Goal: Book appointment/travel/reservation

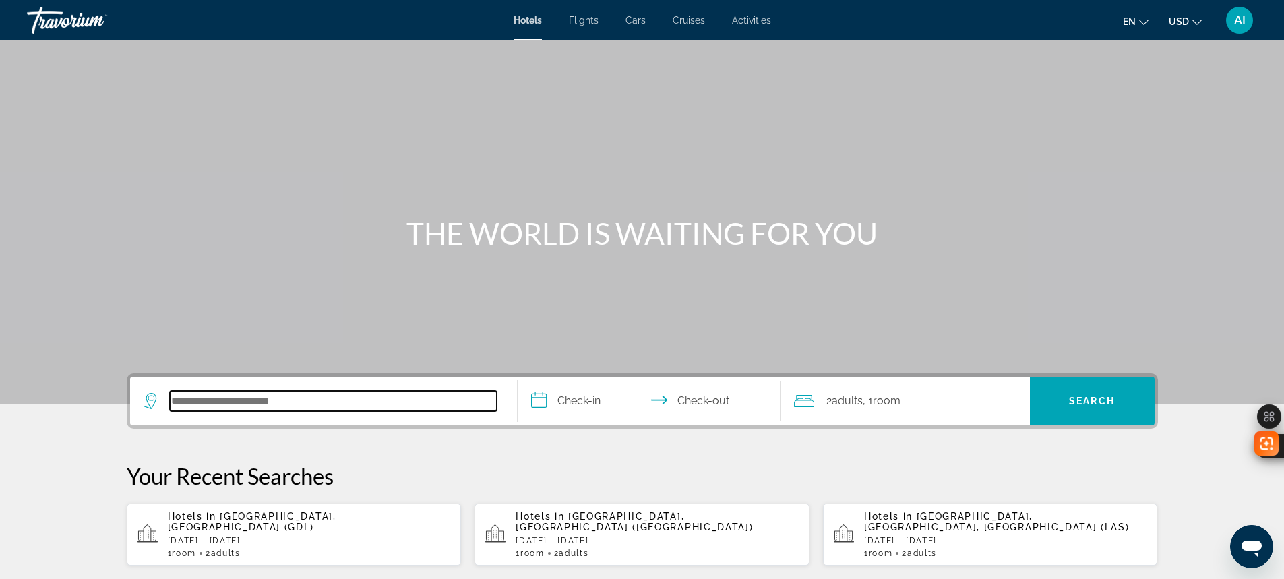
click at [276, 408] on input "Search hotel destination" at bounding box center [333, 401] width 327 height 20
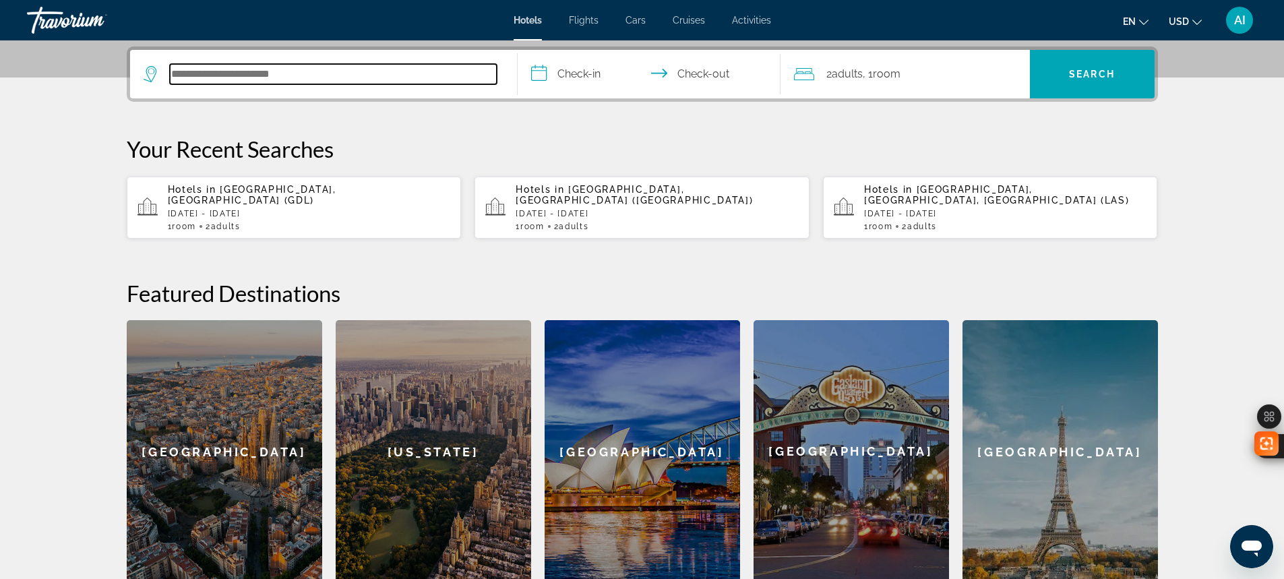
scroll to position [330, 0]
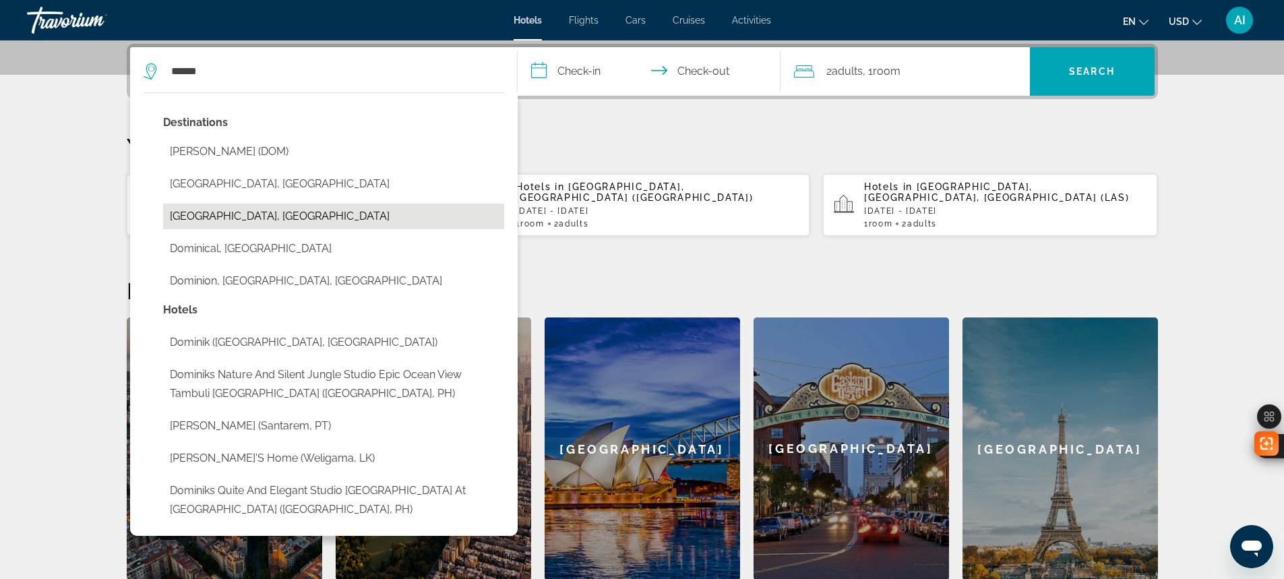
click at [250, 210] on button "Dominican Republic, Dominican Republic" at bounding box center [333, 217] width 341 height 26
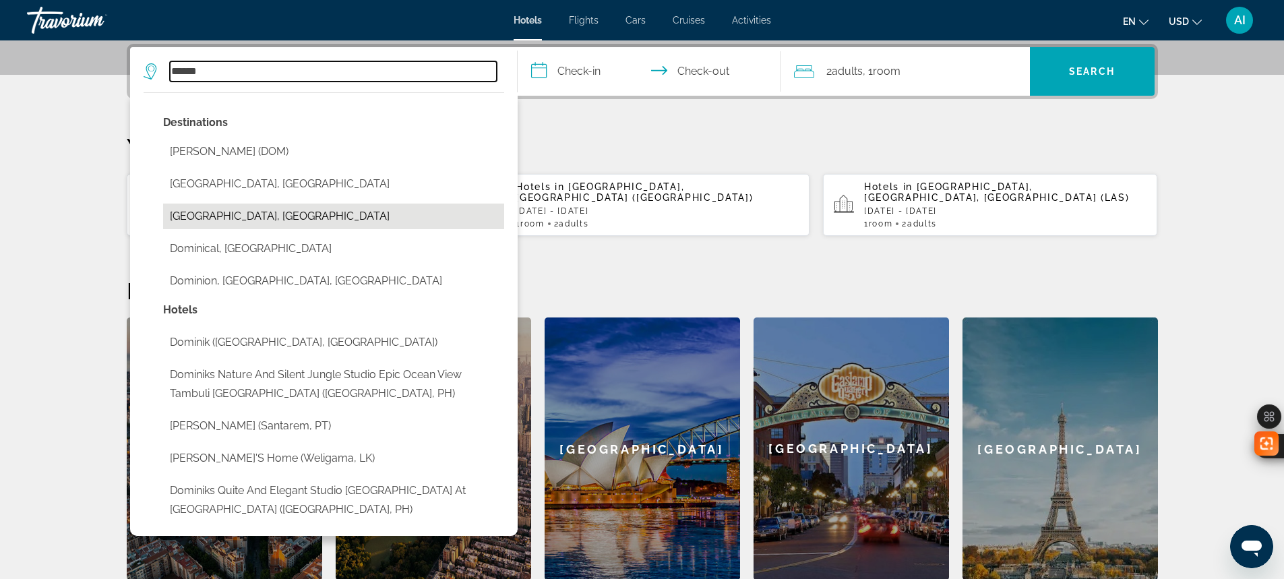
type input "**********"
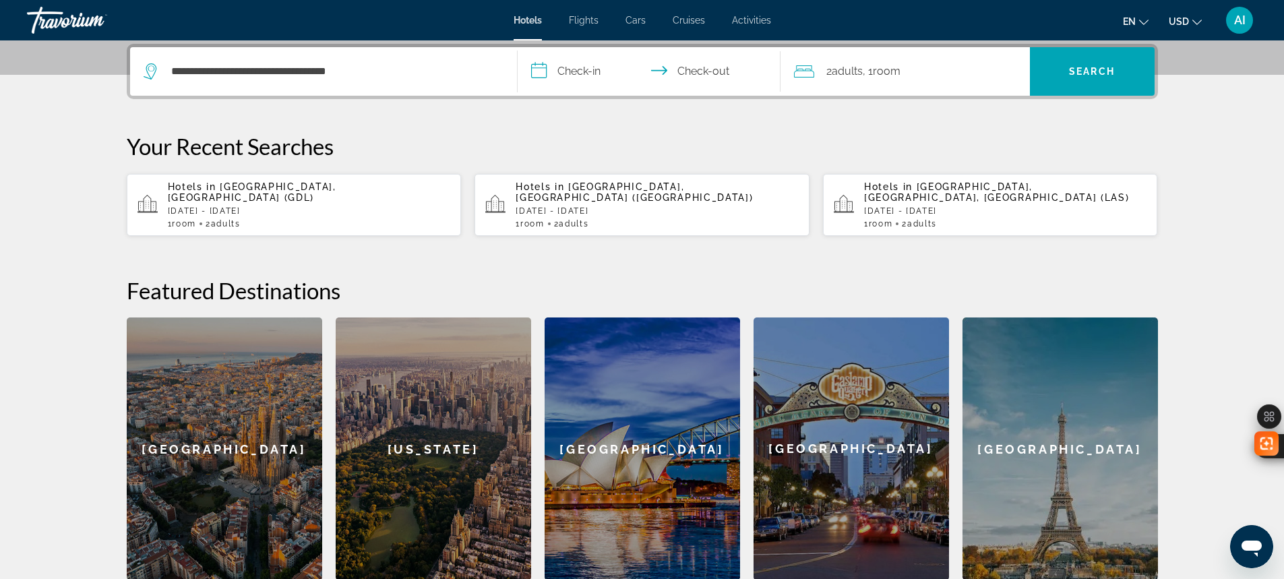
click at [588, 68] on input "**********" at bounding box center [652, 73] width 268 height 53
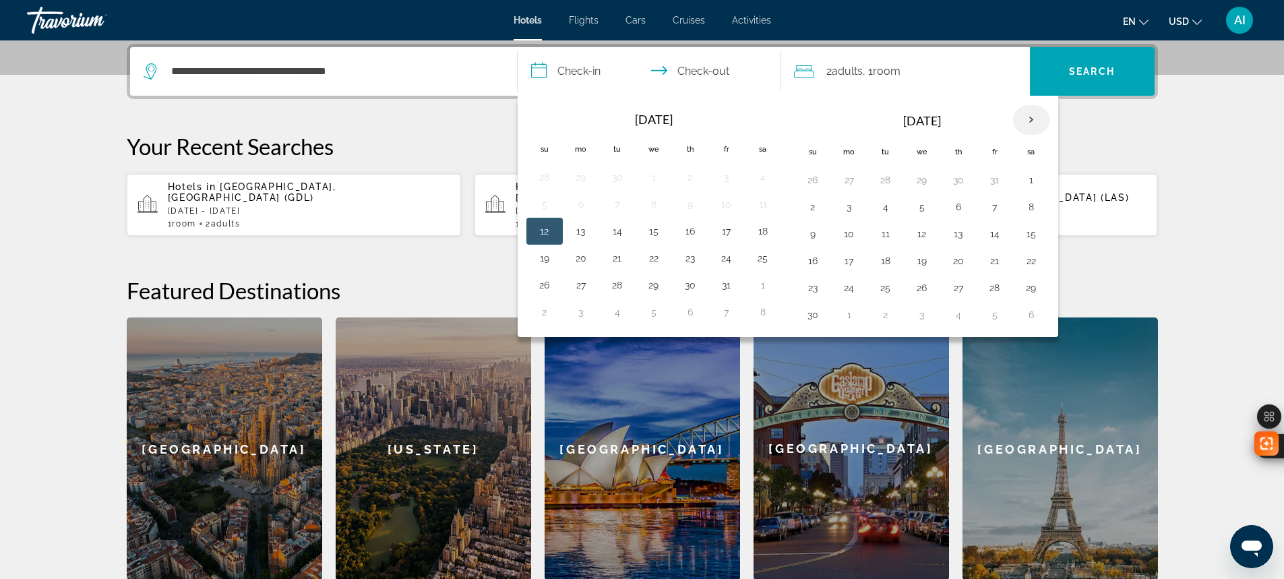
click at [1032, 115] on th "Next month" at bounding box center [1031, 120] width 36 height 30
click at [999, 181] on button "2" at bounding box center [995, 180] width 22 height 19
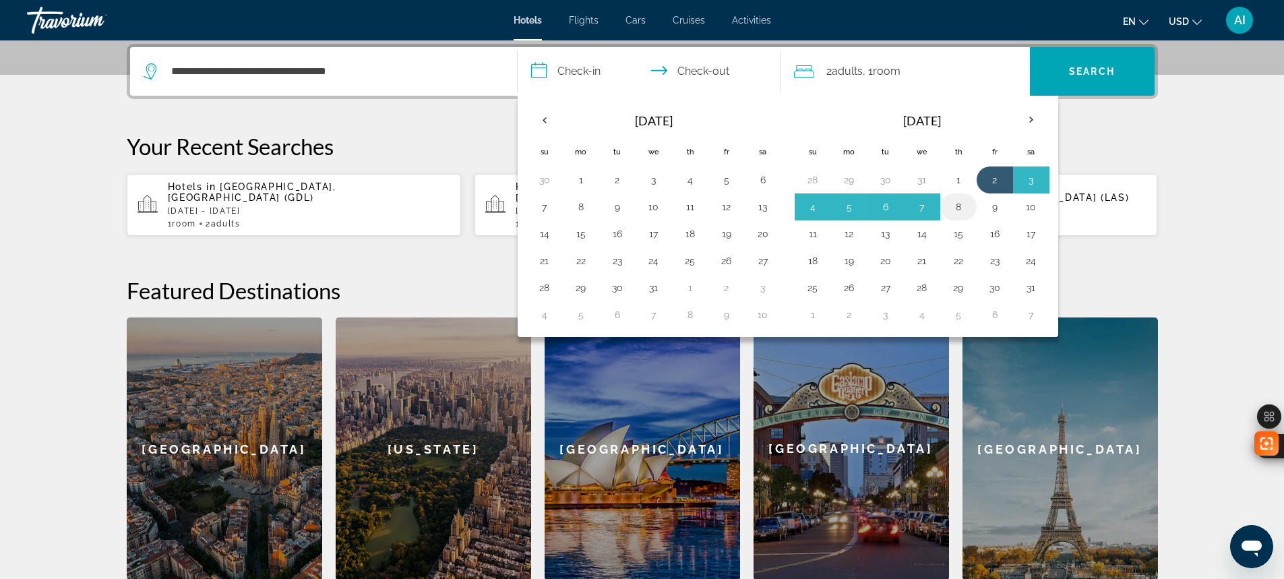
click at [956, 210] on button "8" at bounding box center [959, 206] width 22 height 19
type input "**********"
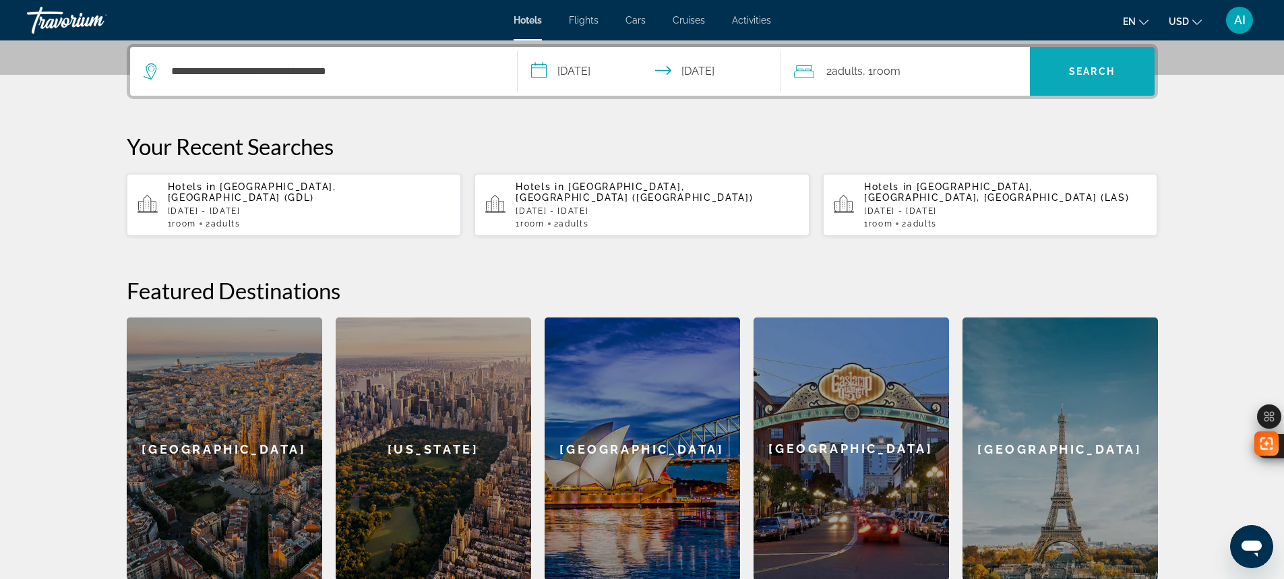
click at [1092, 69] on span "Search" at bounding box center [1092, 71] width 46 height 11
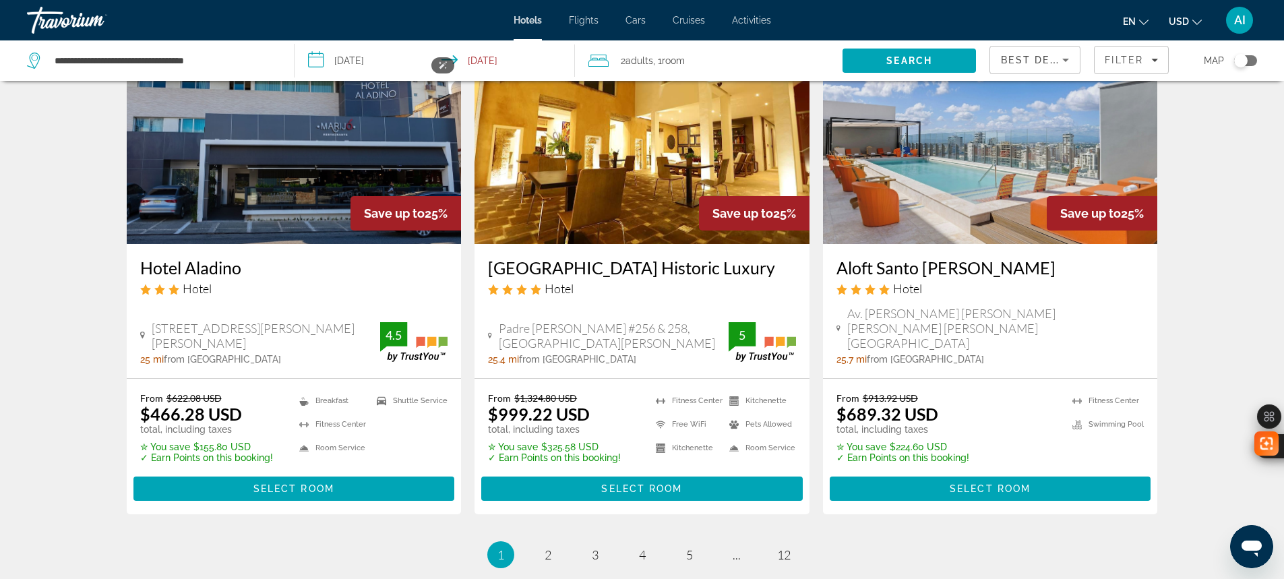
scroll to position [1760, 0]
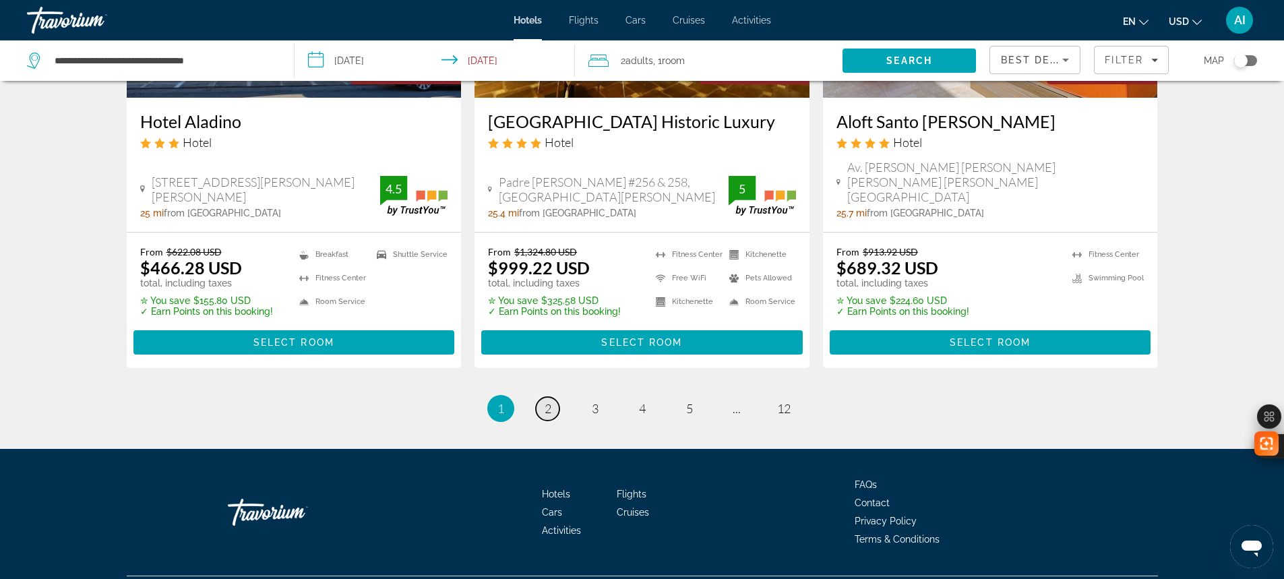
click at [540, 397] on link "page 2" at bounding box center [548, 409] width 24 height 24
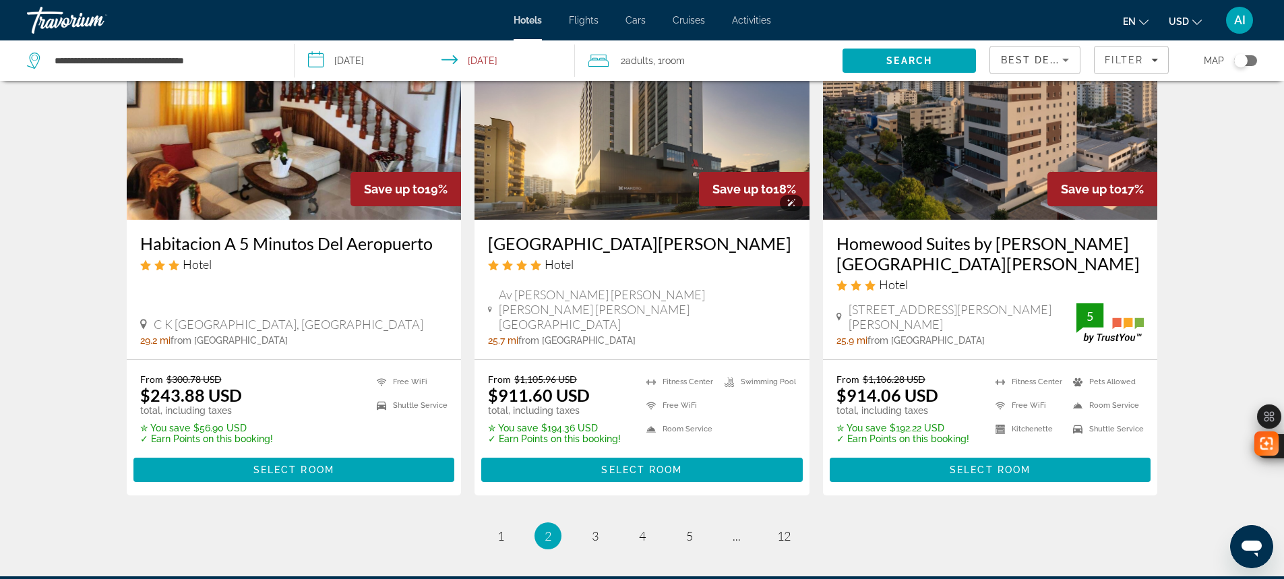
scroll to position [1797, 0]
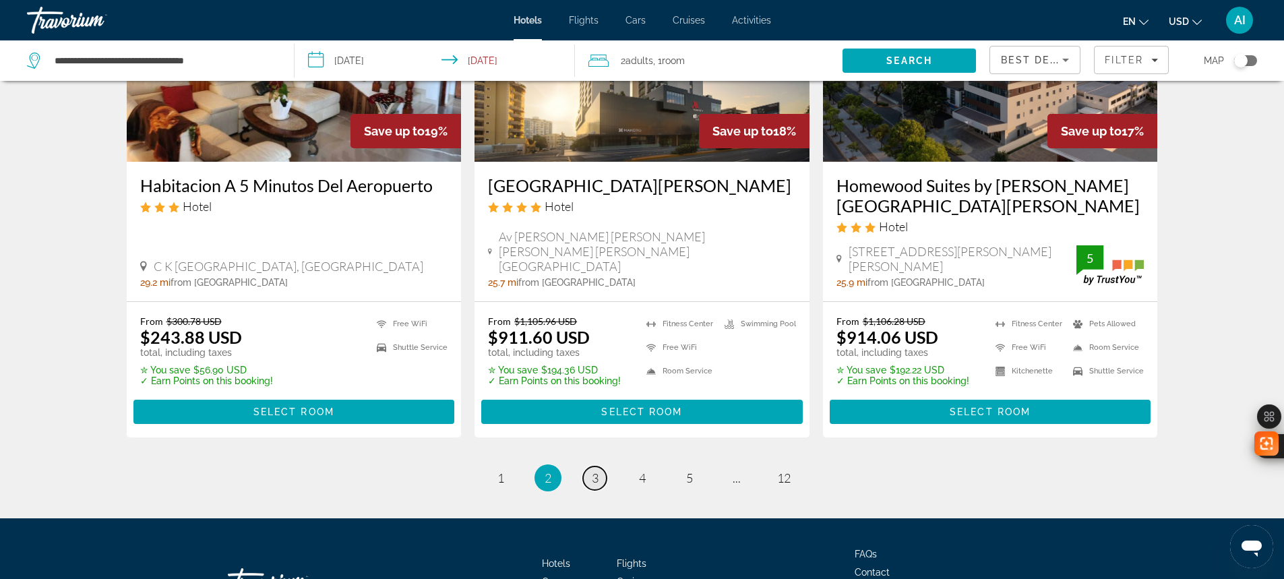
click at [595, 470] on span "3" at bounding box center [595, 477] width 7 height 15
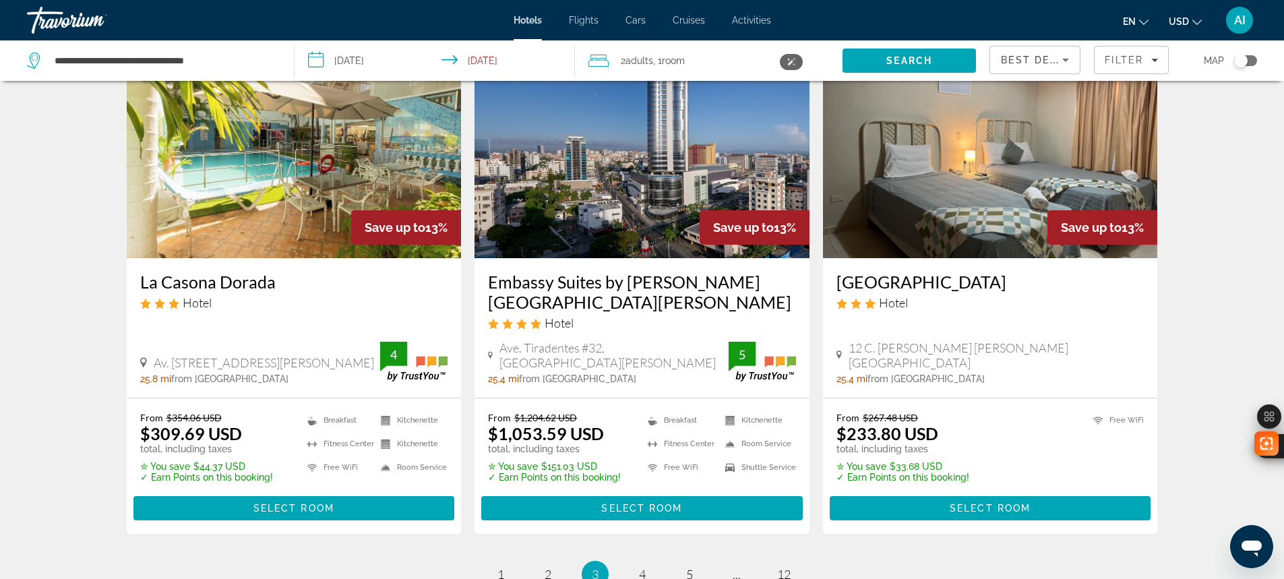
scroll to position [1784, 0]
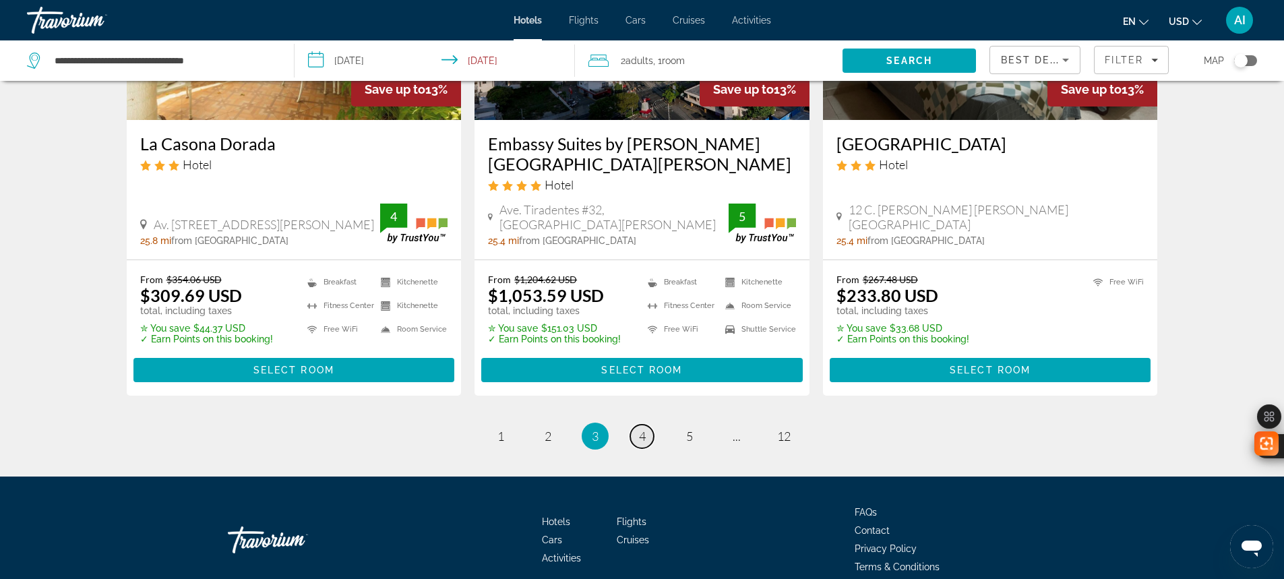
click at [643, 429] on span "4" at bounding box center [642, 436] width 7 height 15
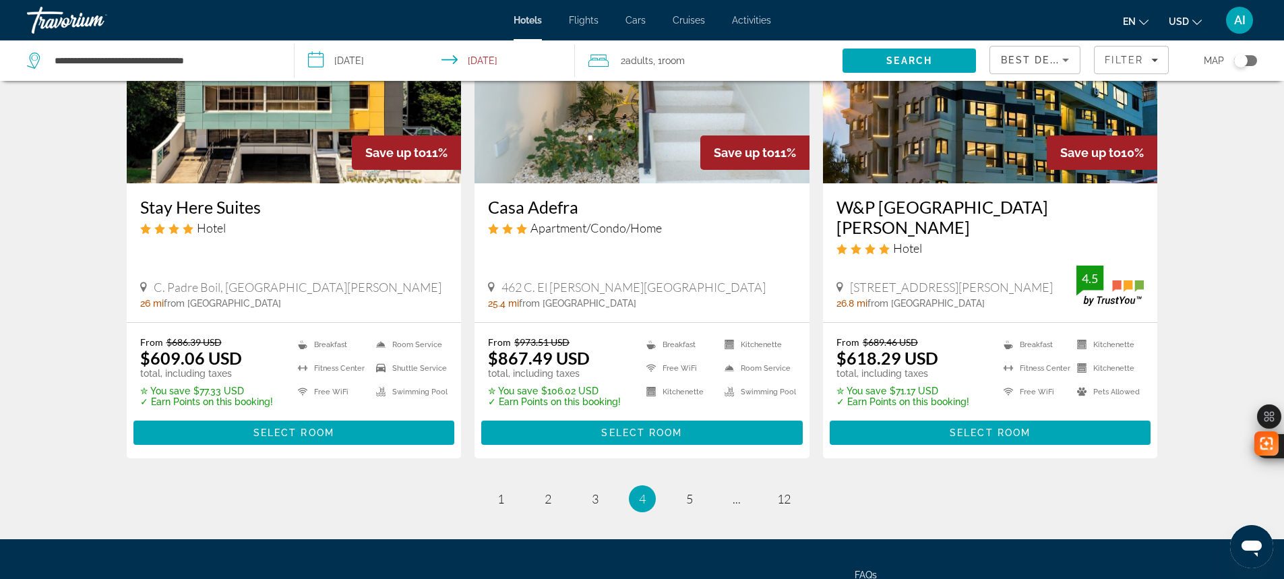
scroll to position [1777, 0]
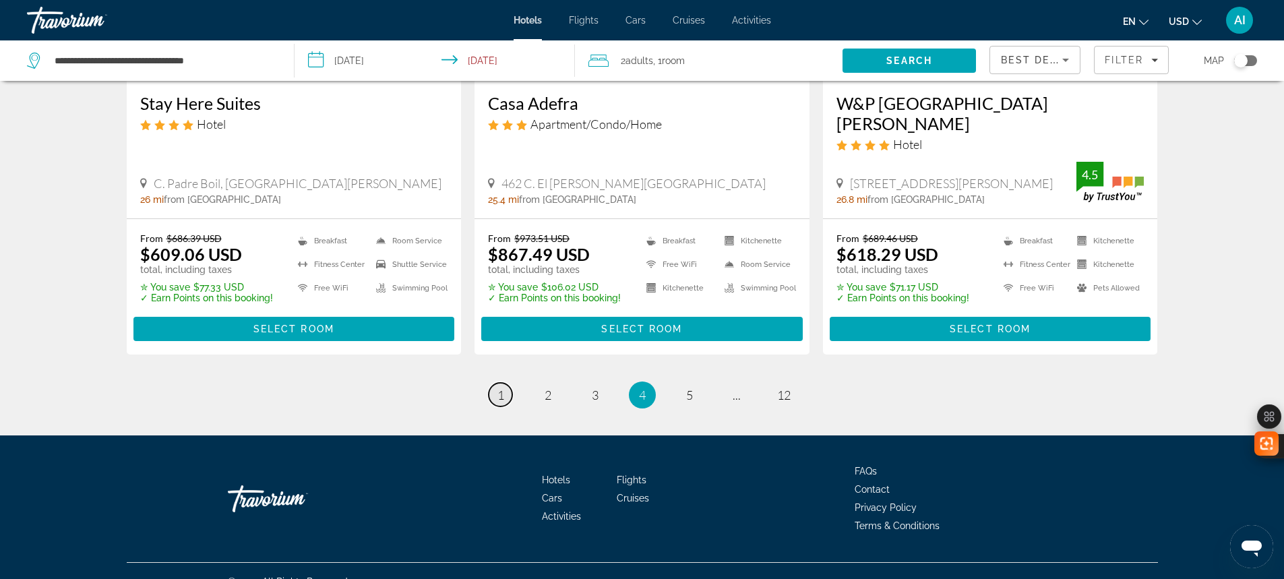
click at [507, 383] on link "page 1" at bounding box center [501, 395] width 24 height 24
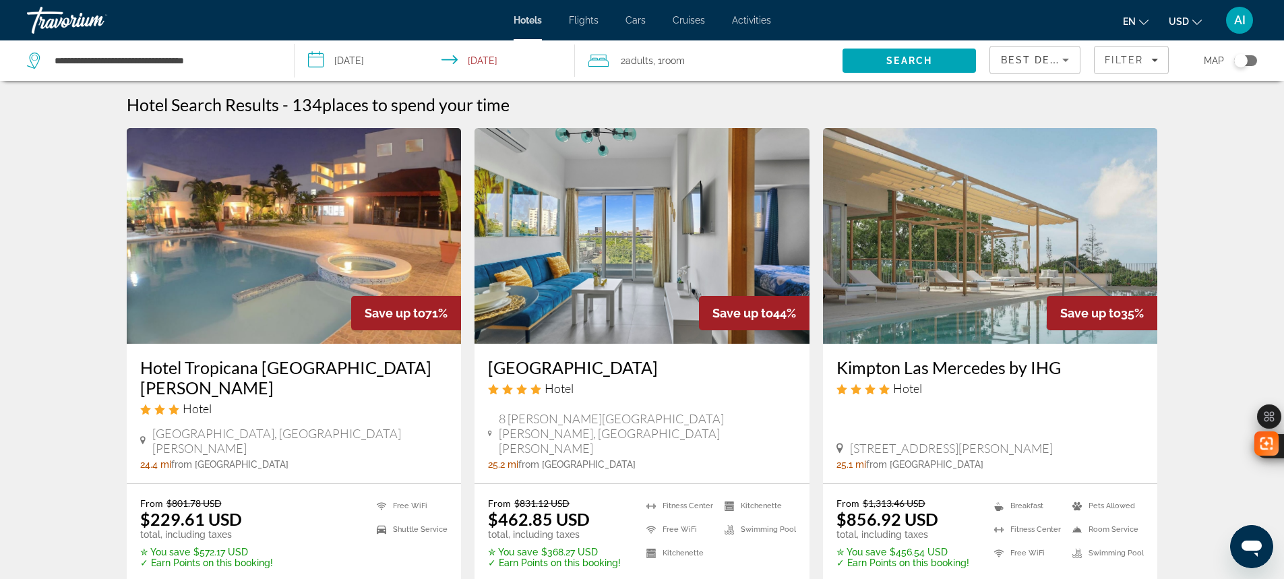
click at [572, 366] on h3 "Central Suites Tower" at bounding box center [642, 367] width 308 height 20
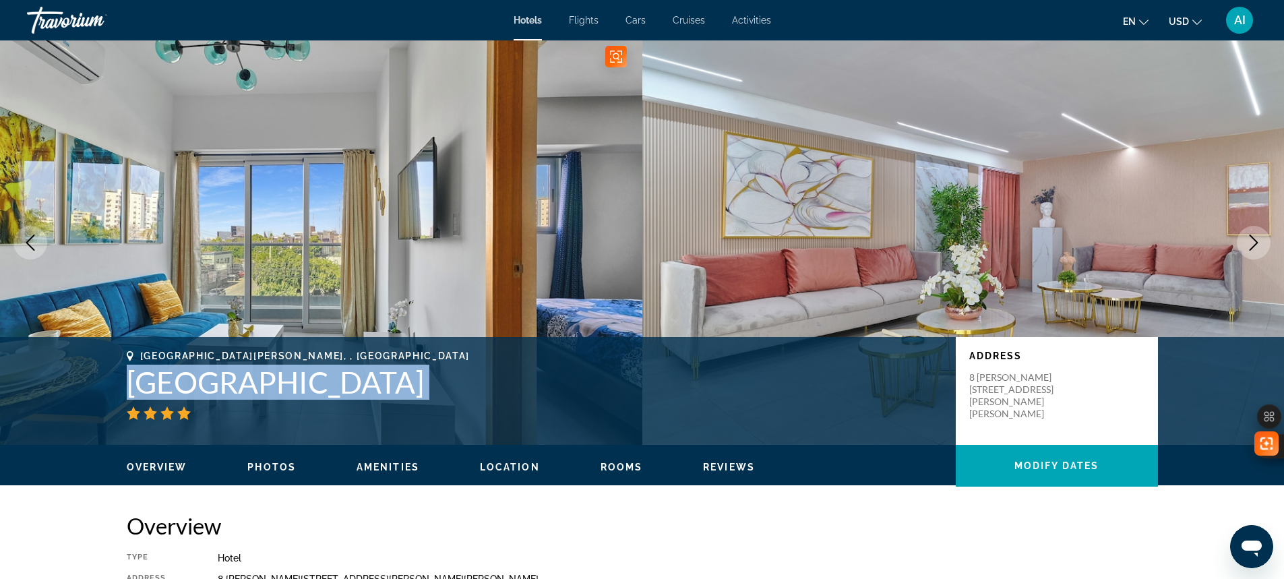
drag, startPoint x: 129, startPoint y: 386, endPoint x: 470, endPoint y: 402, distance: 342.1
click at [470, 402] on div "Santo Domingo, , Dominican Republic Central Suites Tower" at bounding box center [534, 384] width 815 height 69
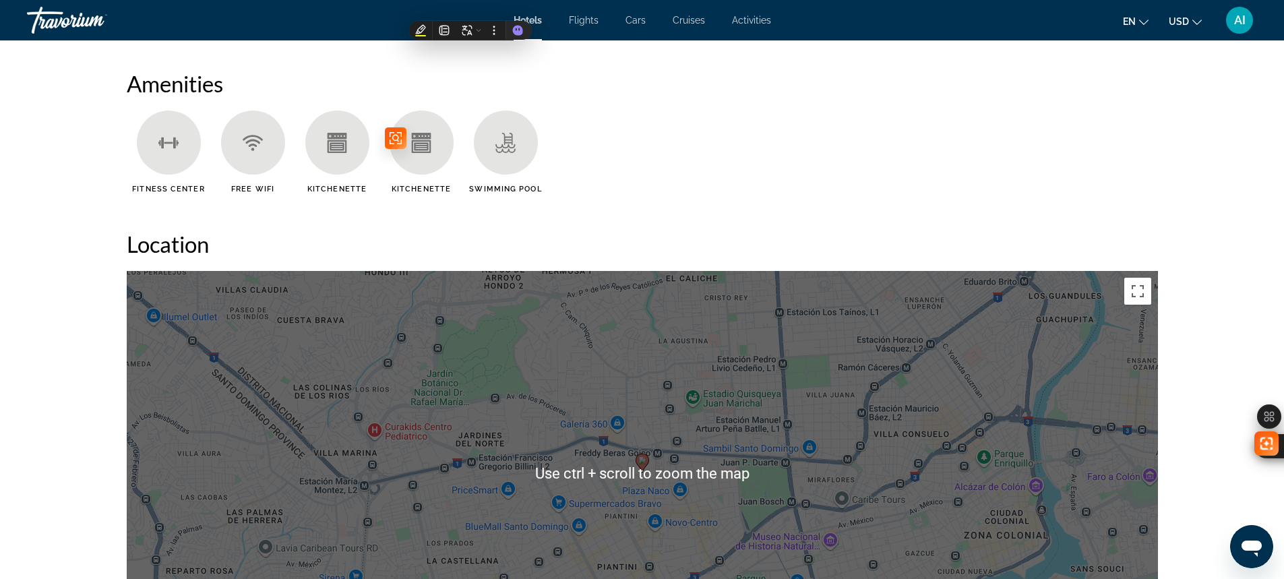
scroll to position [989, 0]
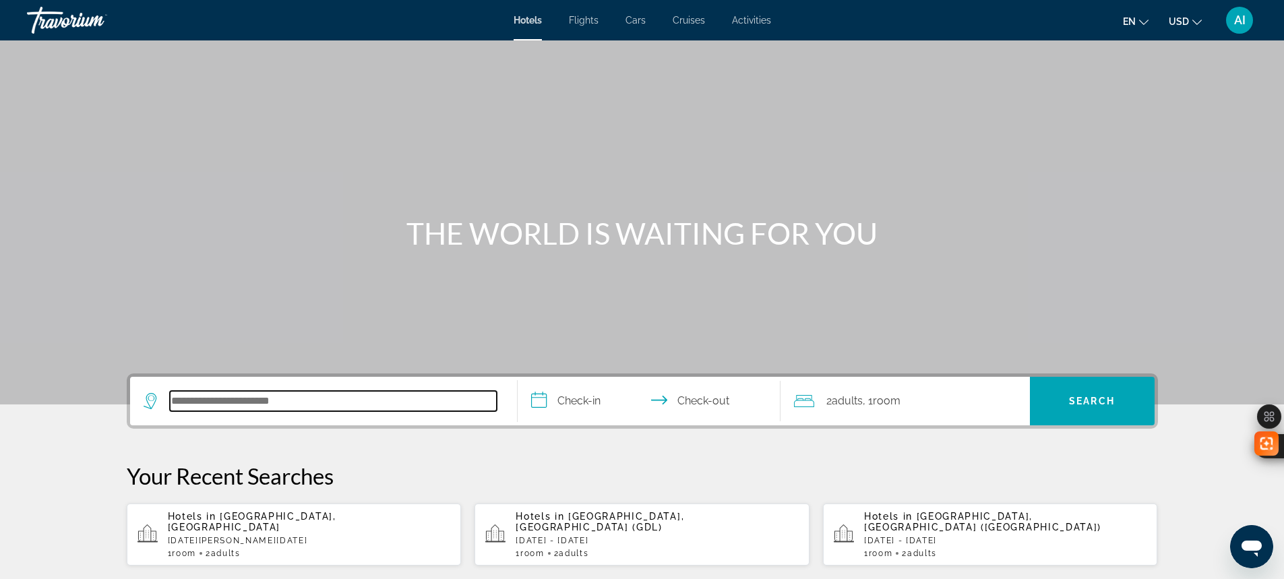
click at [316, 404] on input "Search hotel destination" at bounding box center [333, 401] width 327 height 20
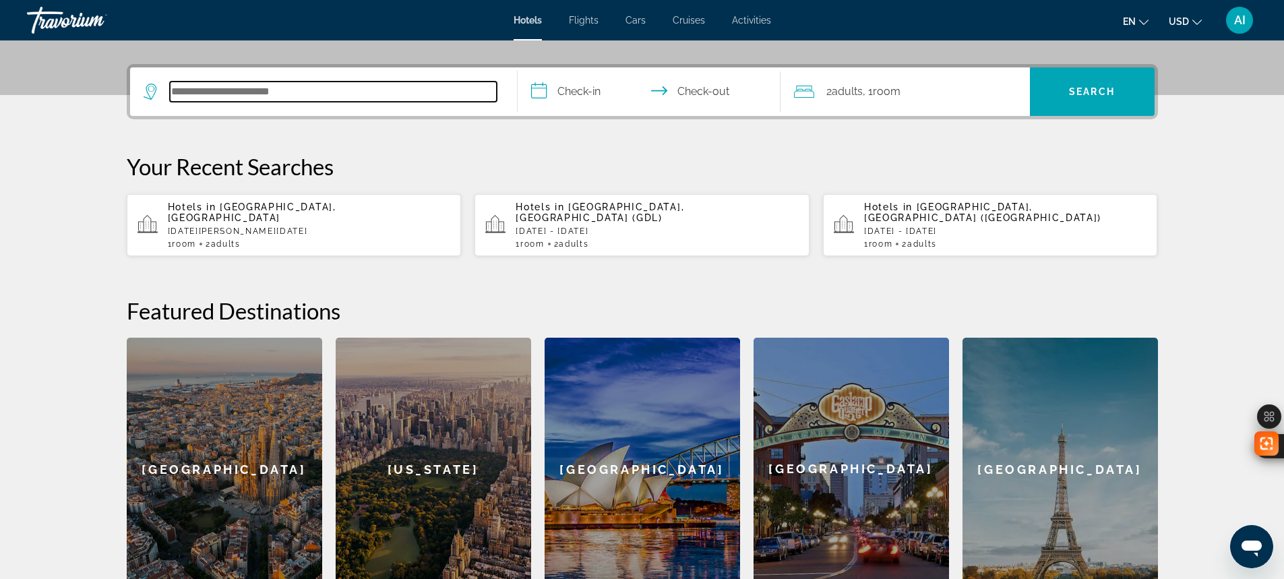
scroll to position [330, 0]
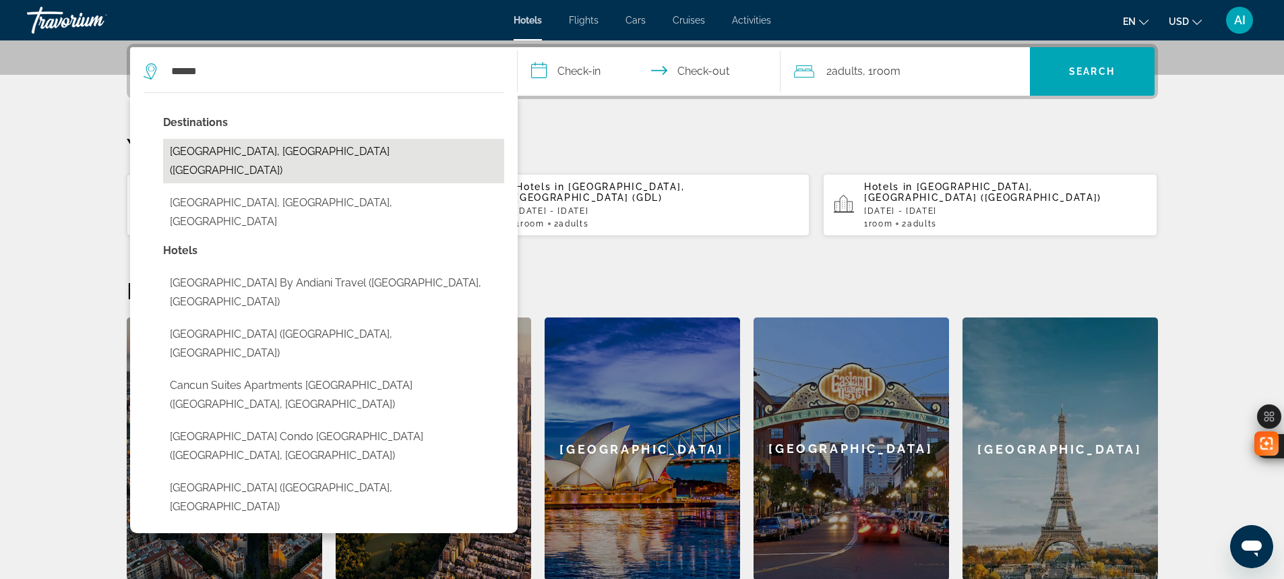
click at [229, 154] on button "Cancun, Mexico (CUN)" at bounding box center [333, 161] width 341 height 44
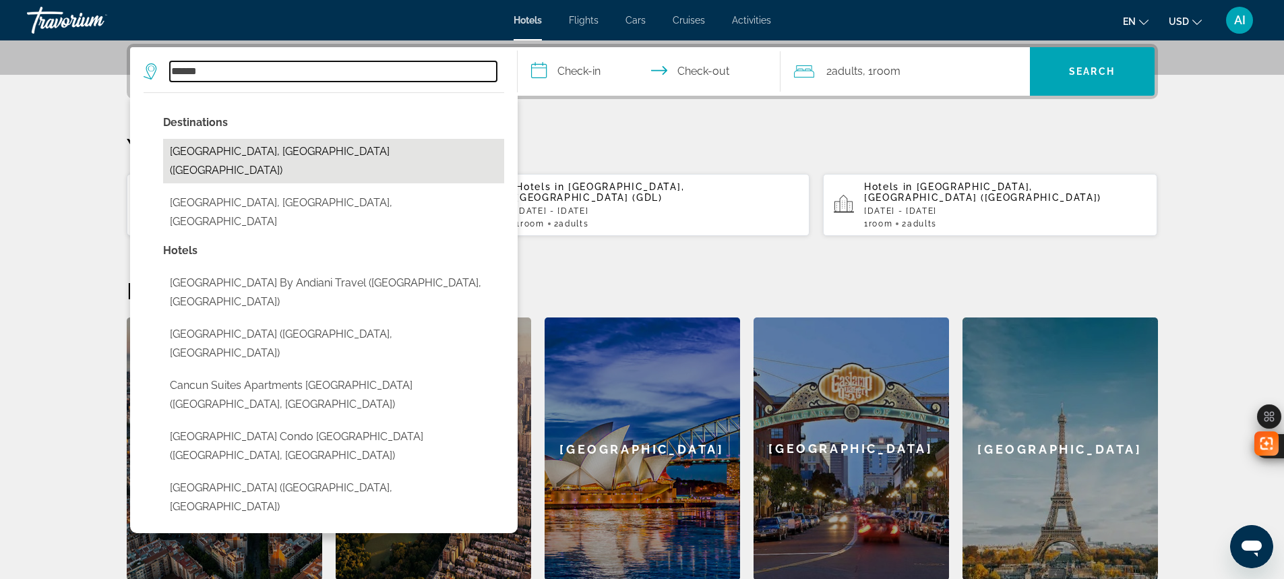
type input "**********"
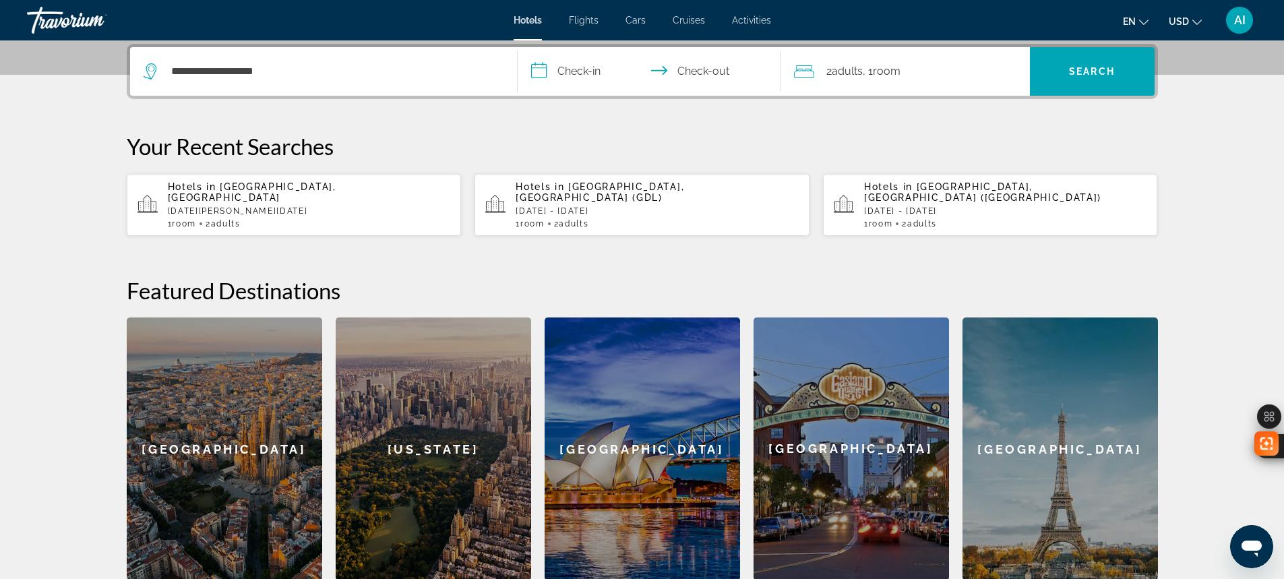
click at [577, 67] on input "**********" at bounding box center [652, 73] width 268 height 53
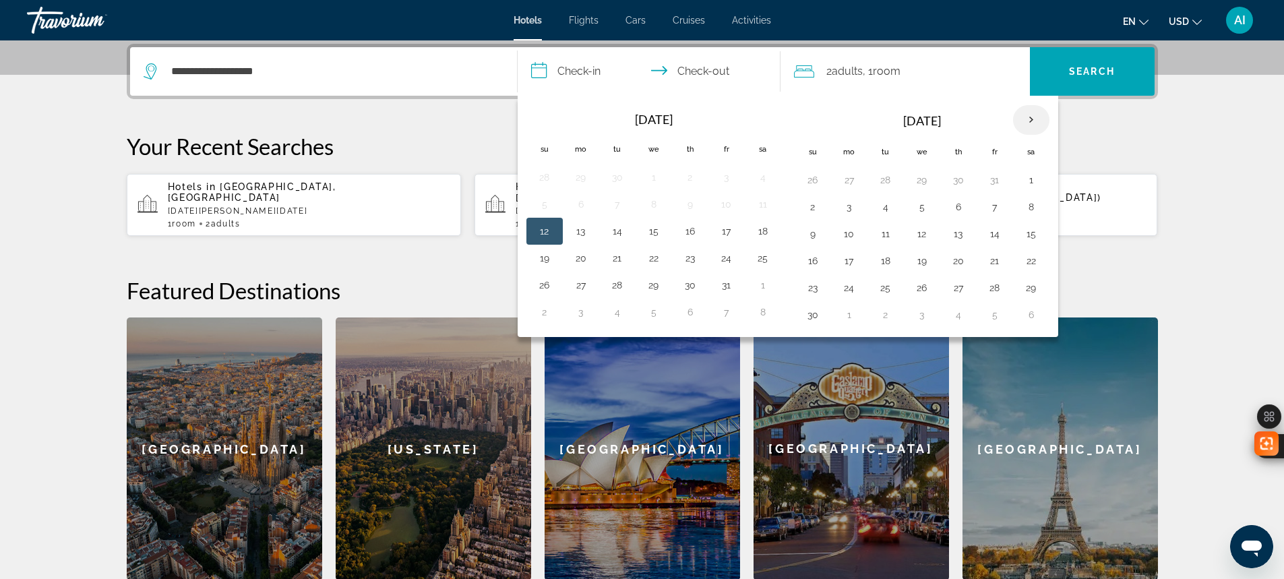
click at [1032, 117] on th "Next month" at bounding box center [1031, 120] width 36 height 30
click at [1030, 177] on button "6" at bounding box center [1031, 180] width 22 height 19
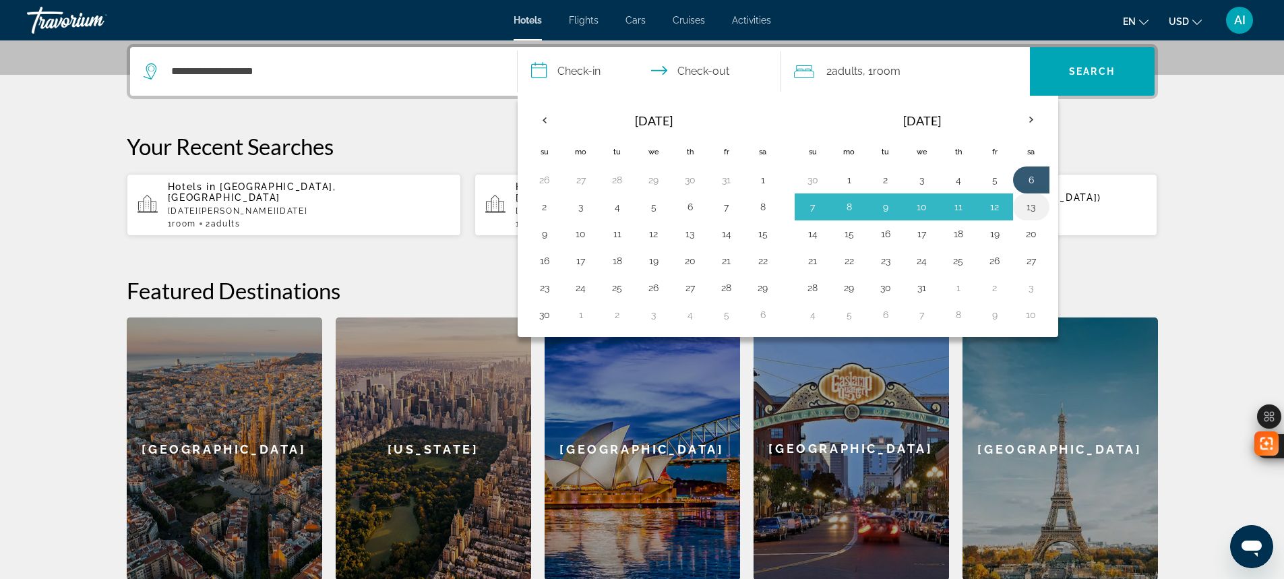
click at [1034, 206] on button "13" at bounding box center [1031, 206] width 22 height 19
type input "**********"
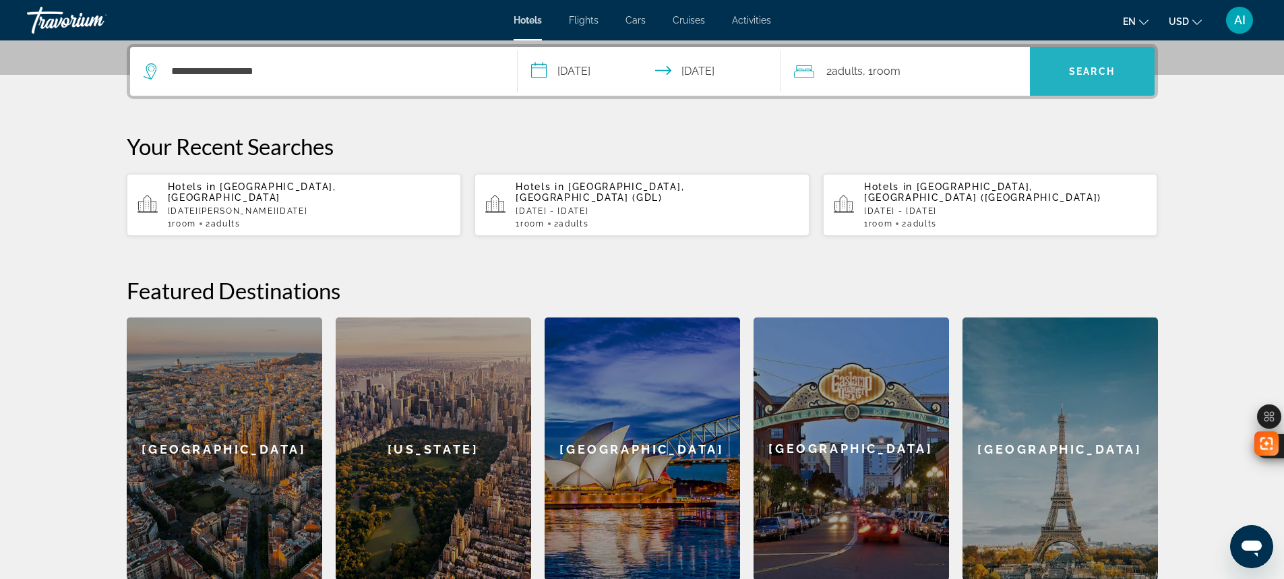
click at [1083, 67] on span "Search" at bounding box center [1092, 71] width 46 height 11
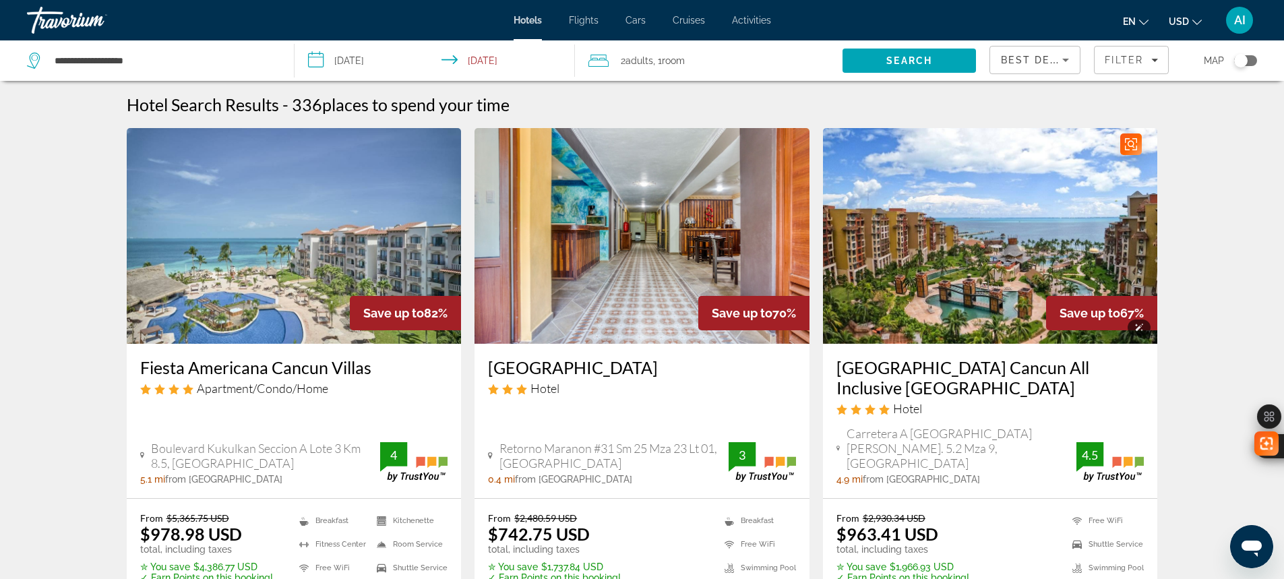
click at [992, 247] on img "Main content" at bounding box center [990, 236] width 335 height 216
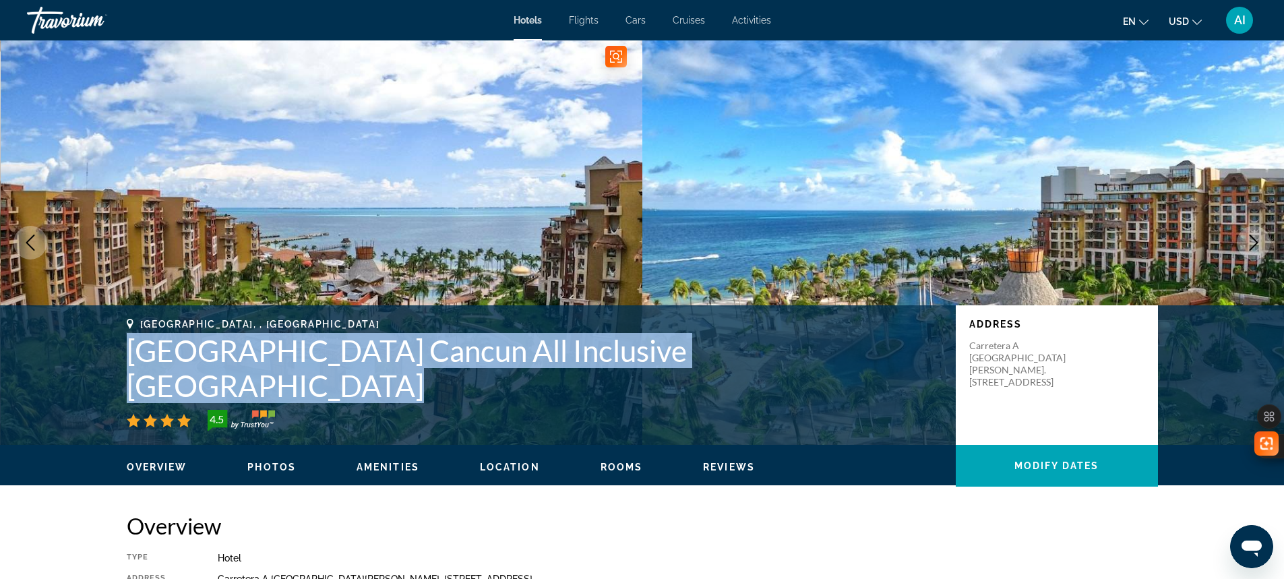
drag, startPoint x: 122, startPoint y: 380, endPoint x: 857, endPoint y: 398, distance: 735.5
click at [857, 398] on div "Cancun, , Mexico Villa del Palmar Cancun All Inclusive Beach Resort & Spa 4.5 A…" at bounding box center [642, 375] width 1085 height 113
copy h1 "Villa del Palmar Cancun All Inclusive Beach Resort & Spa"
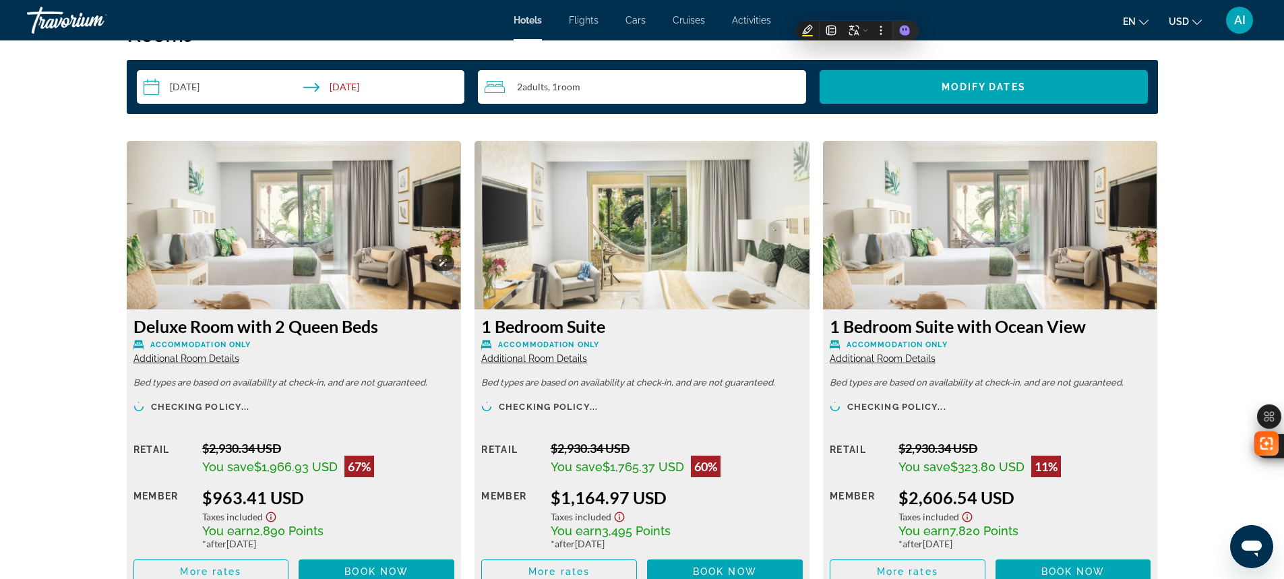
scroll to position [1797, 0]
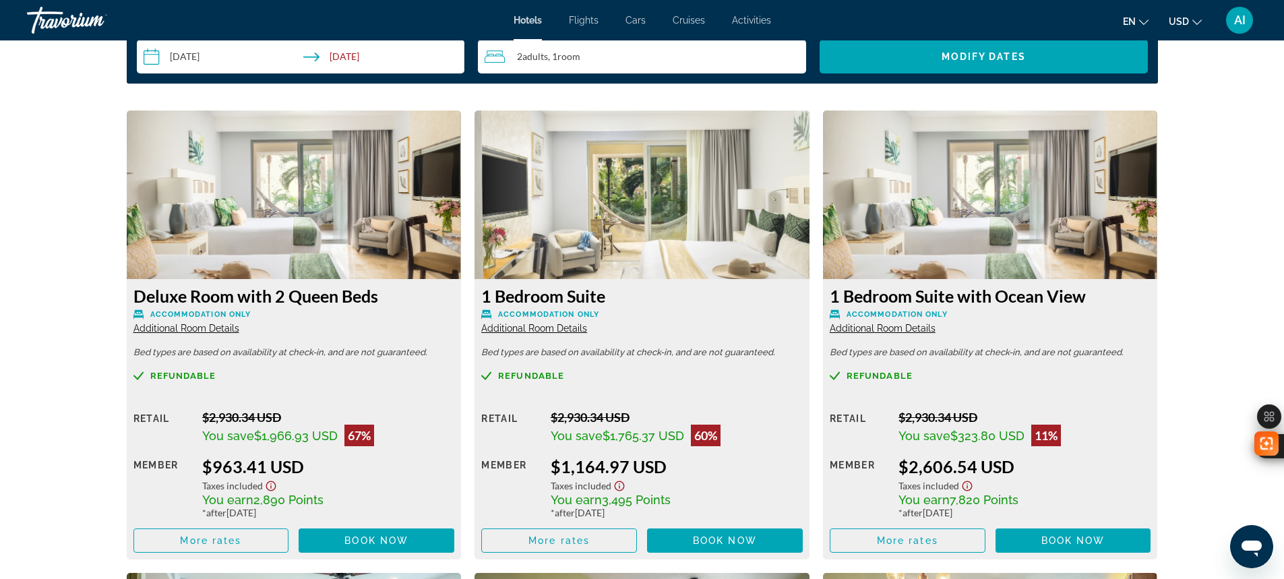
drag, startPoint x: 243, startPoint y: 466, endPoint x: 323, endPoint y: 469, distance: 79.6
click at [323, 469] on div "Retail $2,930.34 USD You save $1,966.93 USD 67% when you redeem Member $963.41 …" at bounding box center [293, 481] width 321 height 143
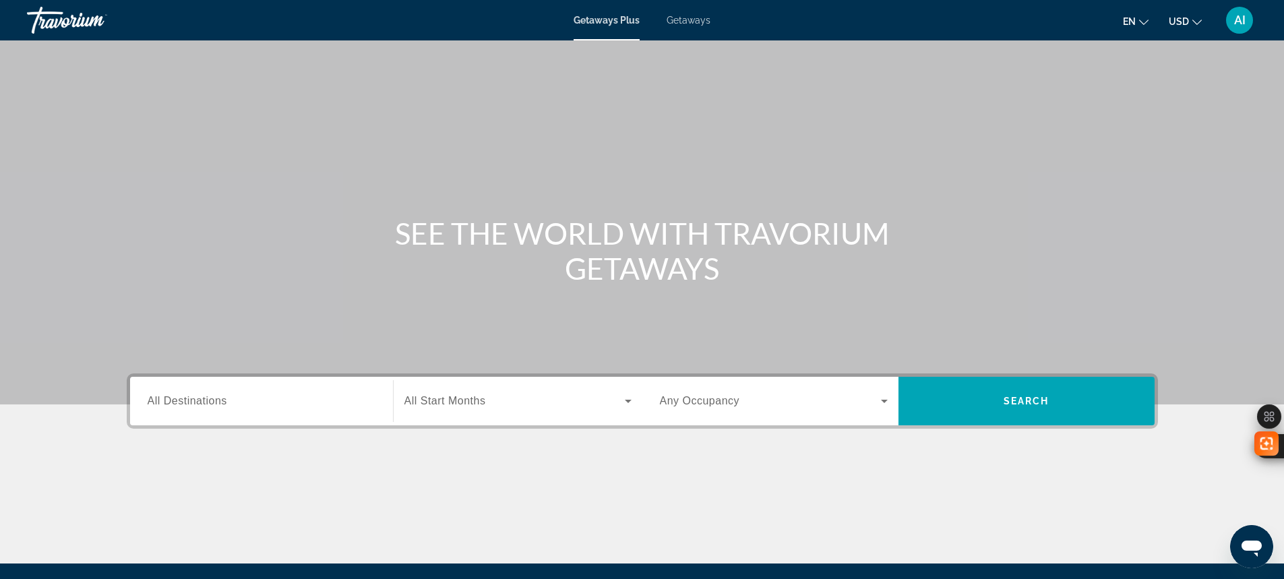
click at [685, 19] on span "Getaways" at bounding box center [689, 20] width 44 height 11
click at [248, 408] on input "Destination All Destinations" at bounding box center [262, 402] width 228 height 16
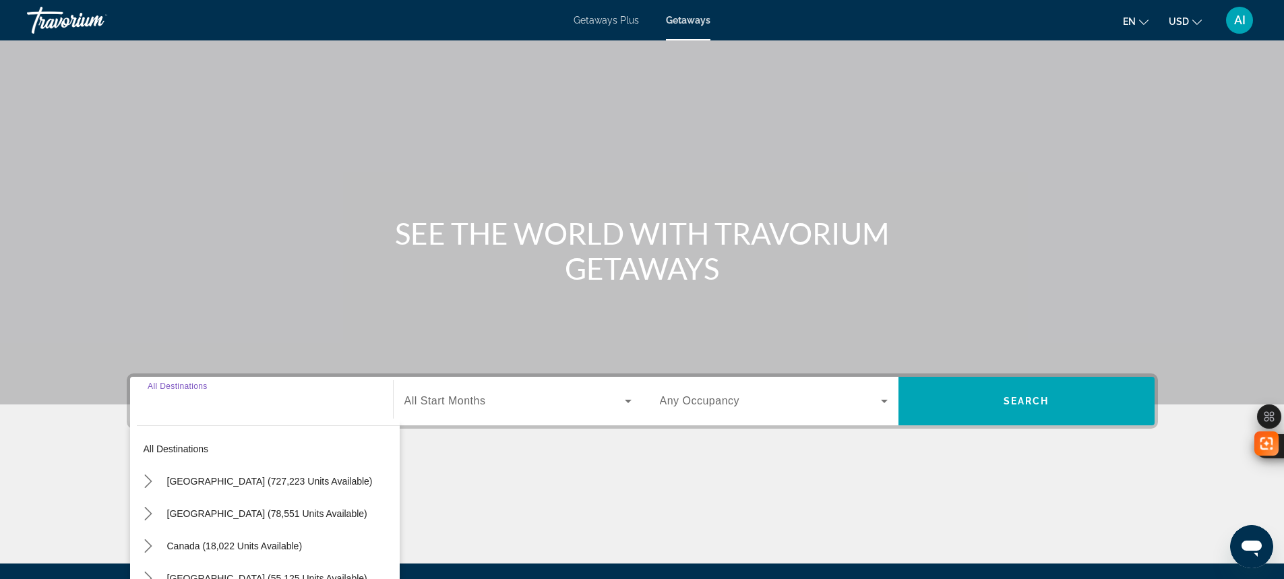
scroll to position [150, 0]
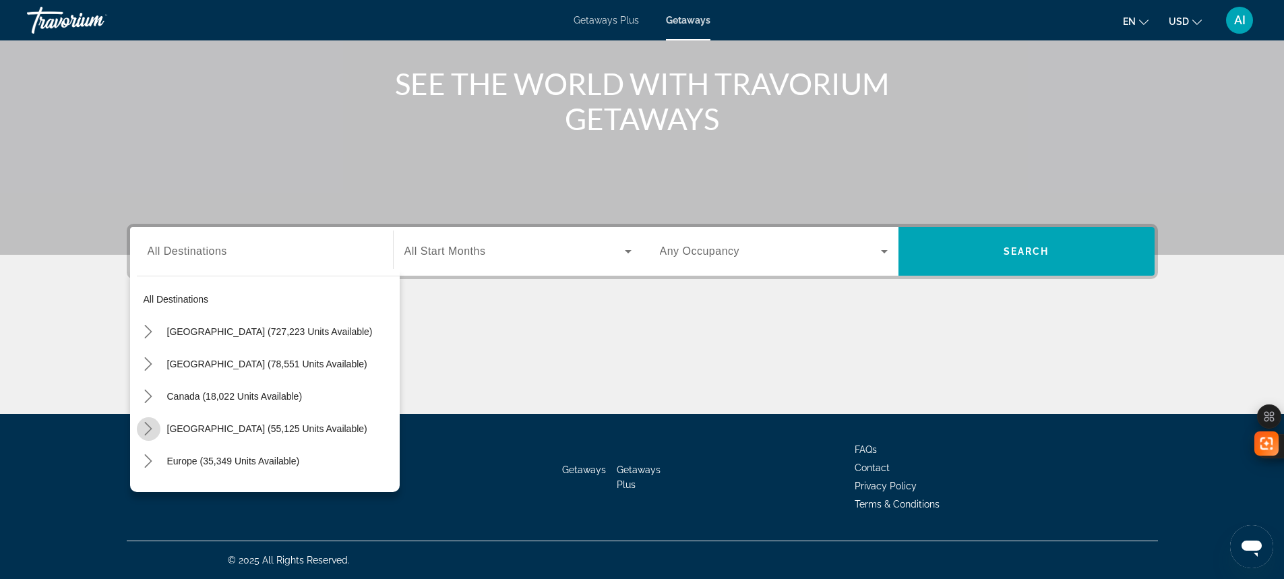
click at [154, 424] on icon "Toggle Caribbean & Atlantic Islands (55,125 units available) submenu" at bounding box center [148, 428] width 13 height 13
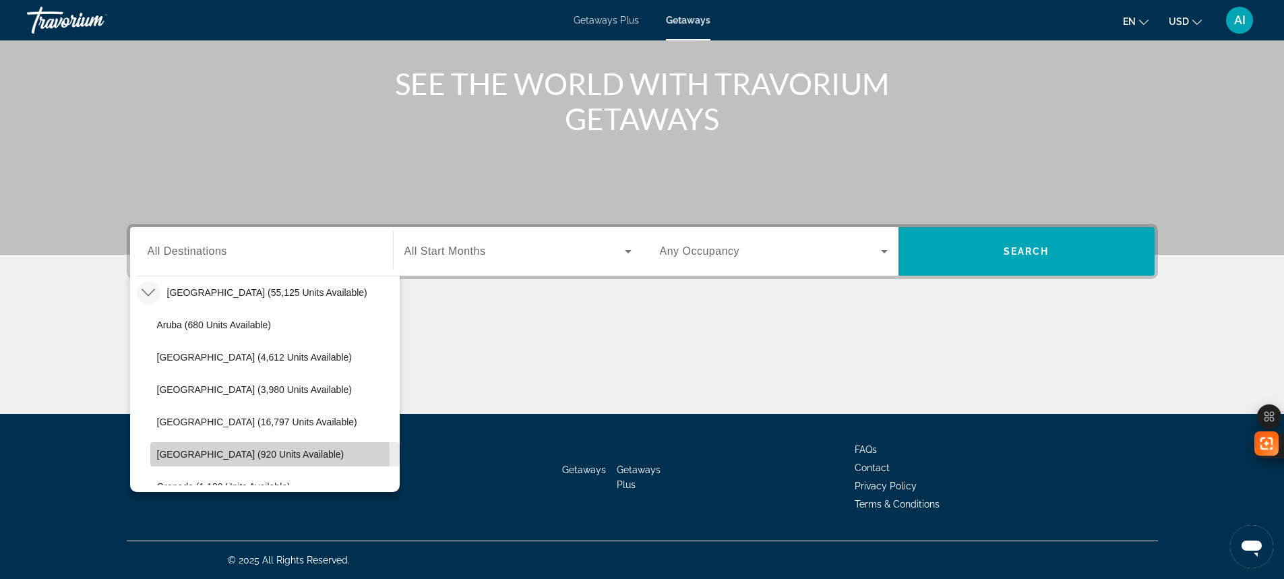
click at [206, 456] on span "[GEOGRAPHIC_DATA] (920 units available)" at bounding box center [250, 454] width 187 height 11
type input "**********"
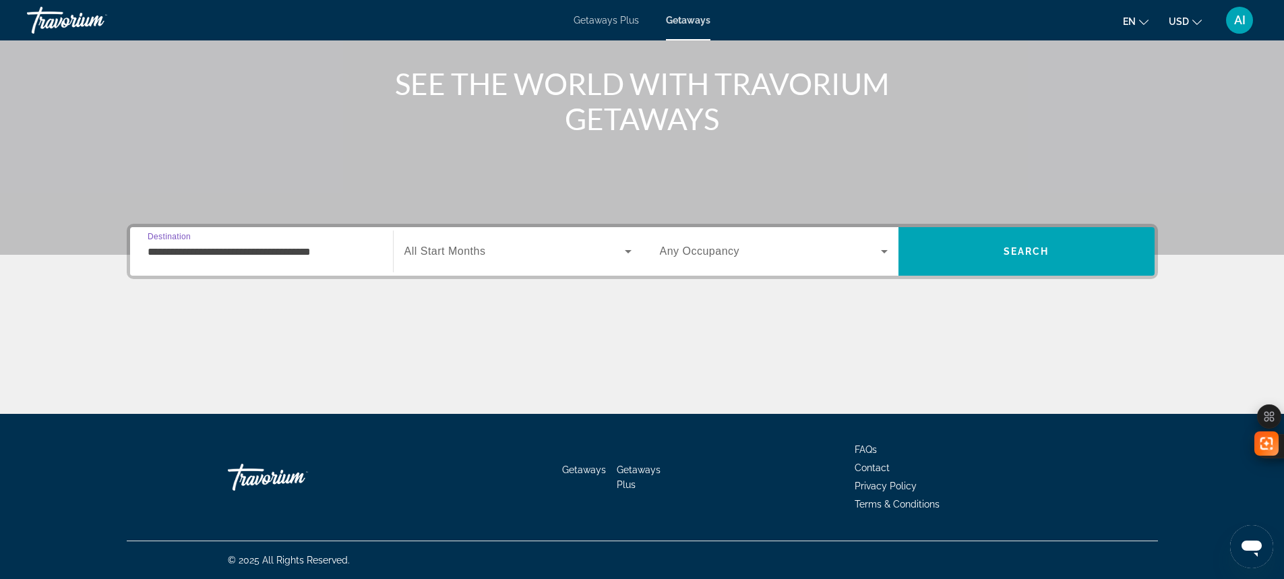
click at [468, 261] on div "Search widget" at bounding box center [517, 252] width 227 height 38
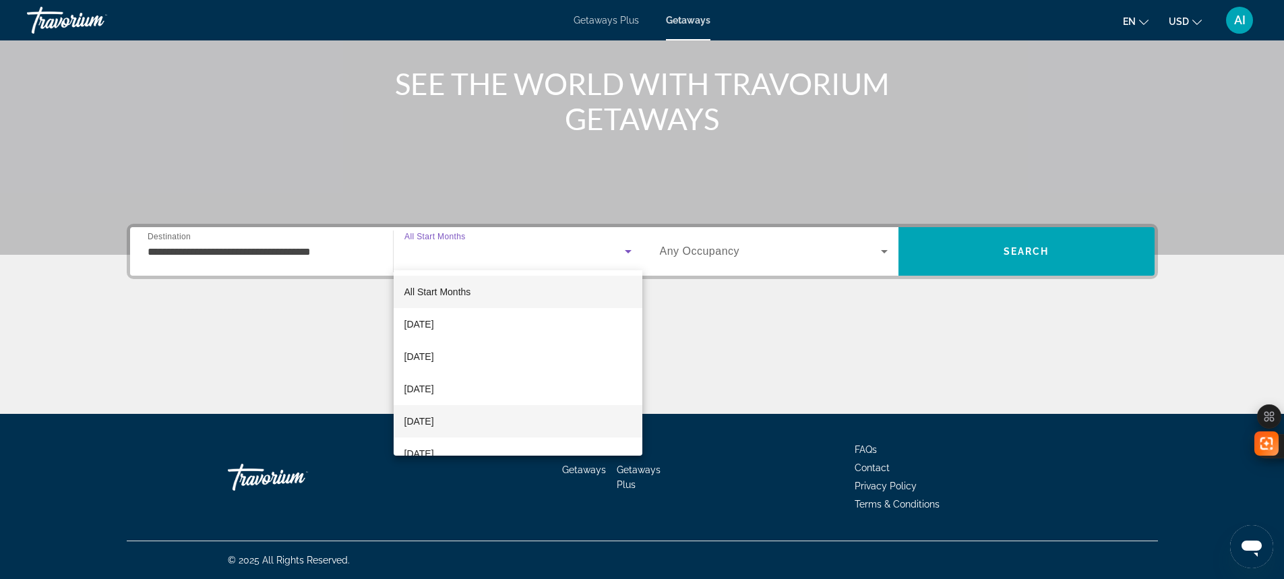
click at [430, 428] on span "[DATE]" at bounding box center [419, 421] width 30 height 16
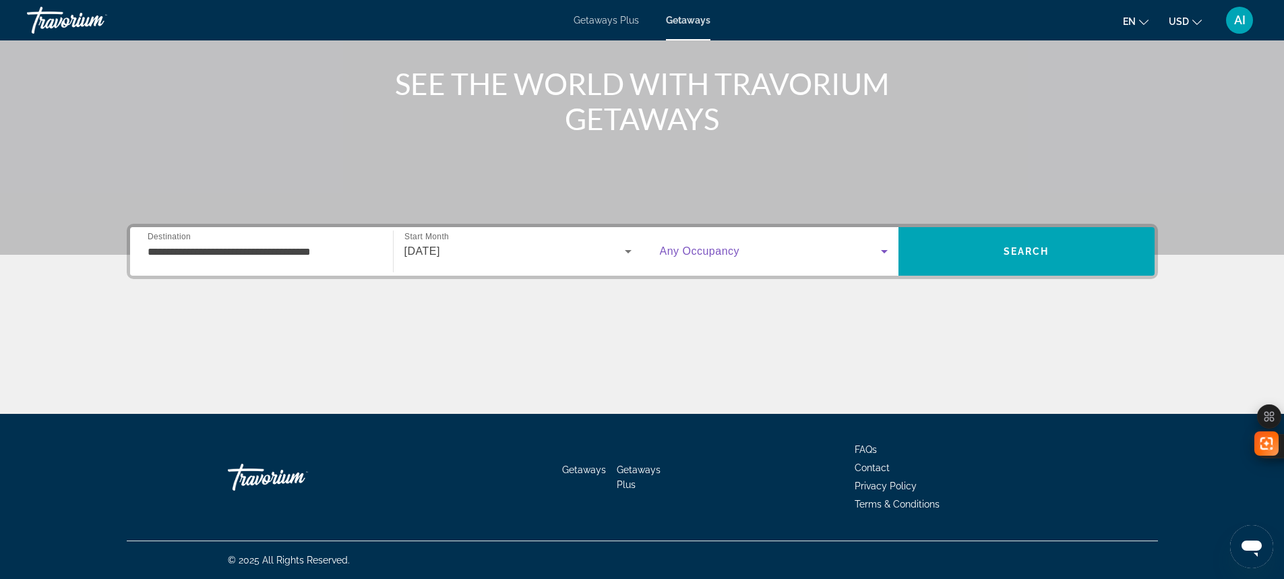
drag, startPoint x: 873, startPoint y: 256, endPoint x: 822, endPoint y: 263, distance: 51.0
click at [855, 259] on span "Search widget" at bounding box center [770, 251] width 221 height 16
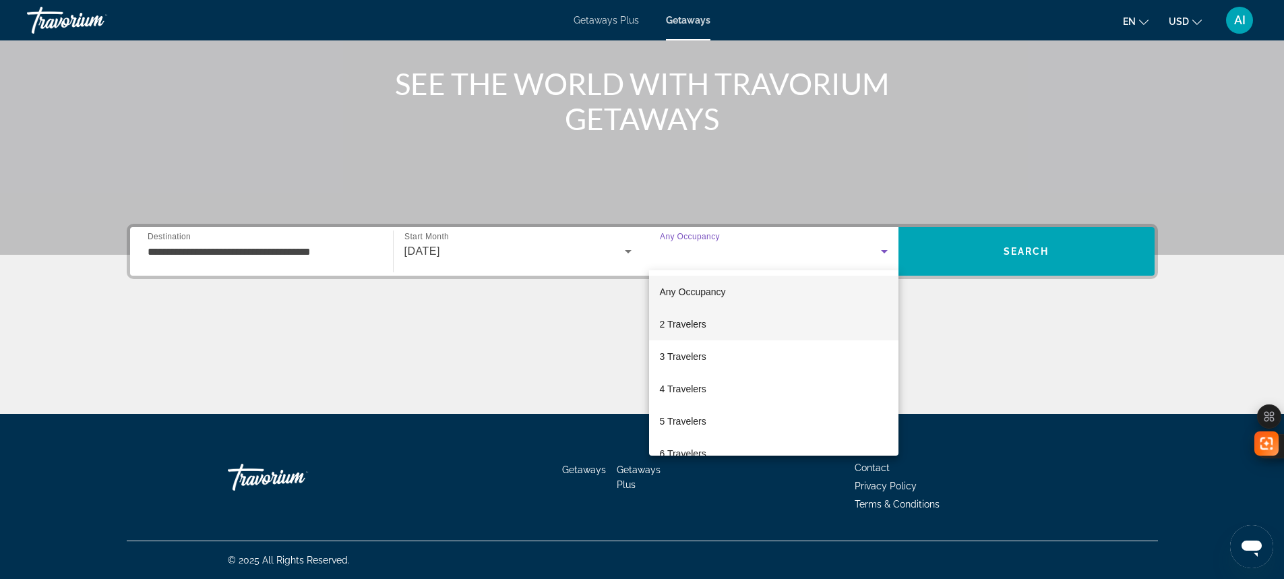
click at [685, 331] on span "2 Travelers" at bounding box center [683, 324] width 47 height 16
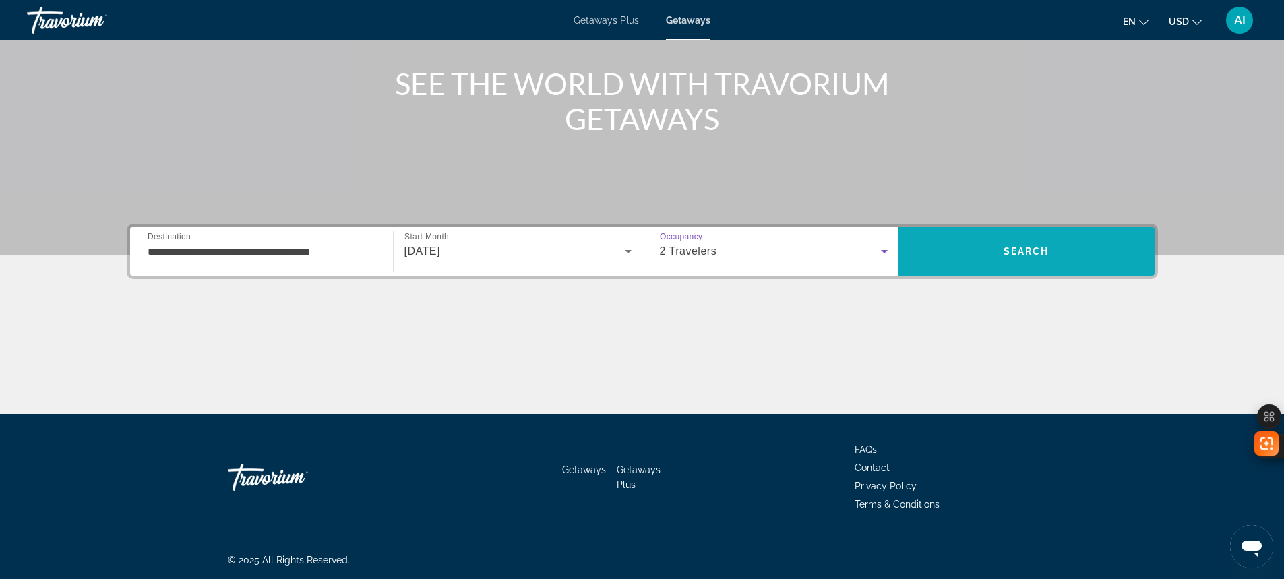
click at [1034, 240] on span "Search" at bounding box center [1026, 251] width 256 height 32
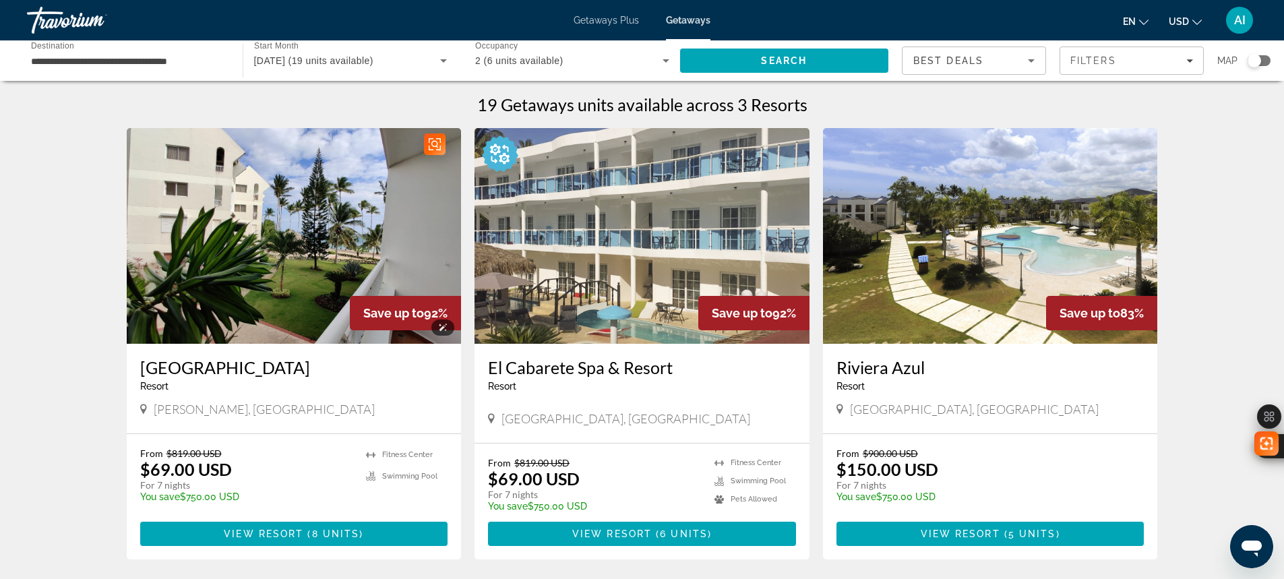
click at [290, 268] on img "Main content" at bounding box center [294, 236] width 335 height 216
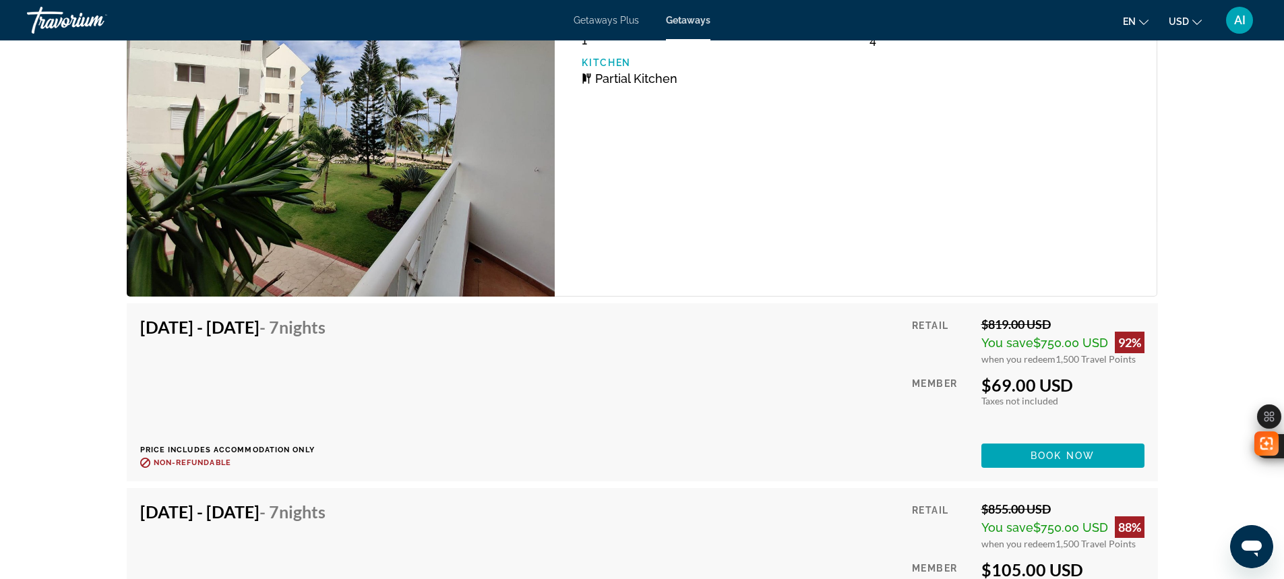
scroll to position [2157, 0]
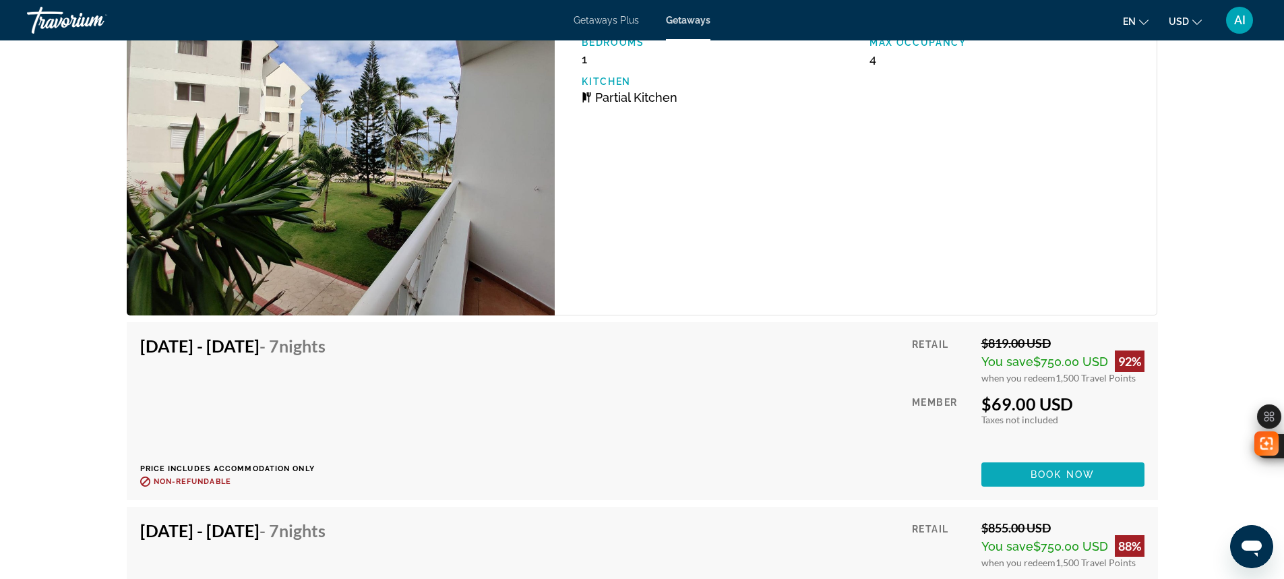
click at [1015, 486] on span "Main content" at bounding box center [1062, 474] width 163 height 32
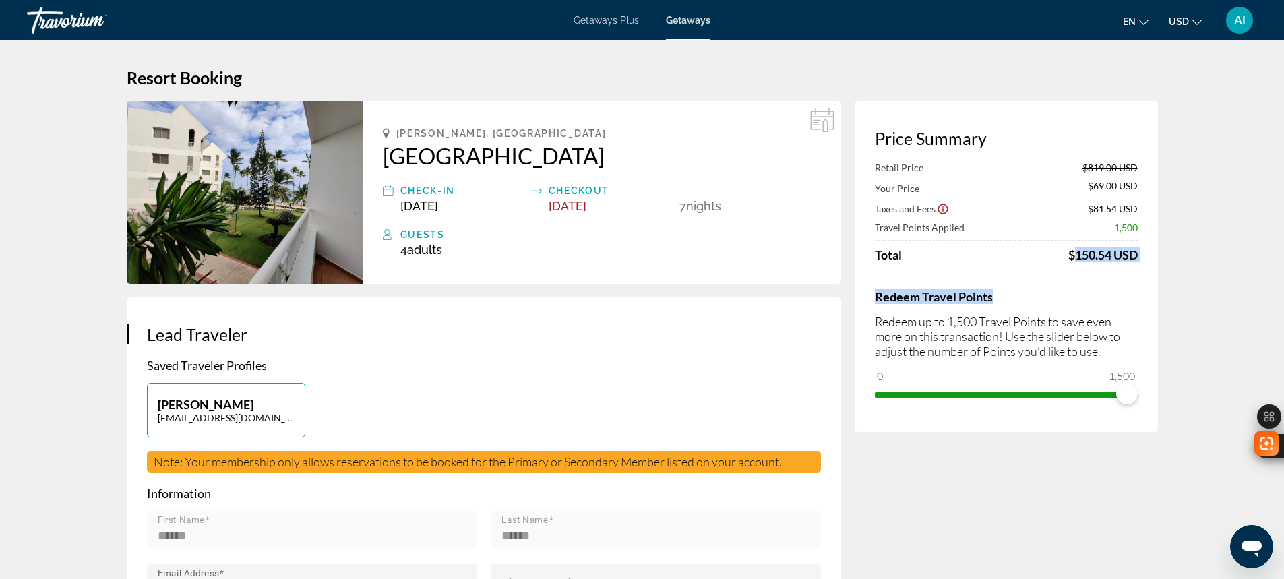
drag, startPoint x: 1071, startPoint y: 257, endPoint x: 1144, endPoint y: 270, distance: 73.9
click at [1144, 270] on div "Price Summary Retail Price $819.00 USD Your Price $69.00 USD Taxes and Fees $81…" at bounding box center [1006, 266] width 303 height 331
drag, startPoint x: 394, startPoint y: 207, endPoint x: 623, endPoint y: 209, distance: 229.1
click at [623, 209] on div "Check-In Jan 3, 2026 Checkout Jan 10, 2026 7 Night Nights" at bounding box center [602, 198] width 438 height 30
drag, startPoint x: 394, startPoint y: 236, endPoint x: 454, endPoint y: 256, distance: 62.7
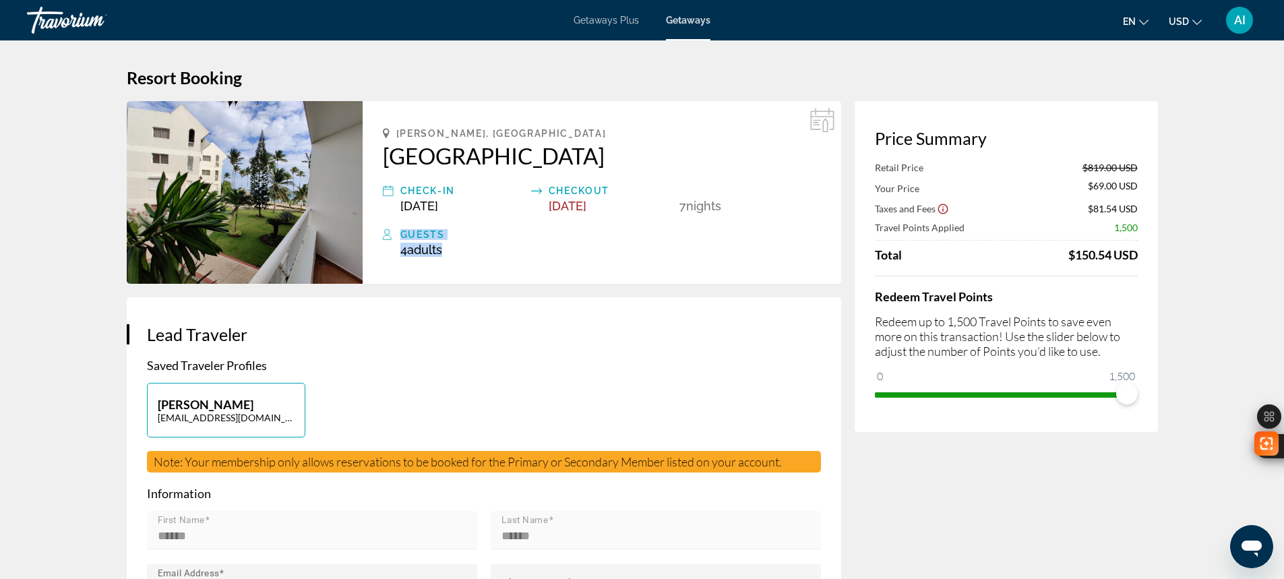
click at [454, 256] on div "Guests 4 Adult Adults , Child Children" at bounding box center [602, 241] width 438 height 30
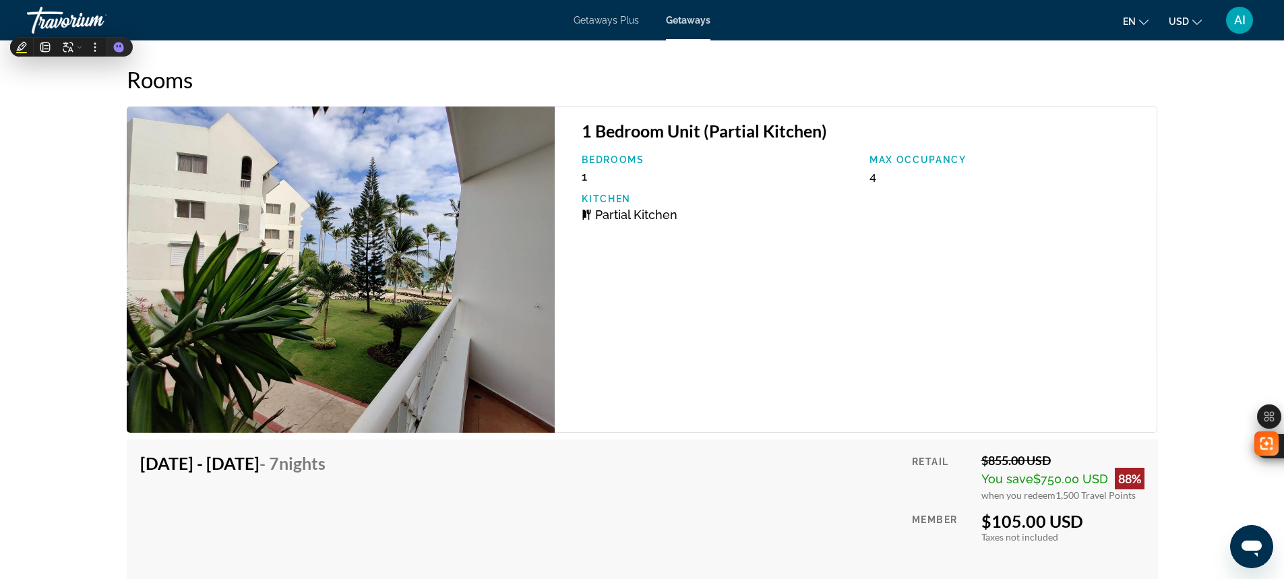
scroll to position [1887, 0]
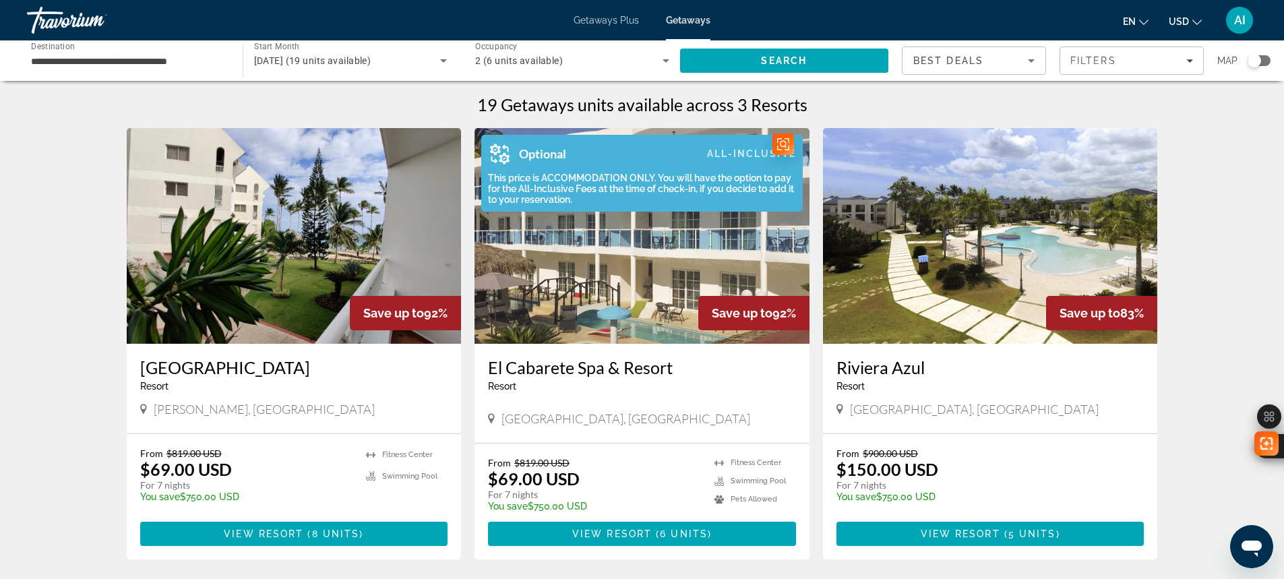
click at [679, 202] on div "This price is ACCOMMODATION ONLY. You will have the option to pay for the All-I…" at bounding box center [638, 189] width 315 height 32
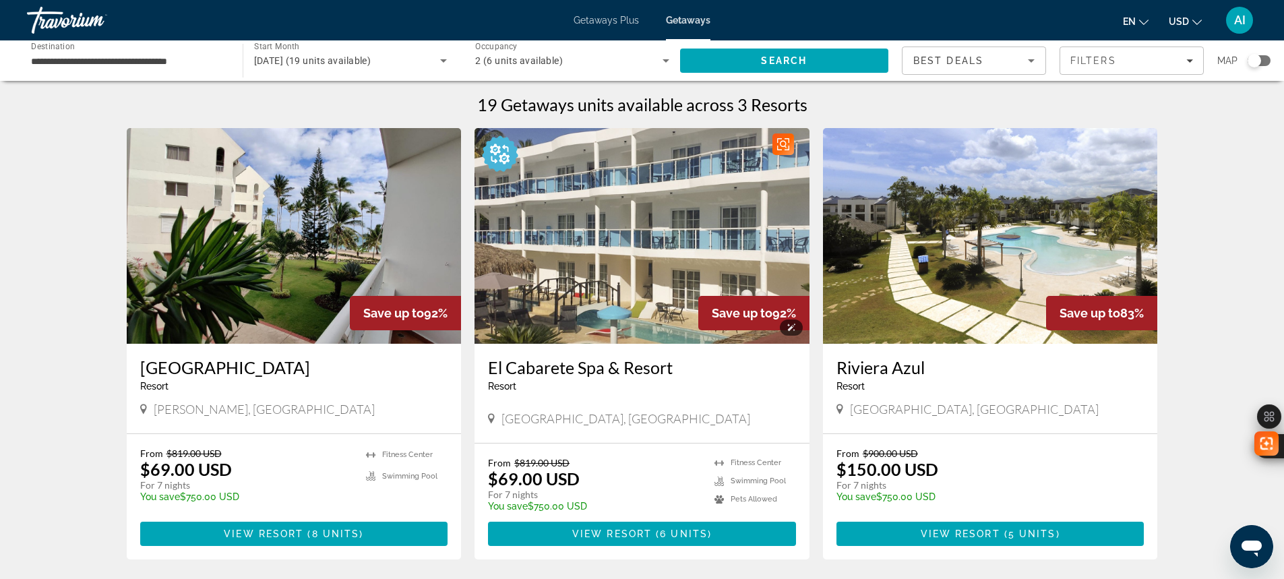
click at [679, 240] on img "Main content" at bounding box center [641, 236] width 335 height 216
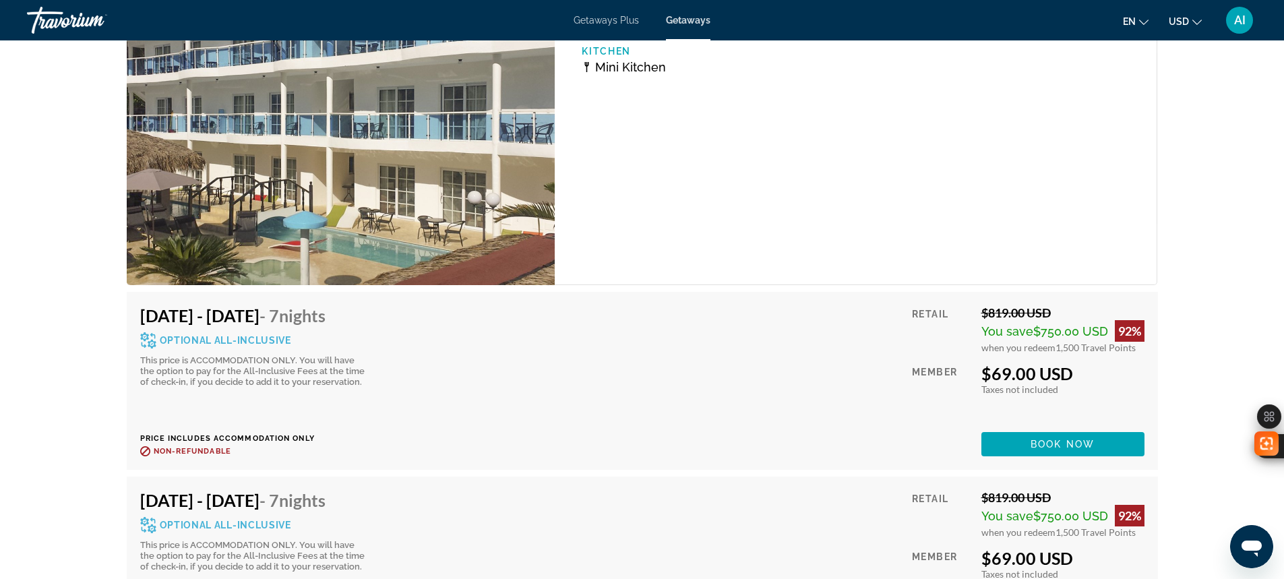
scroll to position [2426, 0]
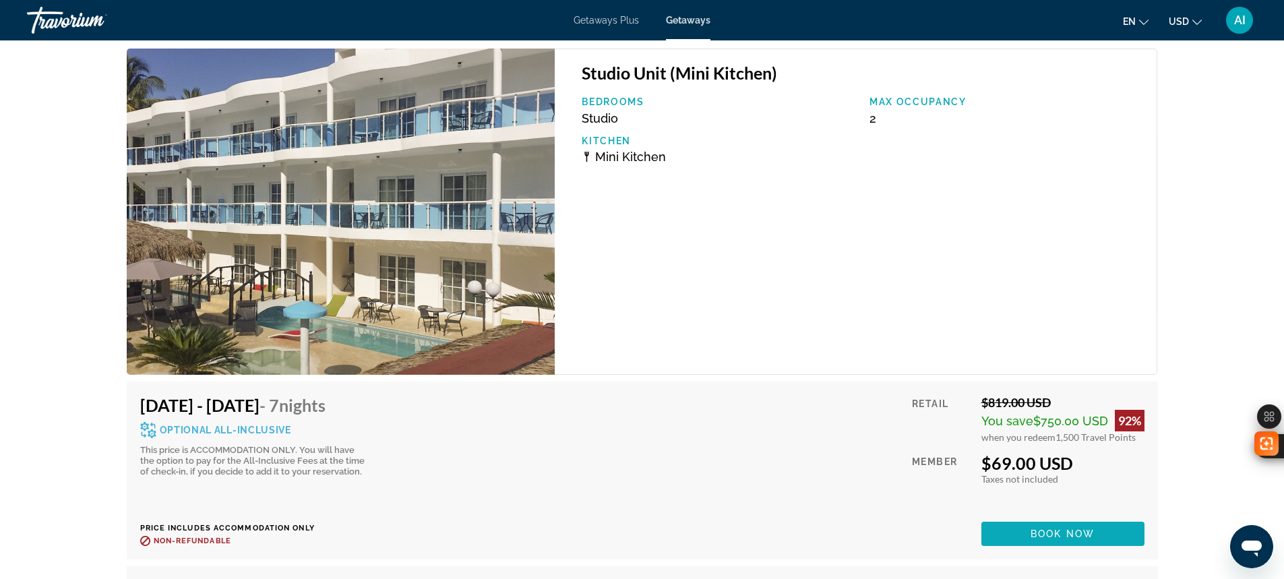
click at [1078, 528] on span "Book now" at bounding box center [1062, 533] width 64 height 11
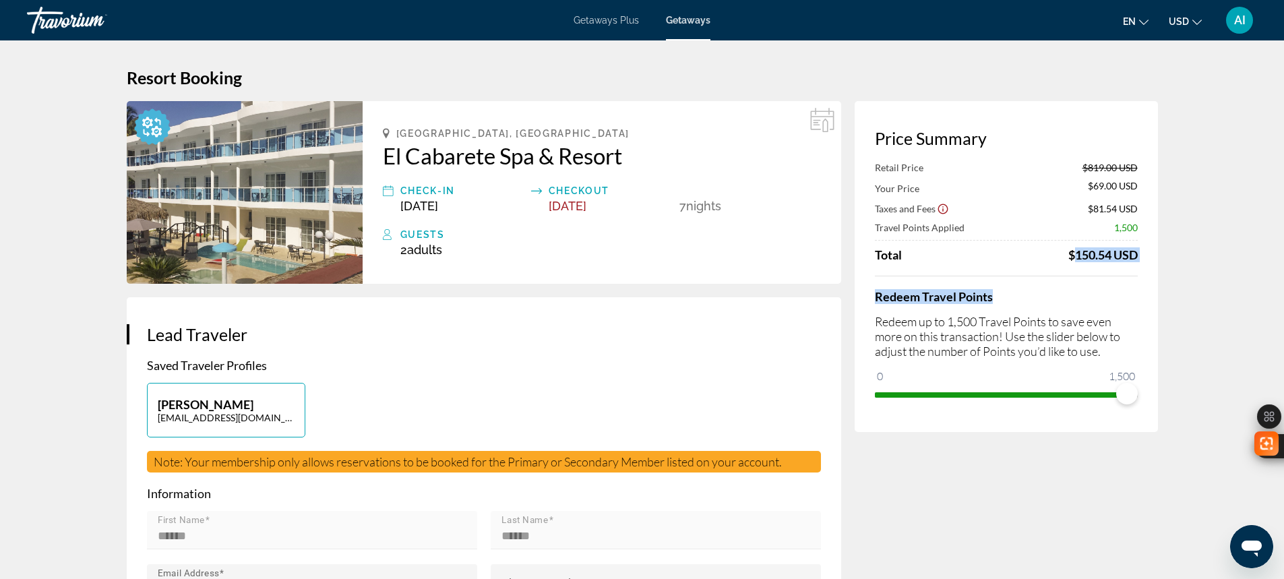
drag, startPoint x: 1065, startPoint y: 257, endPoint x: 1150, endPoint y: 268, distance: 86.4
click at [1157, 268] on div "Price Summary Retail Price $819.00 USD Your Price $69.00 USD Taxes and Fees $81…" at bounding box center [1006, 266] width 303 height 331
drag, startPoint x: 387, startPoint y: 249, endPoint x: 454, endPoint y: 254, distance: 66.9
click at [454, 254] on div "Guests 2 Adult Adults , Child Children" at bounding box center [602, 241] width 438 height 30
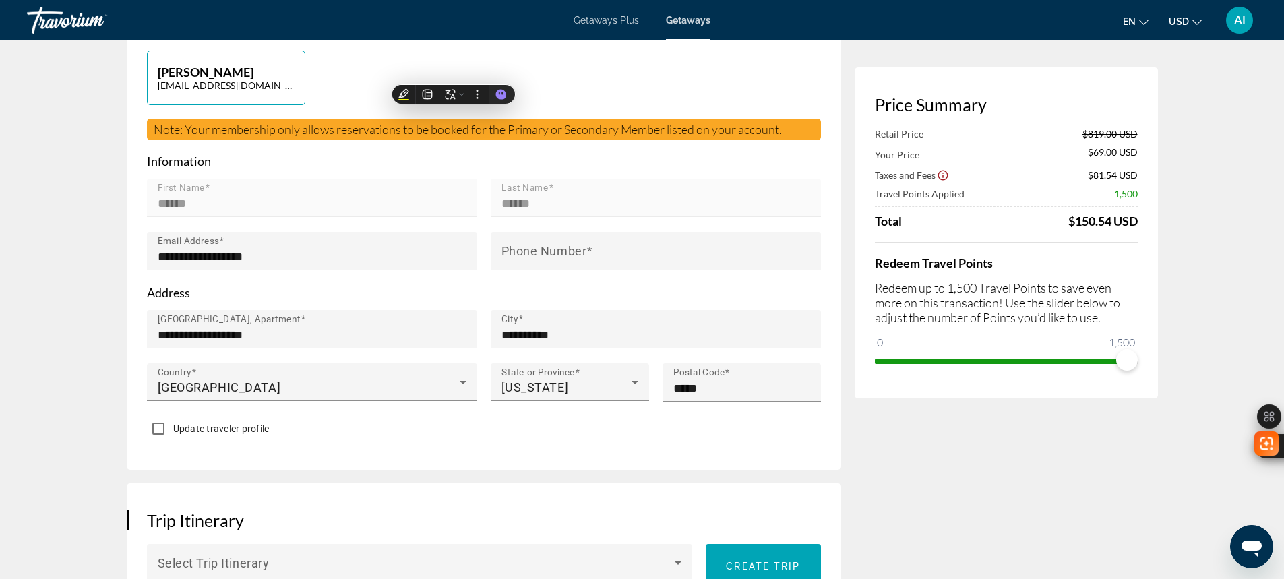
scroll to position [180, 0]
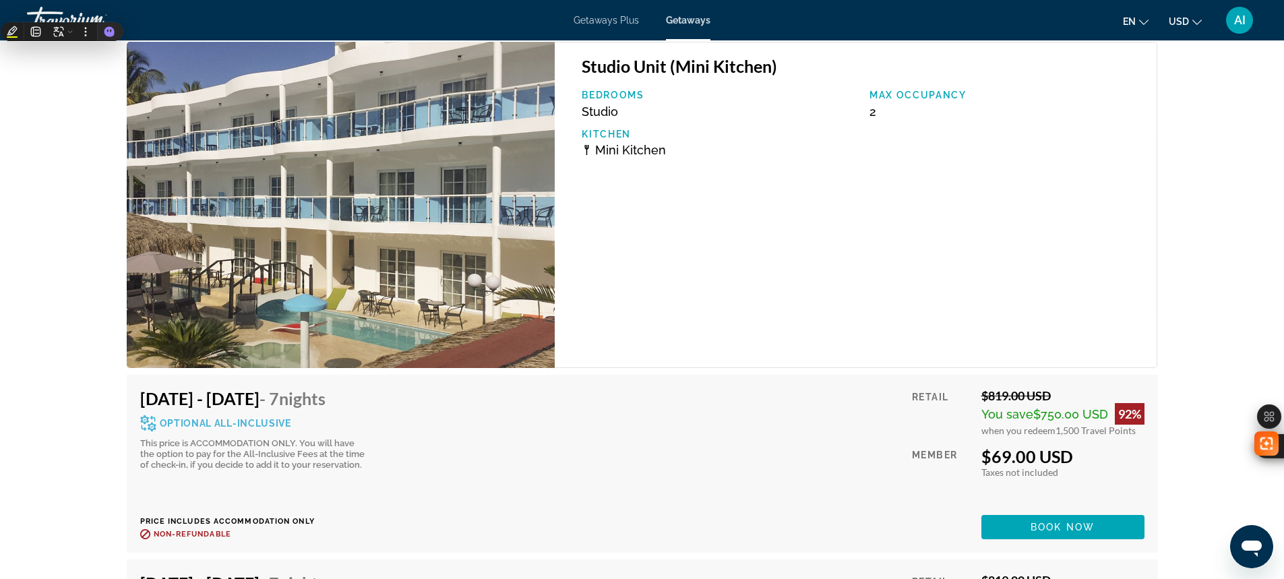
scroll to position [2426, 0]
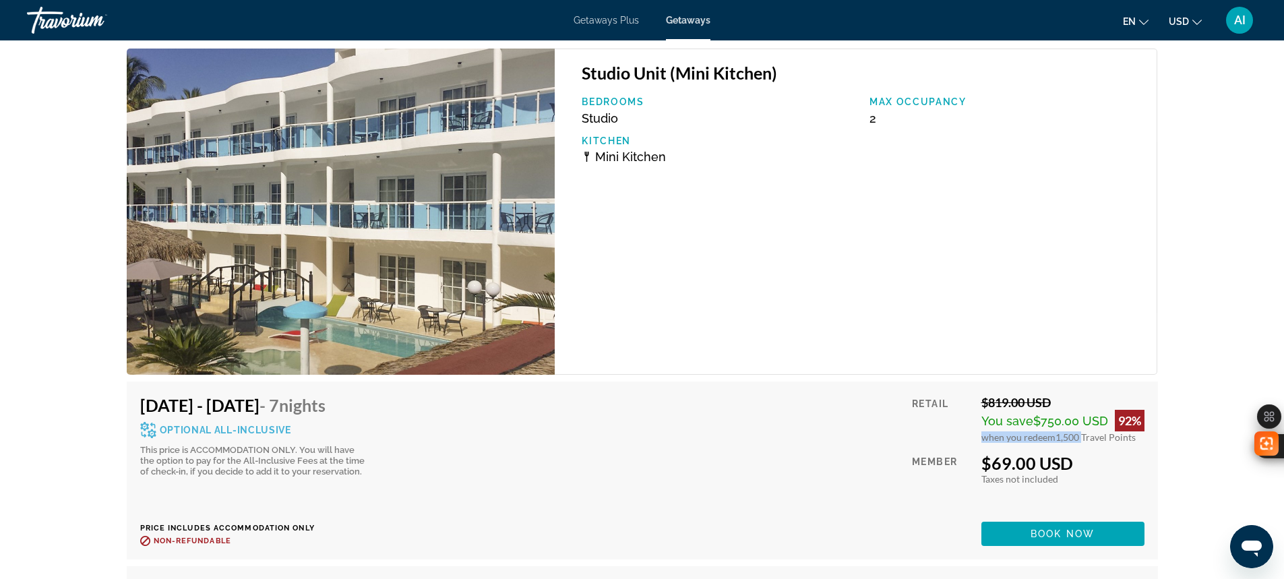
drag, startPoint x: 979, startPoint y: 410, endPoint x: 1082, endPoint y: 406, distance: 103.2
click at [1082, 406] on div "Retail $819.00 USD You save $750.00 USD 92% when you redeem 1,500 Travel Points…" at bounding box center [1028, 470] width 232 height 151
click at [778, 418] on div "Jan 24, 2026 - Jan 31, 2026 - 7 Nights Optional All-Inclusive This price is ACC…" at bounding box center [642, 470] width 1004 height 151
click at [1054, 528] on span "Book now" at bounding box center [1062, 533] width 64 height 11
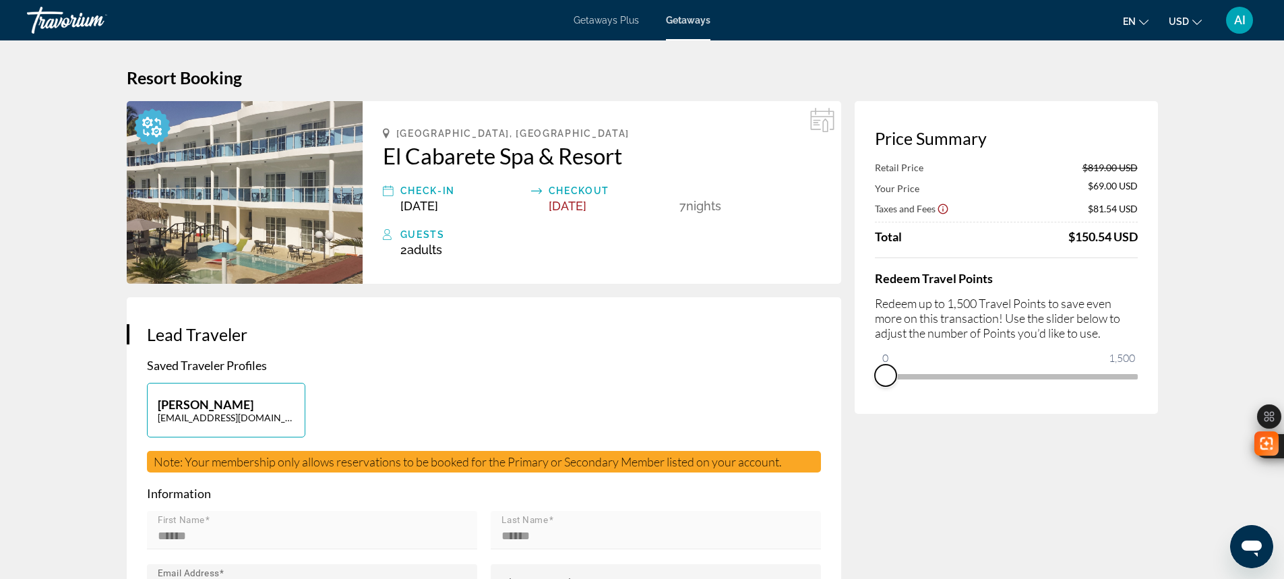
drag, startPoint x: 1127, startPoint y: 392, endPoint x: 844, endPoint y: 394, distance: 283.1
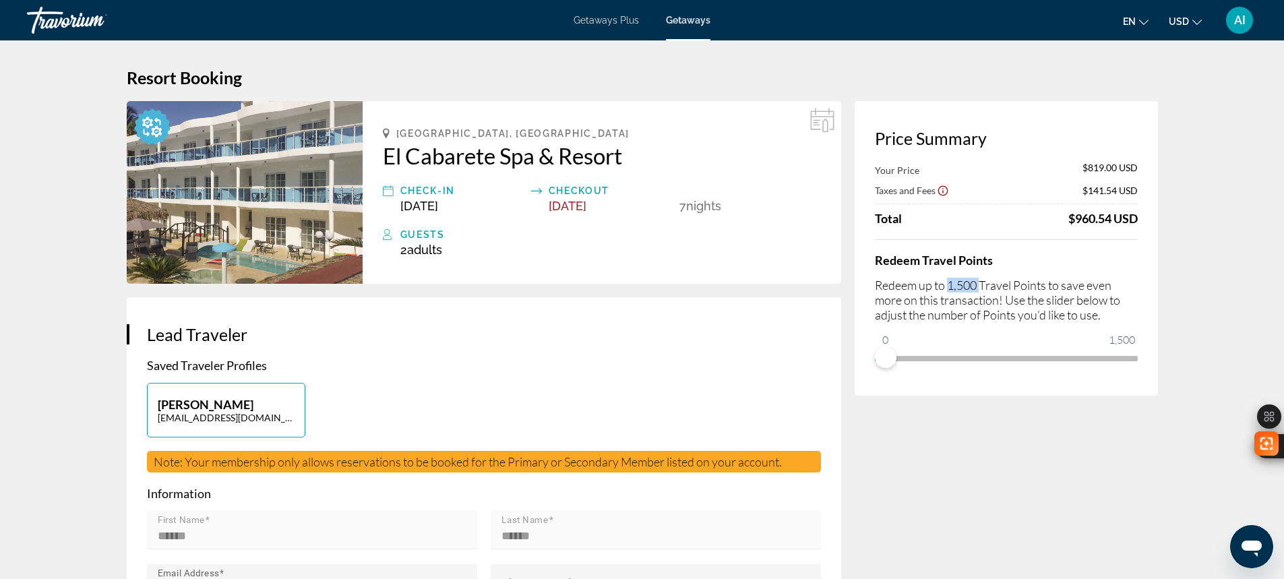
drag, startPoint x: 966, startPoint y: 286, endPoint x: 981, endPoint y: 286, distance: 14.2
click at [981, 286] on p "Redeem up to 1,500 Travel Points to save even more on this transaction! Use the…" at bounding box center [1006, 300] width 263 height 44
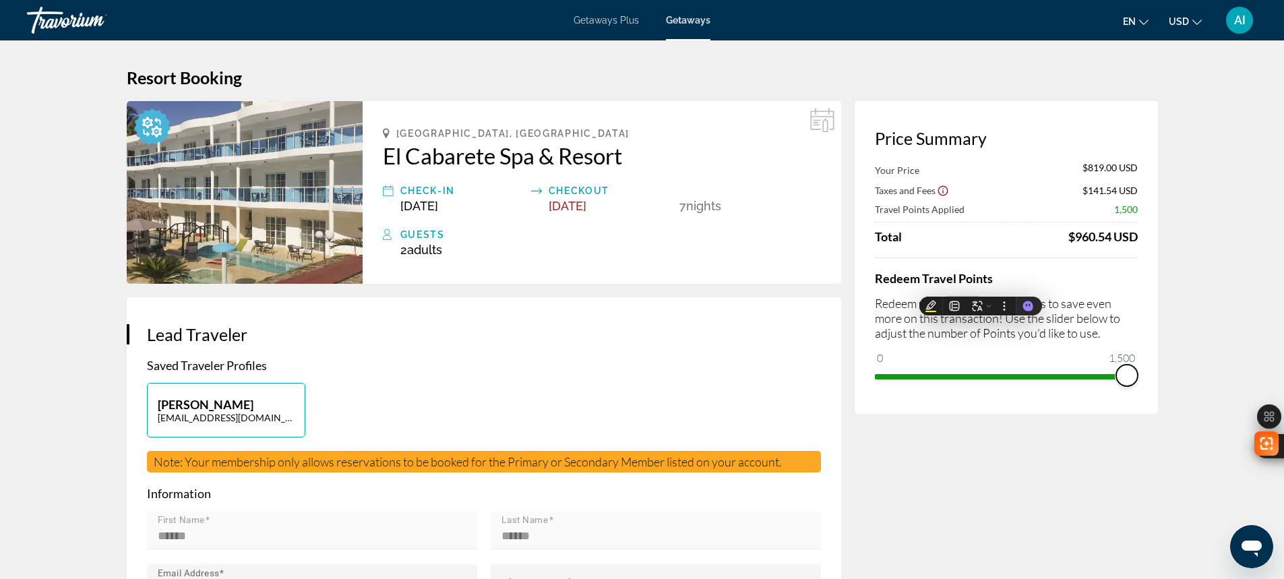
drag, startPoint x: 884, startPoint y: 357, endPoint x: 1200, endPoint y: 406, distance: 320.5
drag, startPoint x: 1127, startPoint y: 395, endPoint x: 877, endPoint y: 402, distance: 250.1
click at [877, 402] on div "Price Summary Retail Price $819.00 USD Your Price $69.00 USD Taxes and Fees $81…" at bounding box center [1006, 257] width 303 height 313
drag, startPoint x: 894, startPoint y: 360, endPoint x: 1142, endPoint y: 400, distance: 251.2
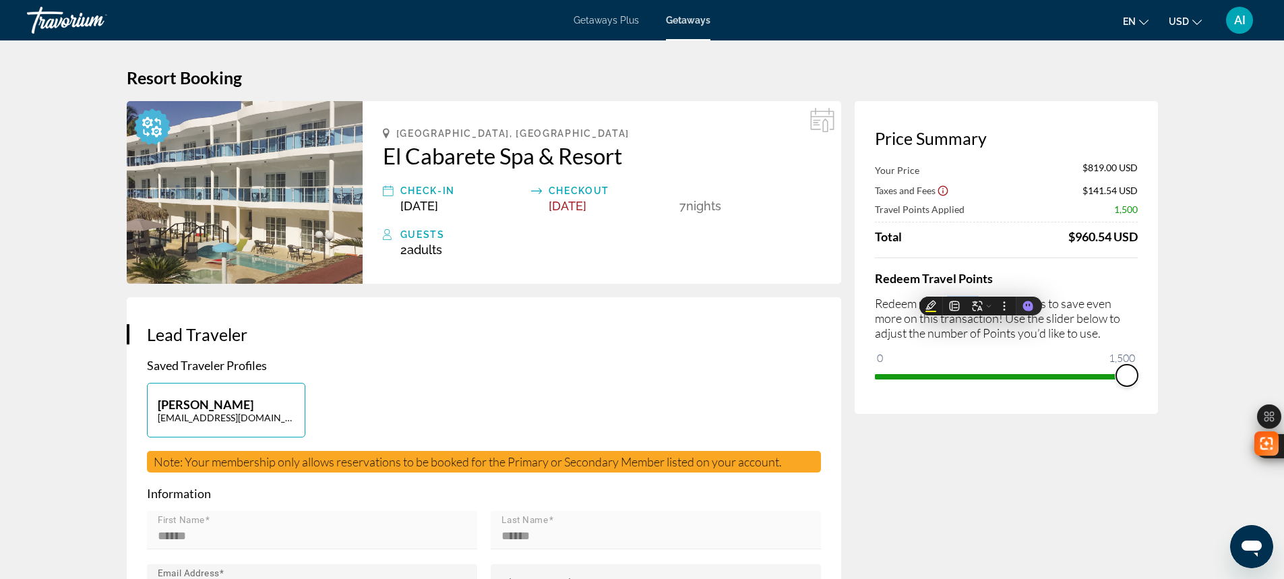
click at [1142, 400] on div "Price Summary Your Price $819.00 USD Taxes and Fees $141.54 USD Travel Points A…" at bounding box center [1006, 257] width 303 height 313
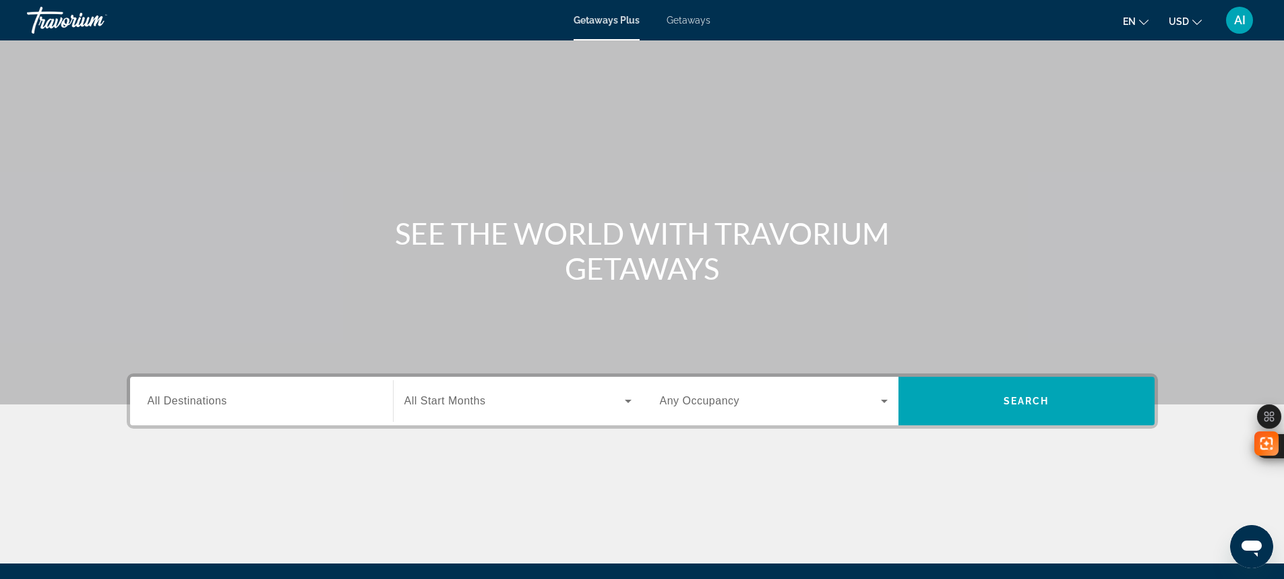
click at [680, 22] on span "Getaways" at bounding box center [689, 20] width 44 height 11
click at [265, 409] on div "Search widget" at bounding box center [262, 401] width 228 height 38
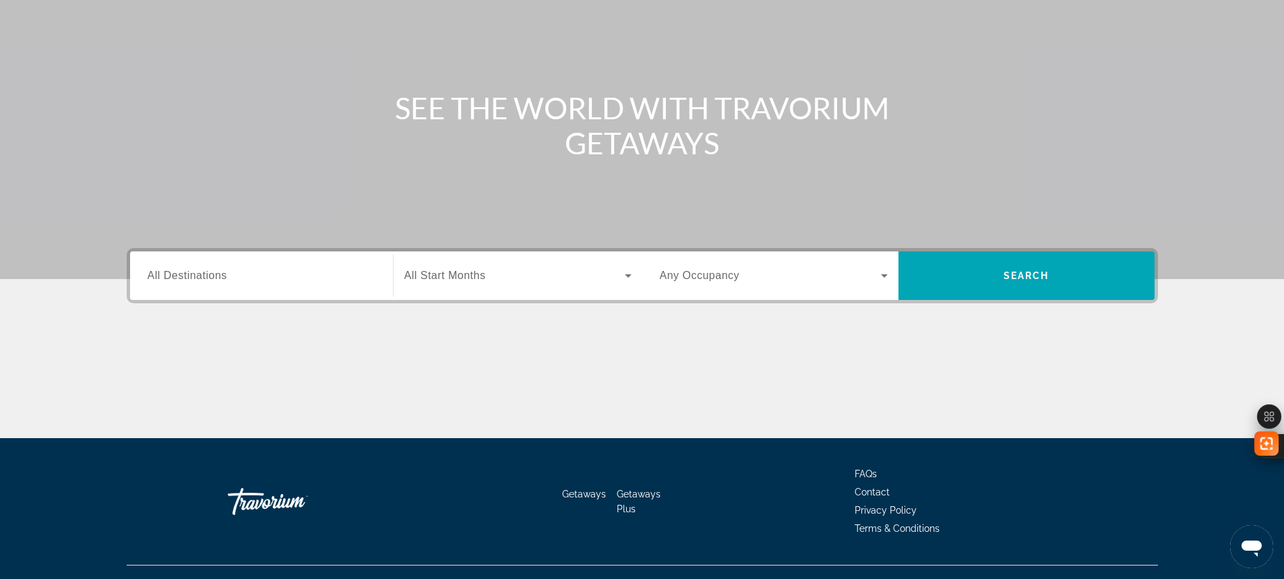
scroll to position [150, 0]
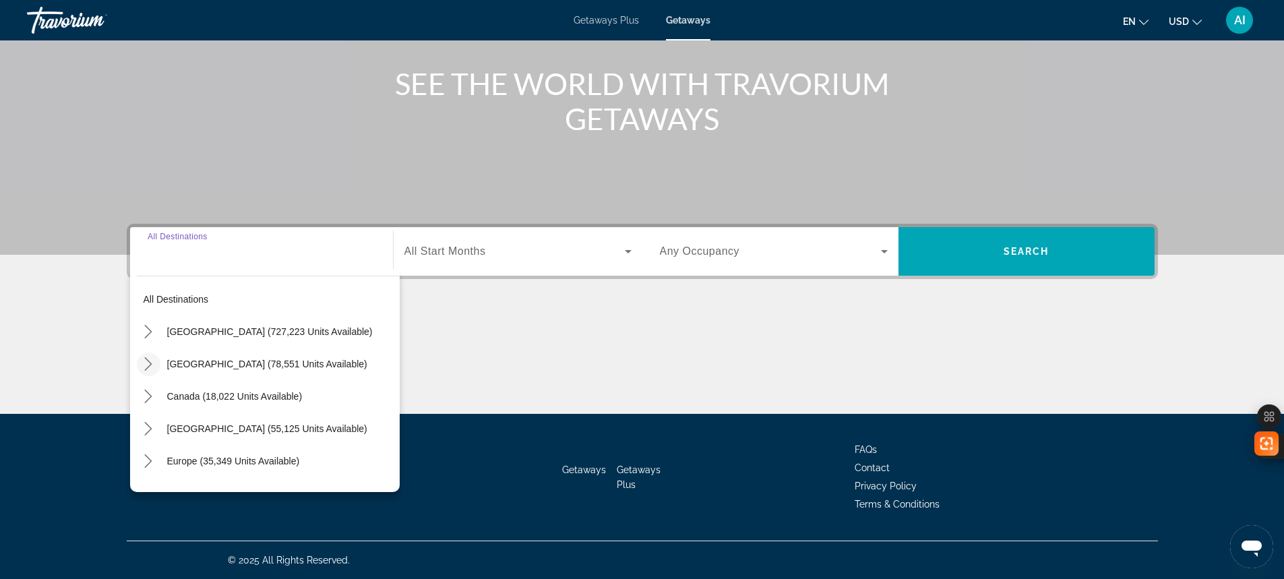
click at [152, 365] on icon "Toggle Mexico (78,551 units available) submenu" at bounding box center [148, 363] width 13 height 13
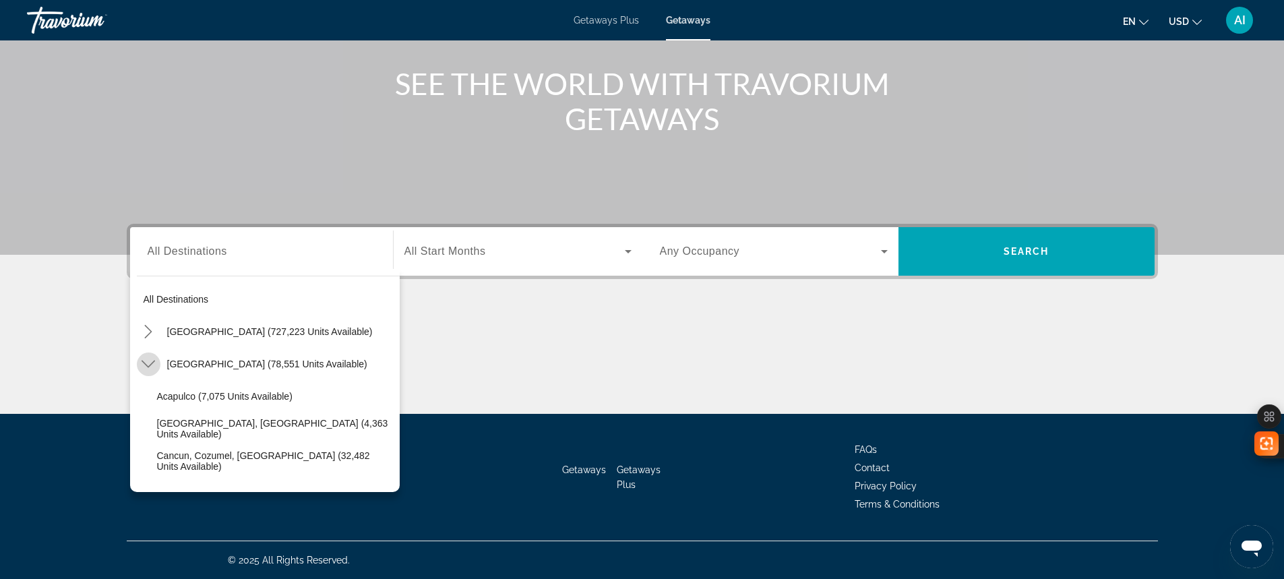
scroll to position [71, 0]
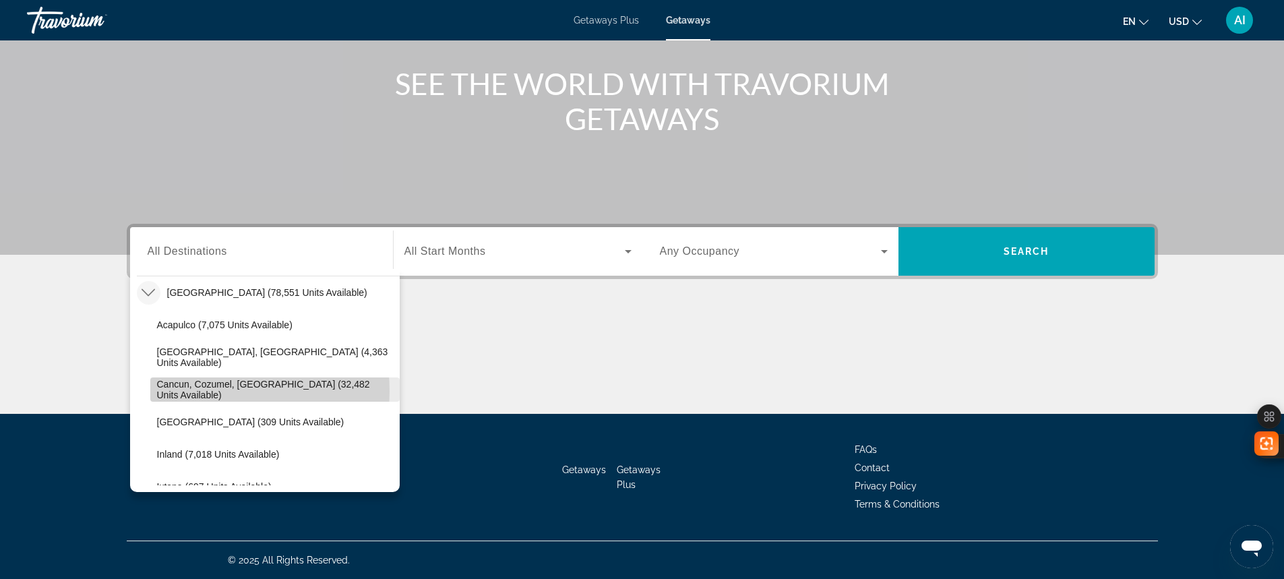
click at [197, 391] on span "Cancun, Cozumel, Riviera Maya (32,482 units available)" at bounding box center [275, 390] width 236 height 22
type input "**********"
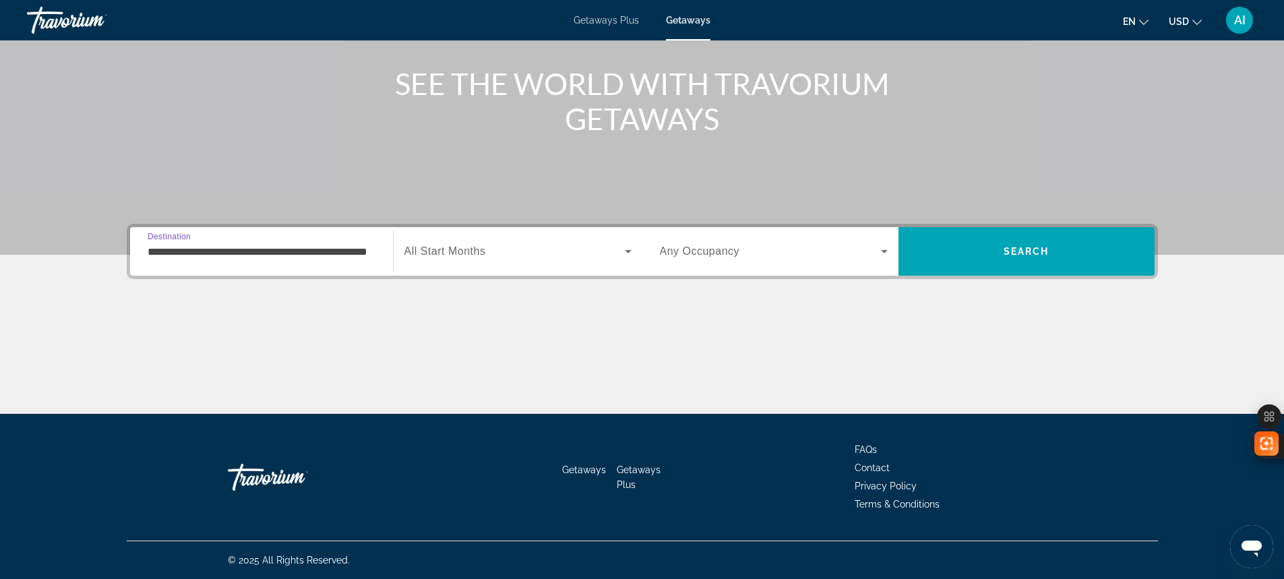
click at [473, 251] on span "All Start Months" at bounding box center [445, 250] width 82 height 11
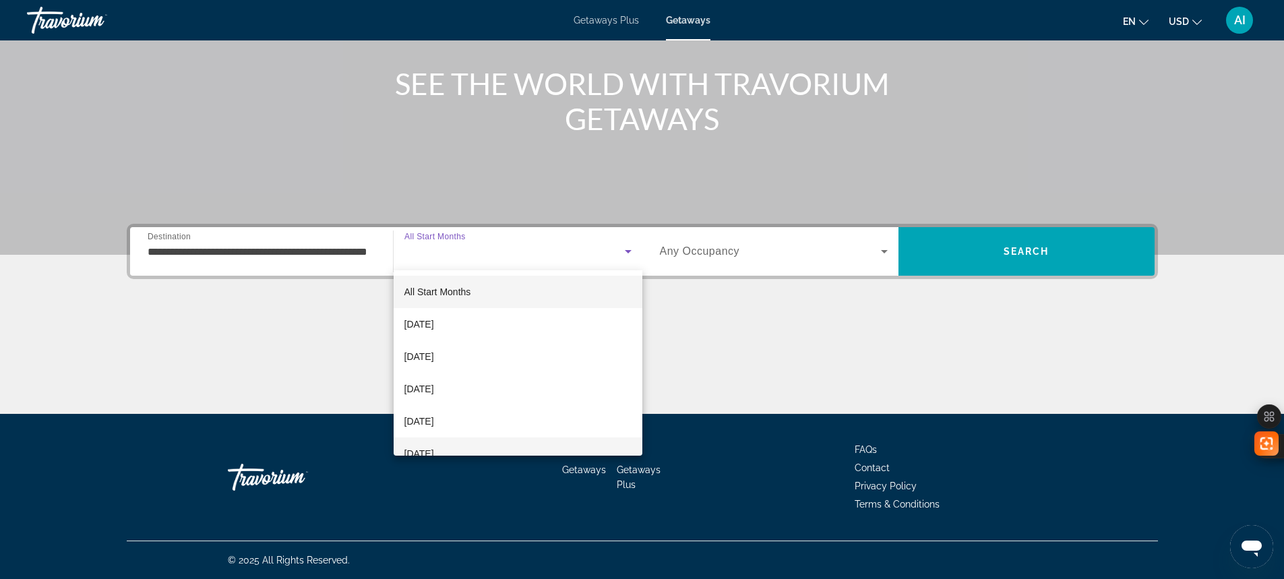
click at [434, 450] on span "[DATE]" at bounding box center [419, 453] width 30 height 16
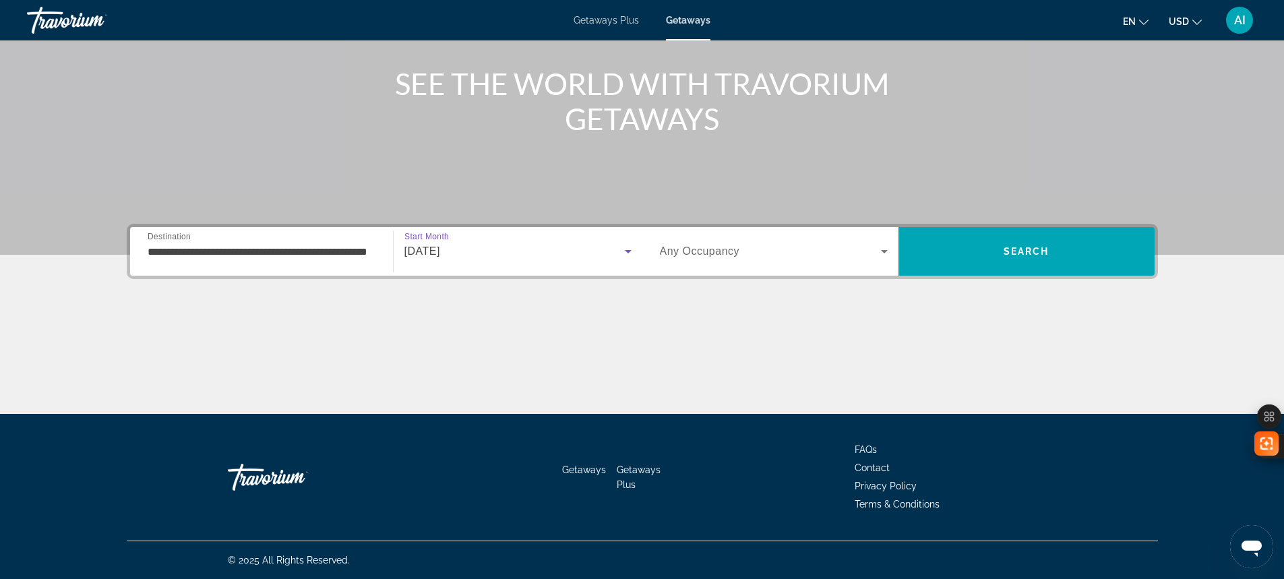
click at [790, 252] on span "Search widget" at bounding box center [770, 251] width 221 height 16
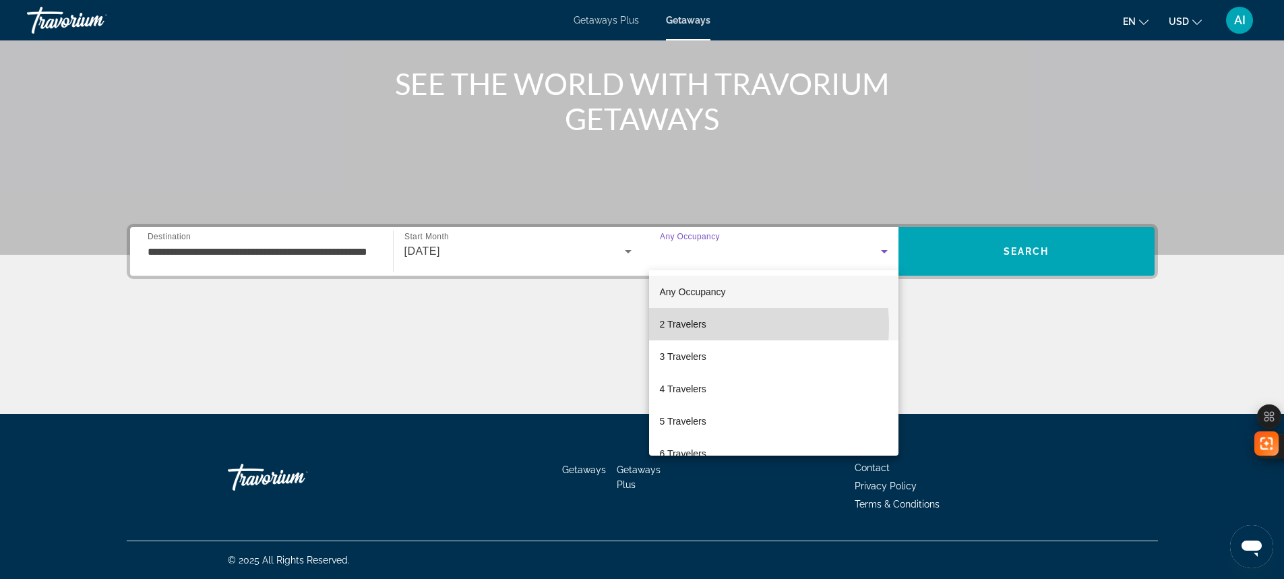
click at [703, 326] on span "2 Travelers" at bounding box center [683, 324] width 47 height 16
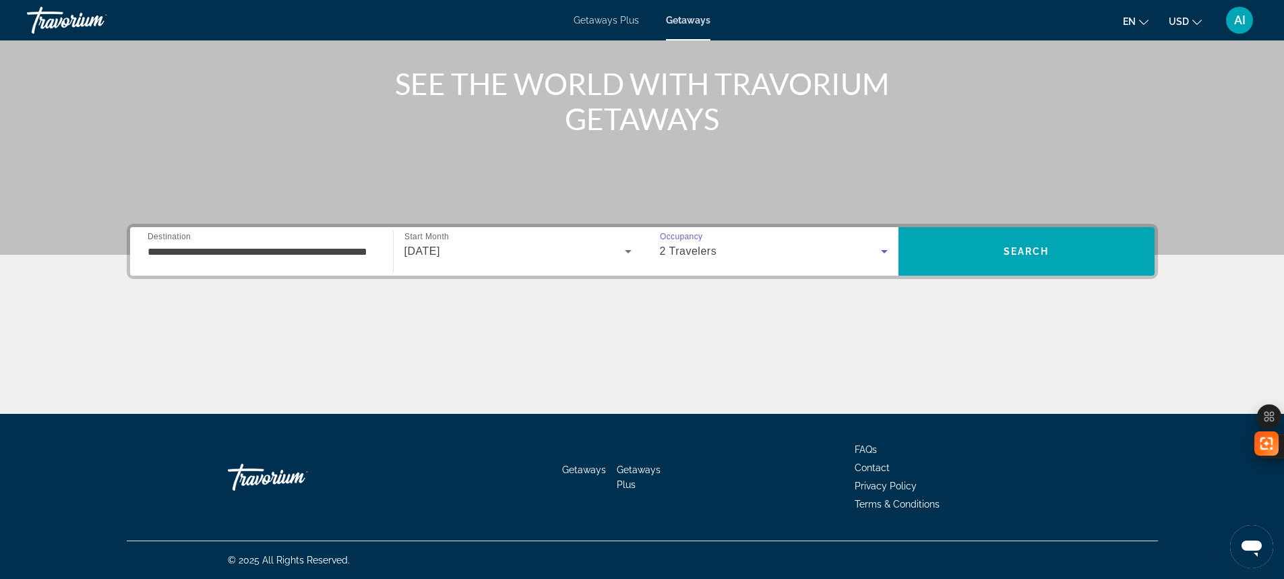
click at [759, 254] on div "2 Travelers" at bounding box center [770, 251] width 221 height 16
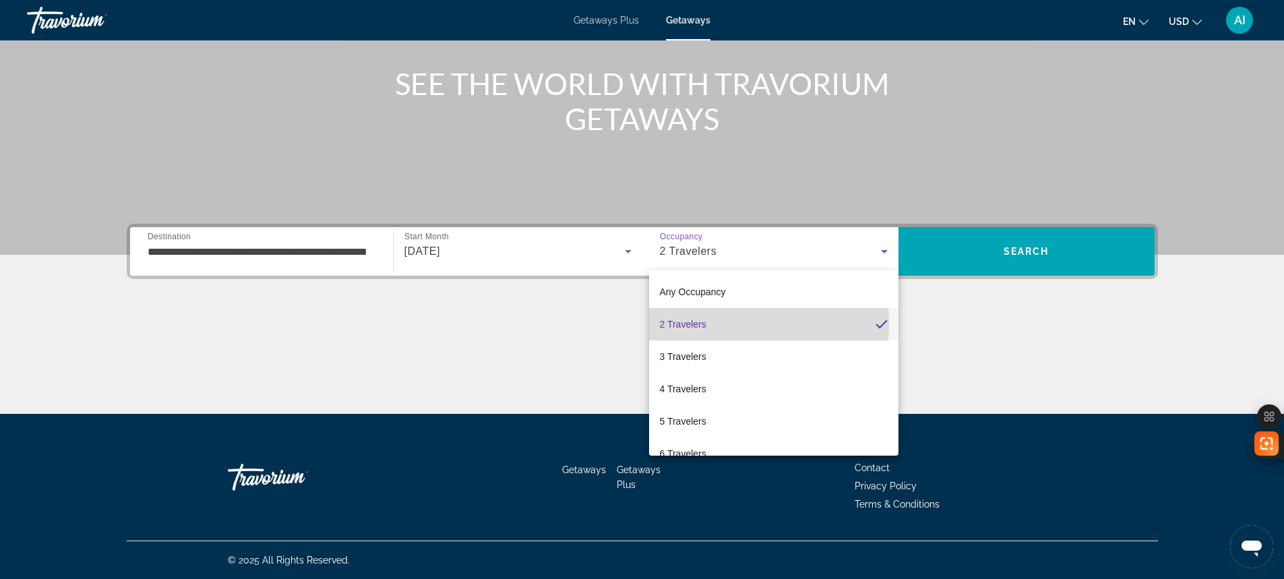
click at [705, 324] on span "2 Travelers" at bounding box center [683, 324] width 47 height 16
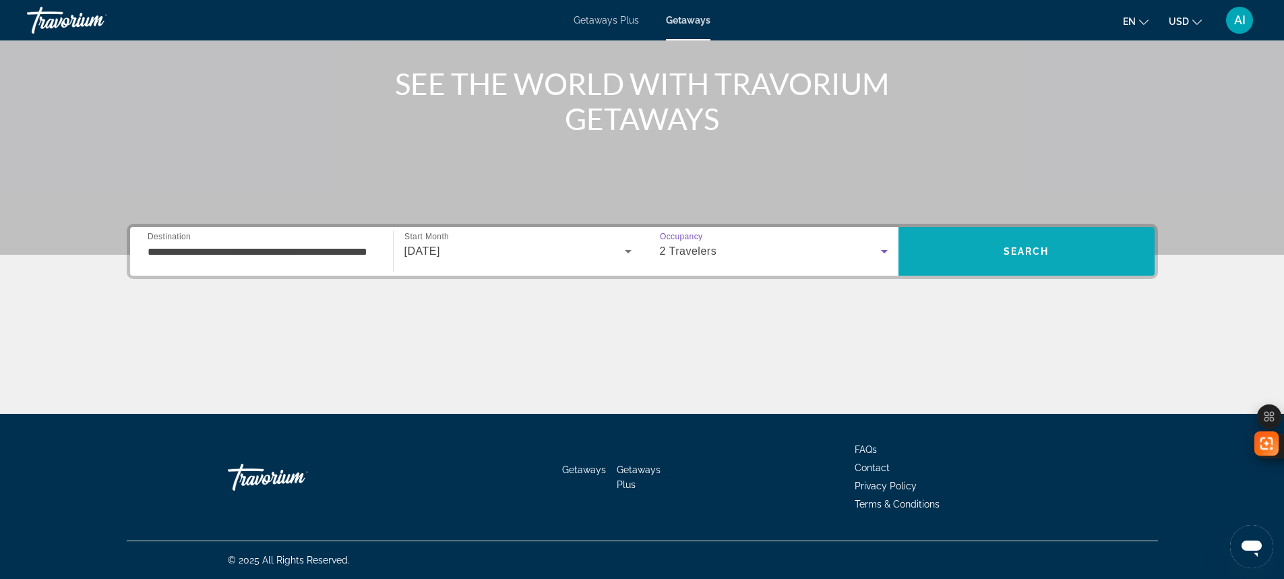
click at [990, 250] on span "Search" at bounding box center [1026, 251] width 256 height 32
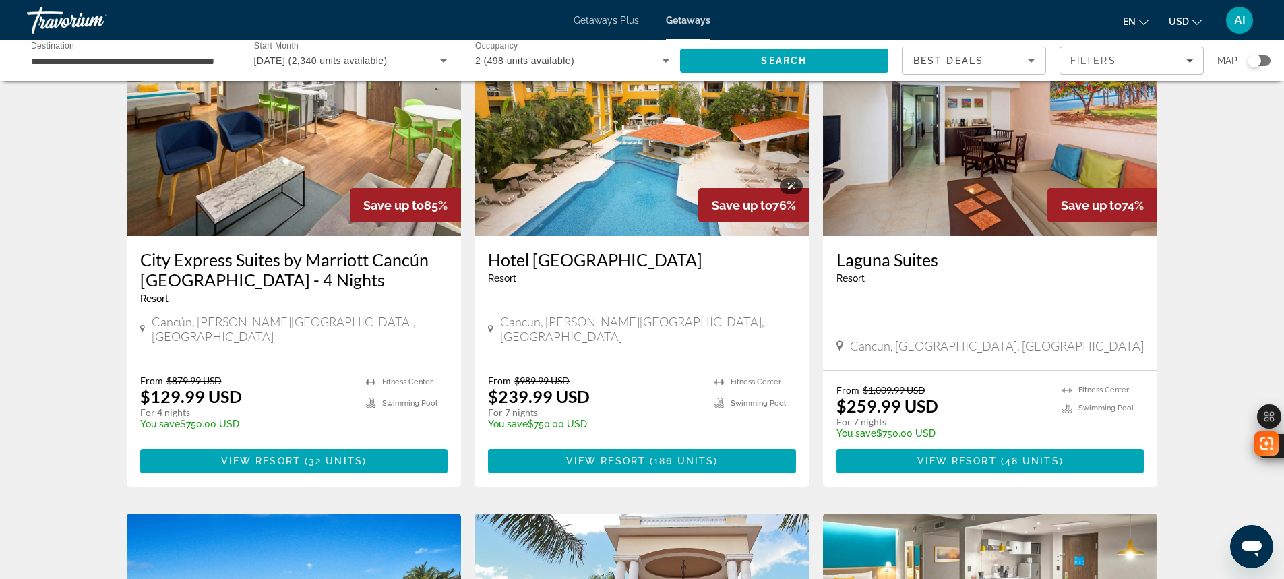
scroll to position [1078, 0]
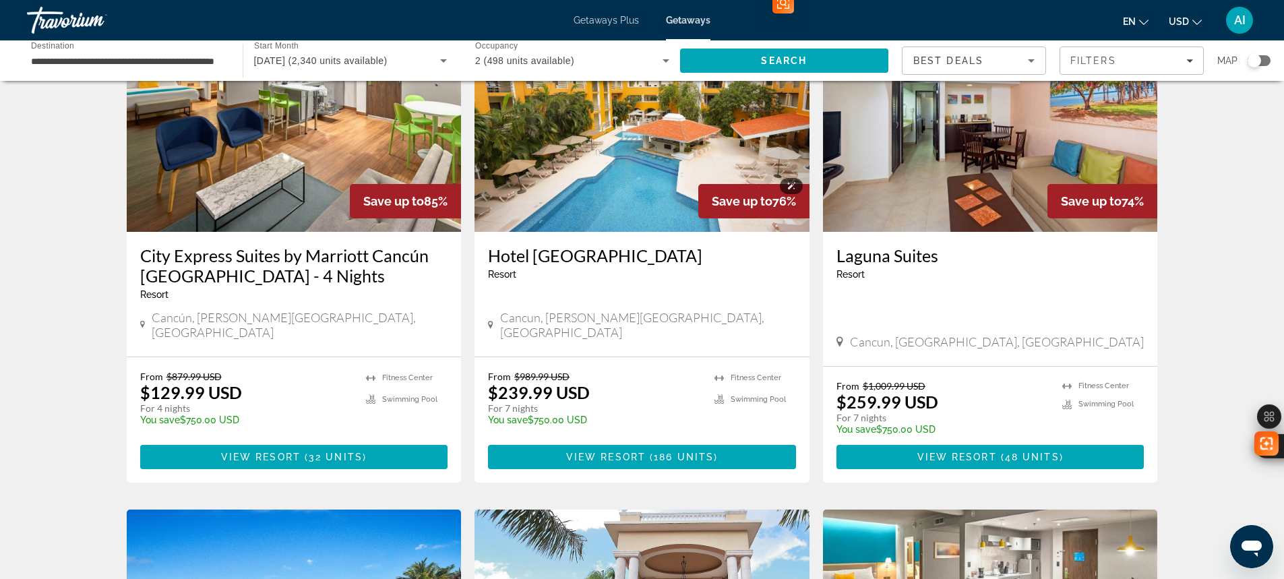
click at [586, 154] on img "Main content" at bounding box center [641, 124] width 335 height 216
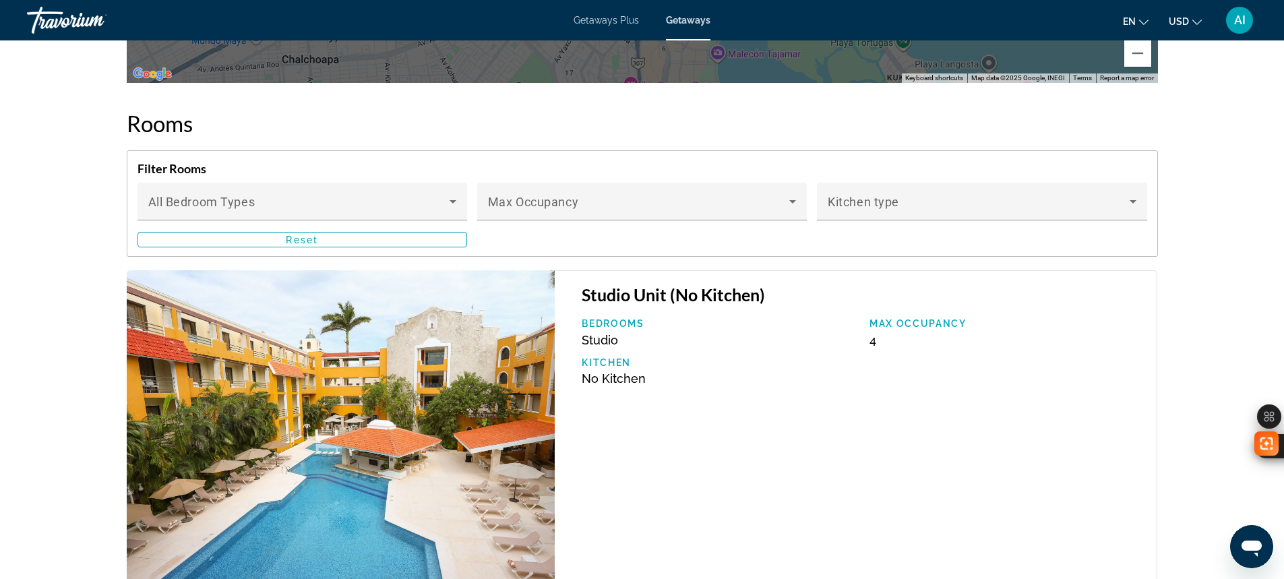
scroll to position [2157, 0]
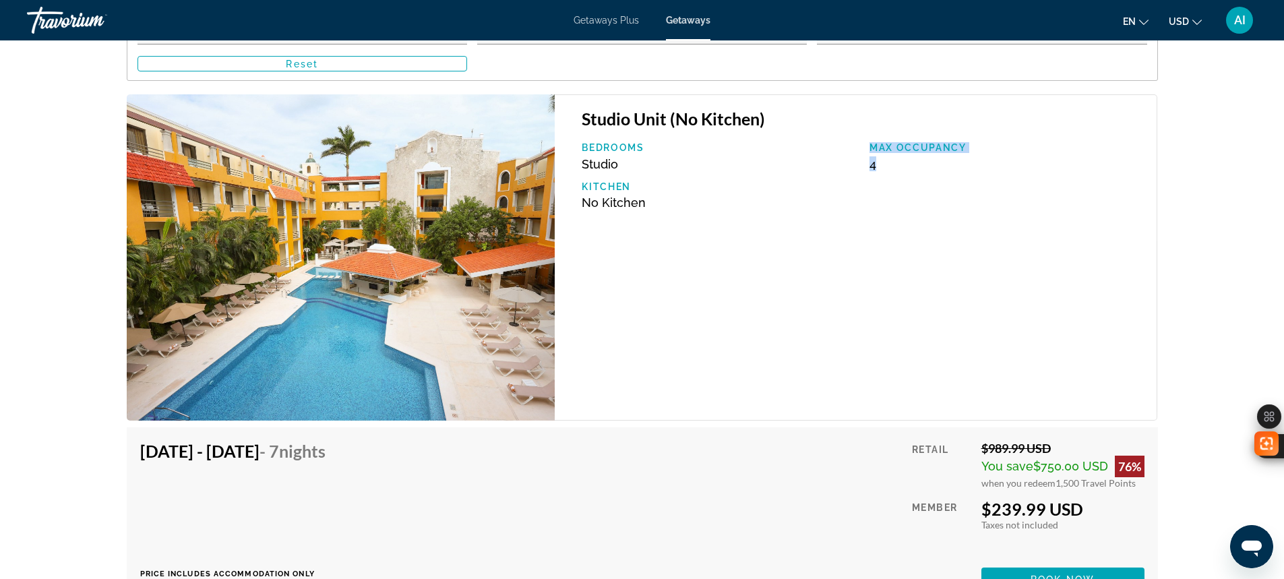
drag, startPoint x: 867, startPoint y: 143, endPoint x: 947, endPoint y: 172, distance: 85.3
click at [947, 172] on div "Bedrooms Studio Max Occupancy 4 Kitchen No Kitchen" at bounding box center [862, 181] width 575 height 78
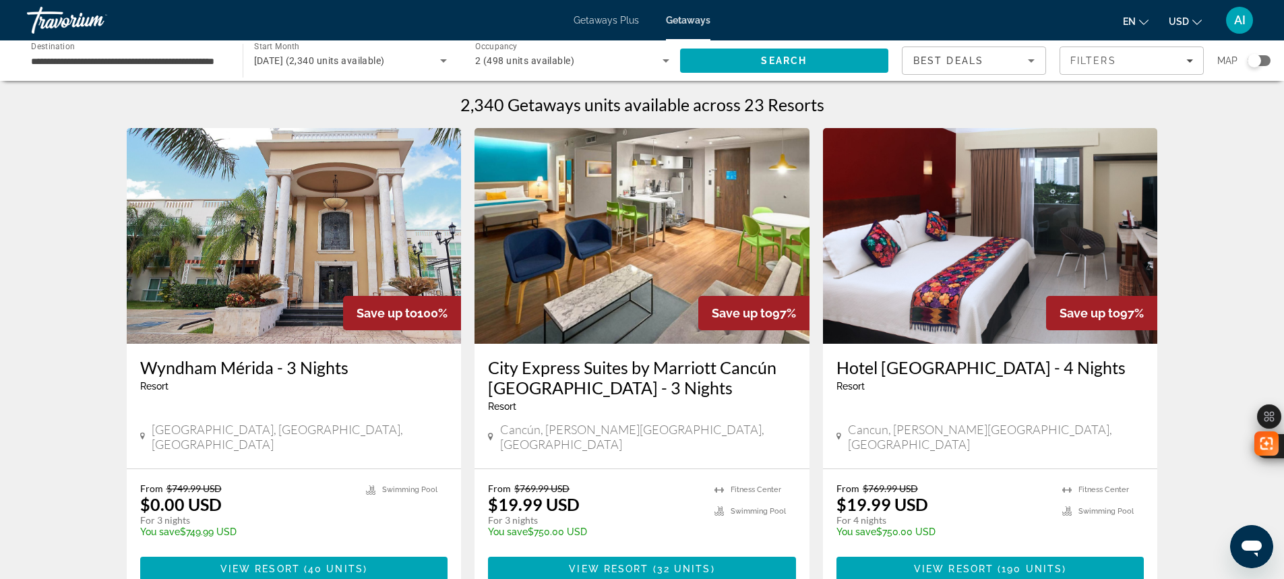
click at [987, 59] on div "Best Deals" at bounding box center [970, 61] width 115 height 16
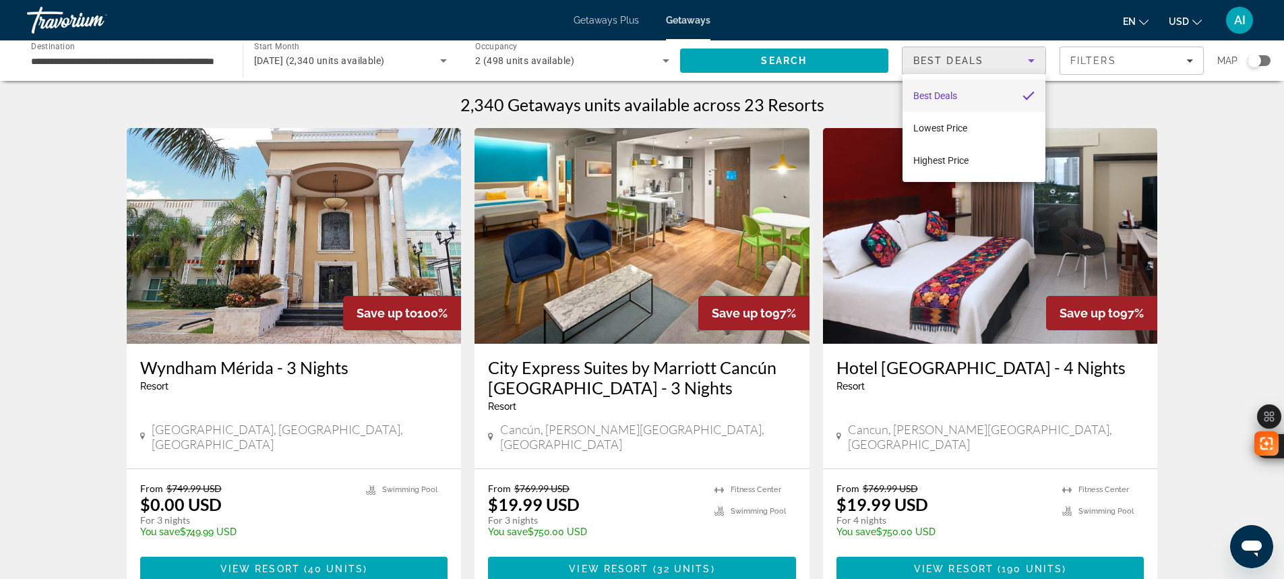
click at [1070, 61] on div at bounding box center [642, 289] width 1284 height 579
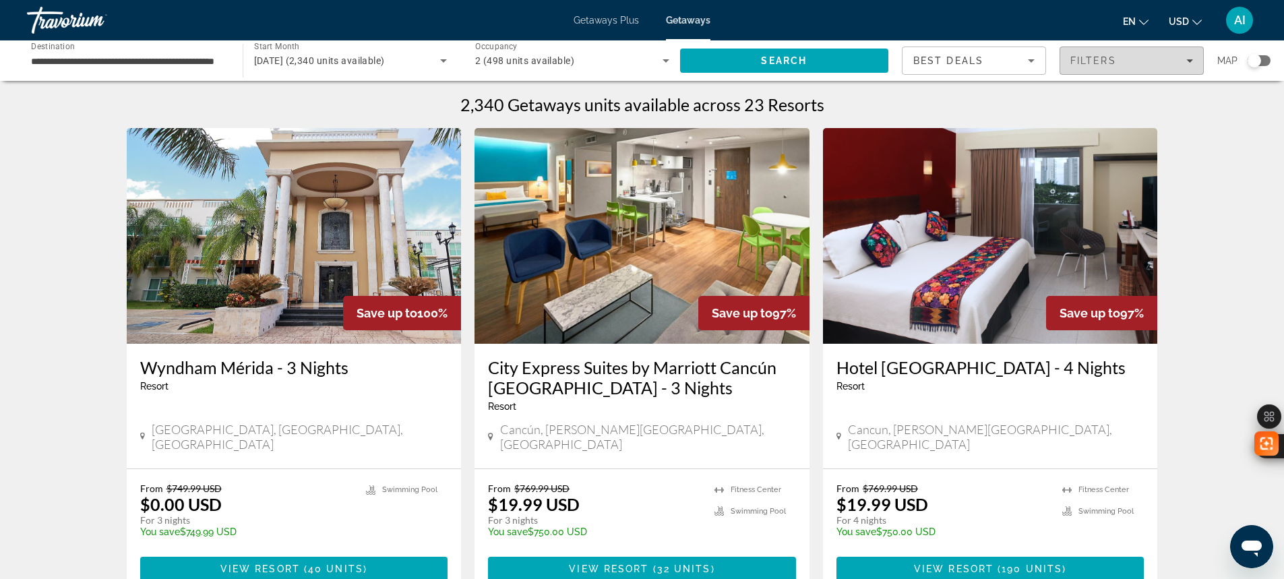
click at [1072, 62] on span "Filters" at bounding box center [1093, 60] width 46 height 11
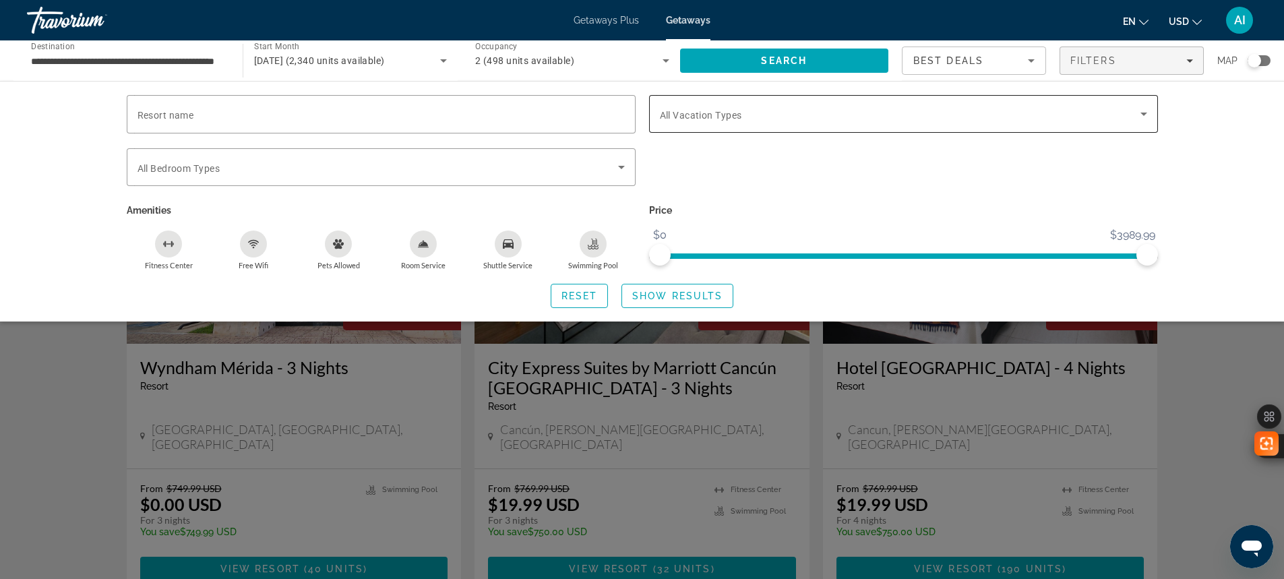
click at [722, 119] on span "All Vacation Types" at bounding box center [701, 115] width 82 height 11
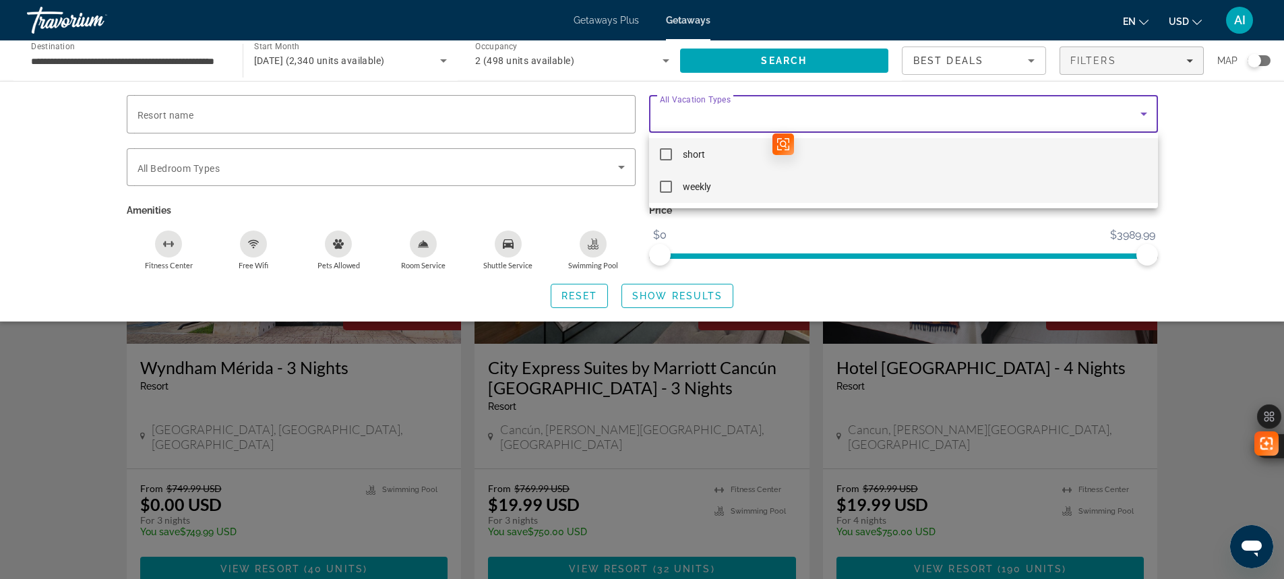
click at [657, 181] on mat-option "weekly" at bounding box center [903, 187] width 509 height 32
click at [678, 299] on div at bounding box center [642, 289] width 1284 height 579
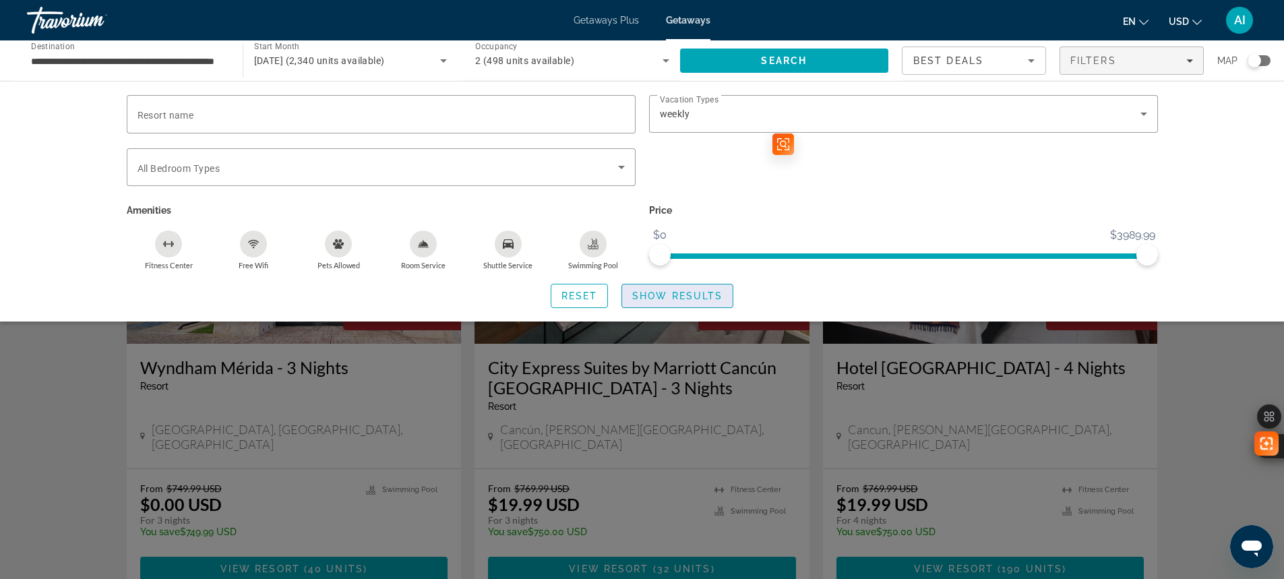
click at [686, 295] on span "Show Results" at bounding box center [677, 295] width 90 height 11
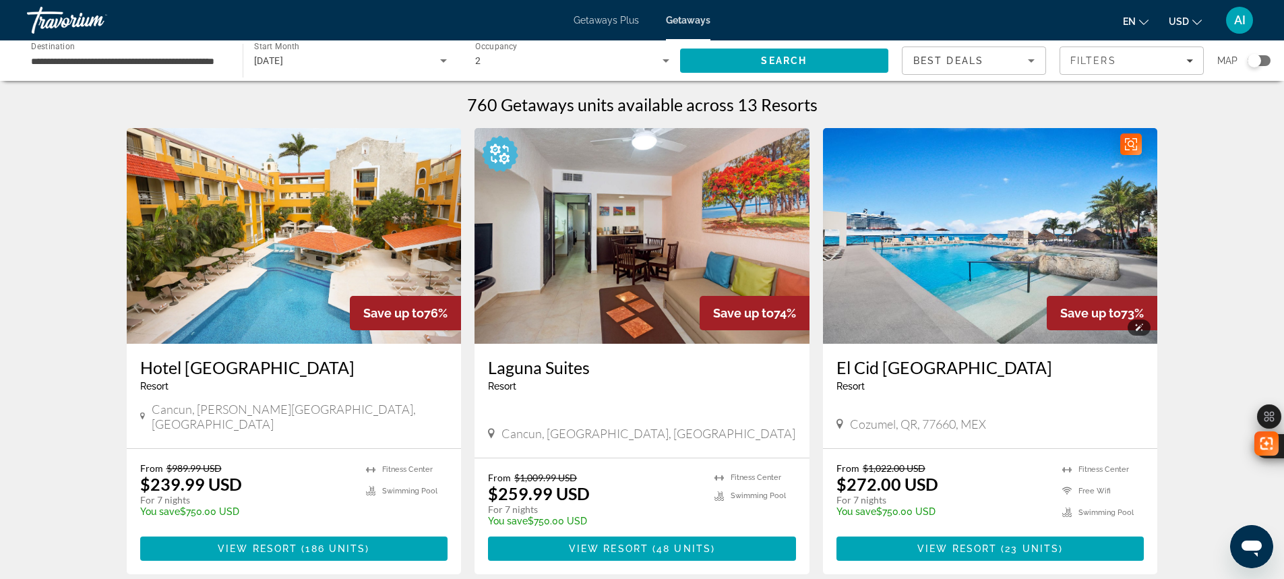
click at [961, 272] on img "Main content" at bounding box center [990, 236] width 335 height 216
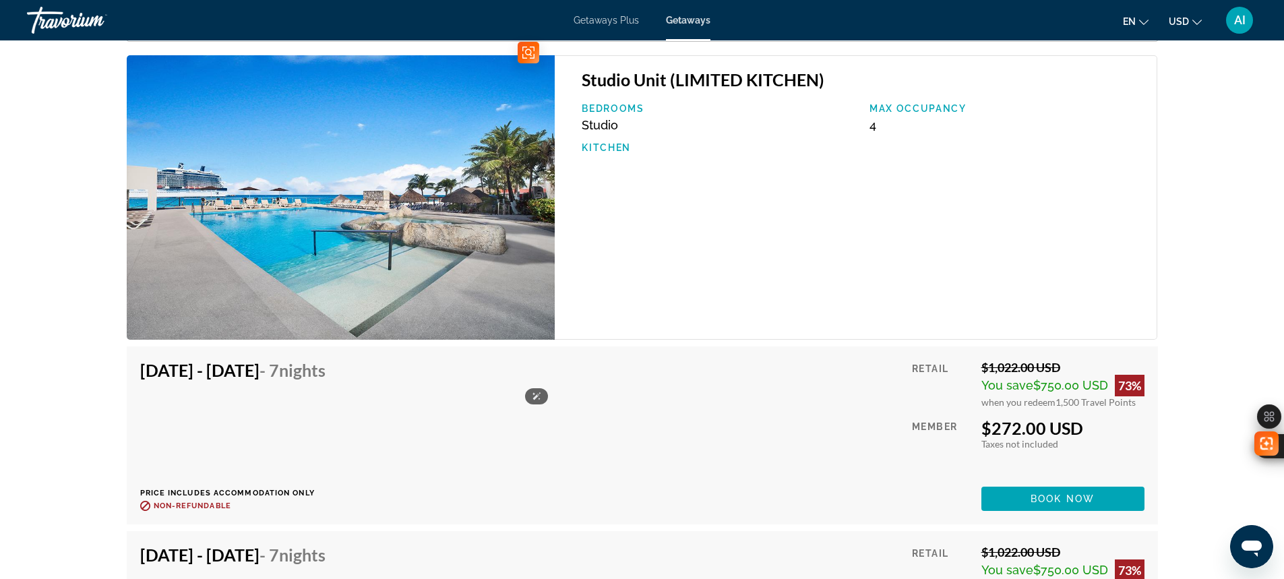
scroll to position [1887, 0]
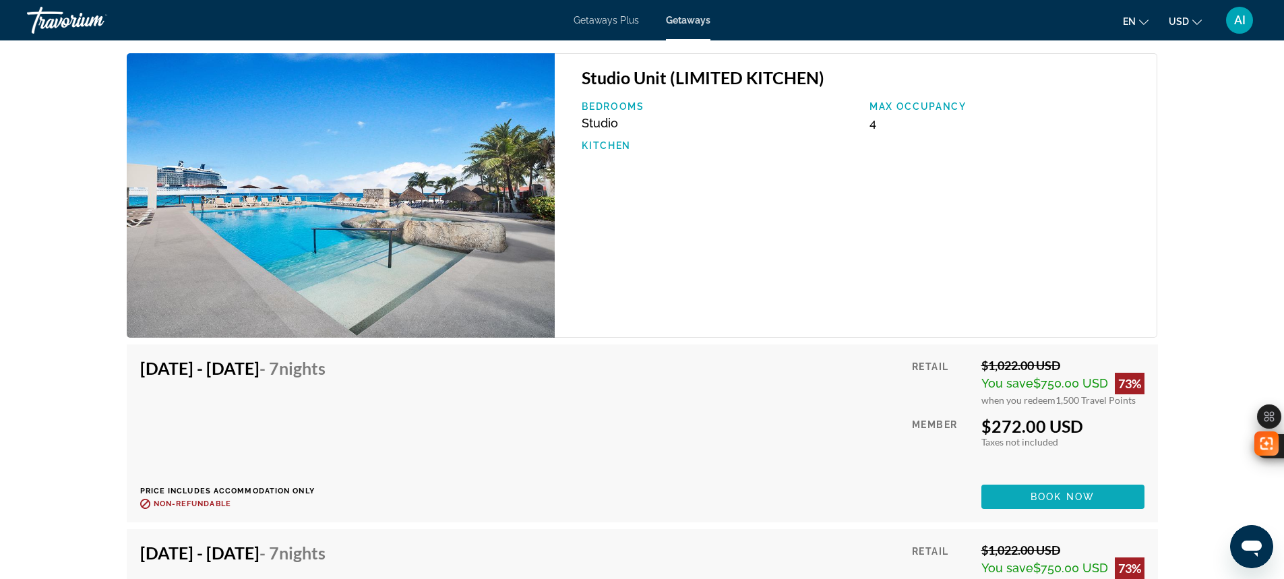
click at [1043, 491] on span "Book now" at bounding box center [1062, 496] width 64 height 11
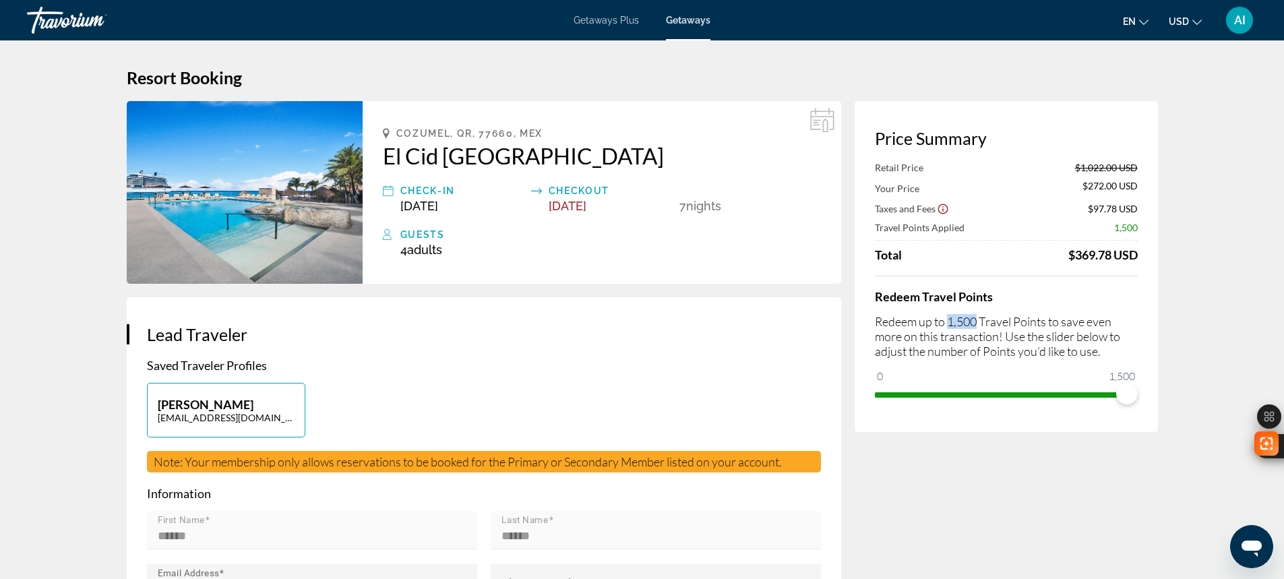
drag, startPoint x: 948, startPoint y: 325, endPoint x: 979, endPoint y: 321, distance: 31.9
click at [979, 321] on p "Redeem up to 1,500 Travel Points to save even more on this transaction! Use the…" at bounding box center [1006, 336] width 263 height 44
click at [1076, 270] on div "Retail Price $1,022.00 USD Your Price $272.00 USD Taxes and Fees $97.78 USD Tra…" at bounding box center [1006, 283] width 263 height 243
drag, startPoint x: 402, startPoint y: 246, endPoint x: 454, endPoint y: 266, distance: 56.1
click at [454, 266] on div "Cozumel, QR, 77660, MEX El Cid La Ceiba Beach Resort Check-In Feb 14, 2026 Chec…" at bounding box center [602, 192] width 478 height 183
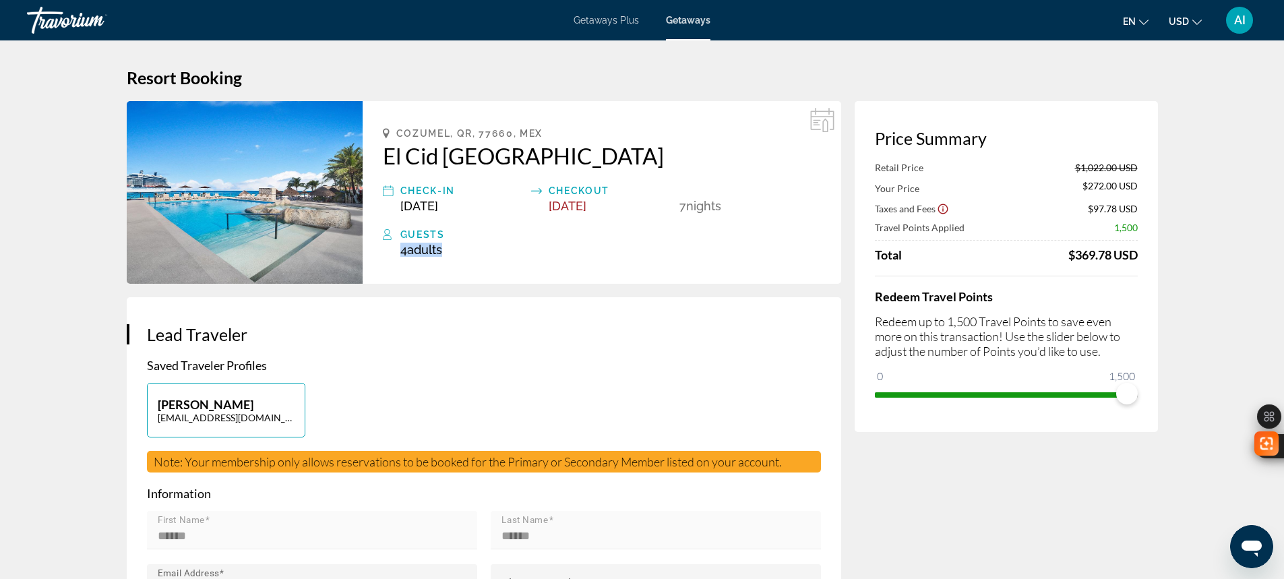
click at [598, 249] on div "4 Adult Adults , Child Children" at bounding box center [610, 250] width 421 height 14
drag, startPoint x: 394, startPoint y: 233, endPoint x: 468, endPoint y: 255, distance: 77.4
click at [468, 255] on div "Guests 4 Adult Adults , Child Children" at bounding box center [602, 241] width 438 height 30
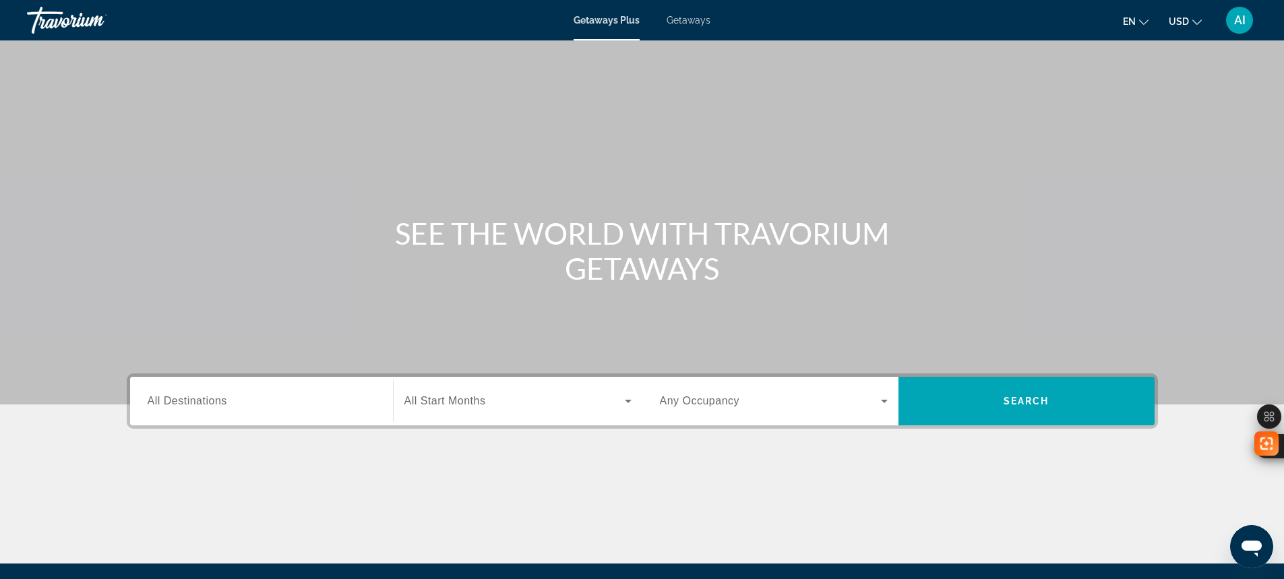
click at [681, 22] on span "Getaways" at bounding box center [689, 20] width 44 height 11
click at [258, 400] on input "Destination All Destinations" at bounding box center [262, 402] width 228 height 16
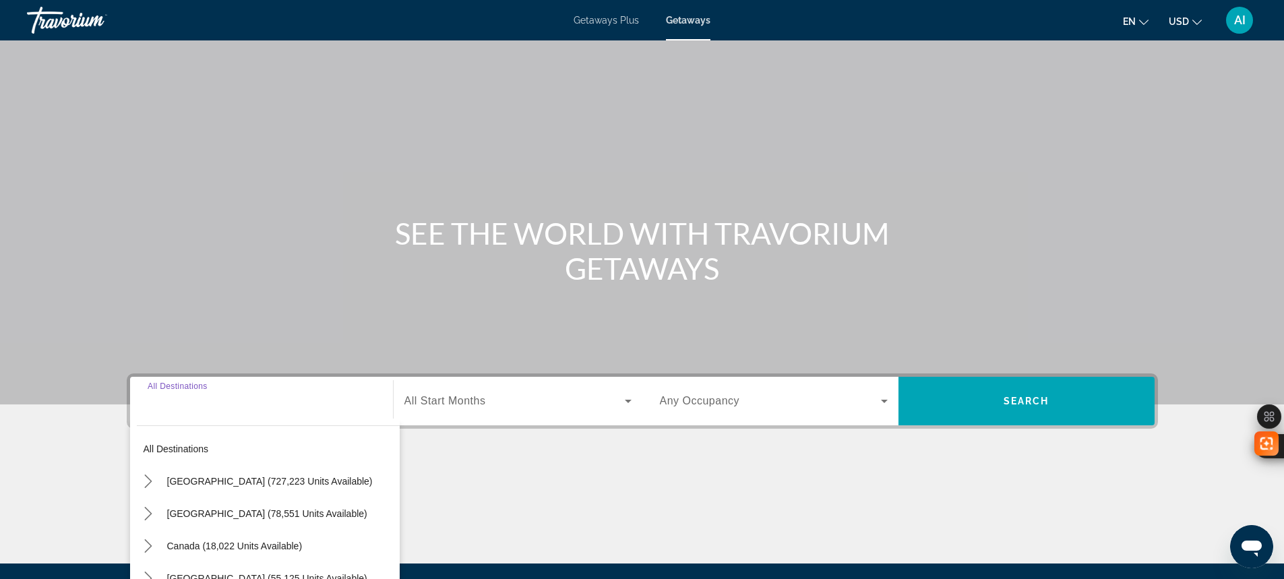
scroll to position [150, 0]
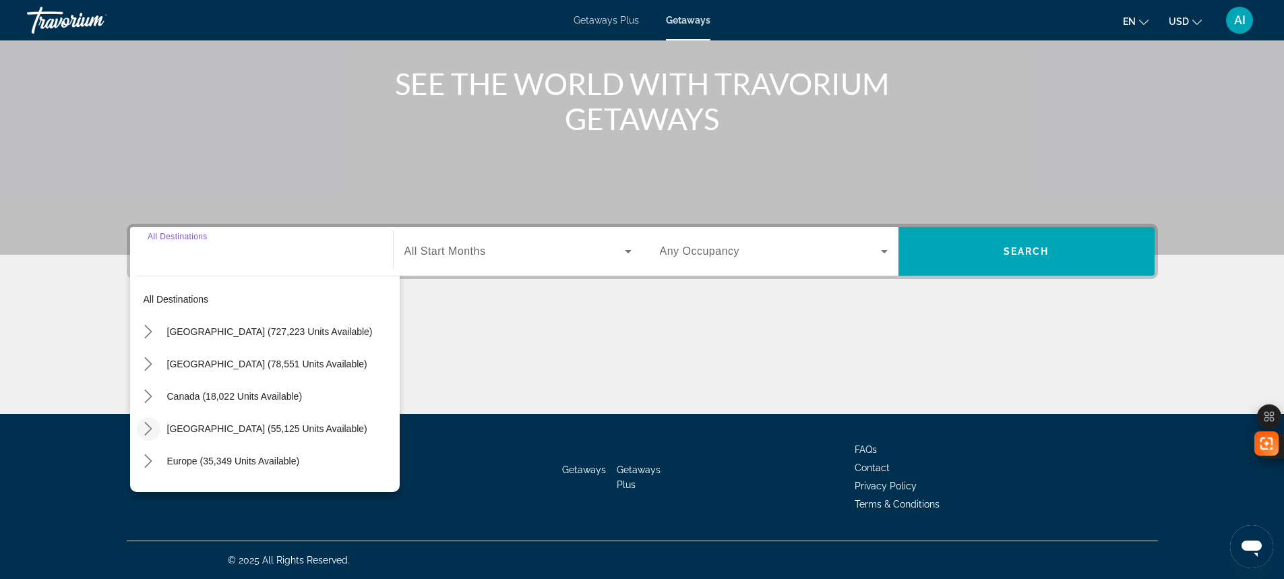
click at [144, 427] on icon "Toggle Caribbean & Atlantic Islands (55,125 units available) submenu" at bounding box center [148, 428] width 13 height 13
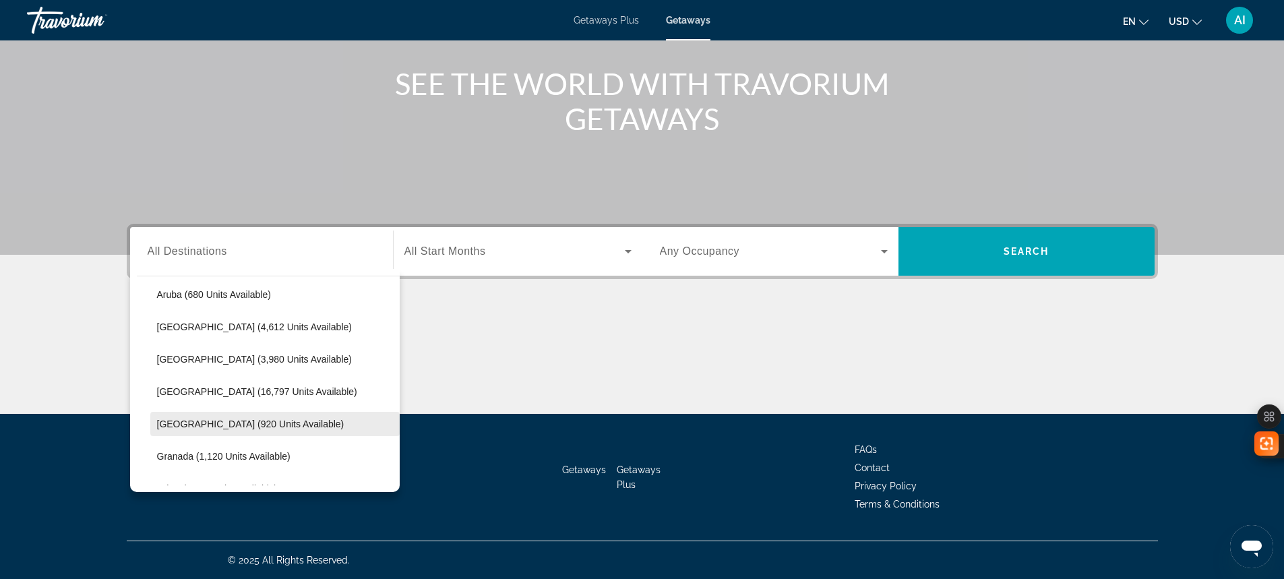
scroll to position [136, 0]
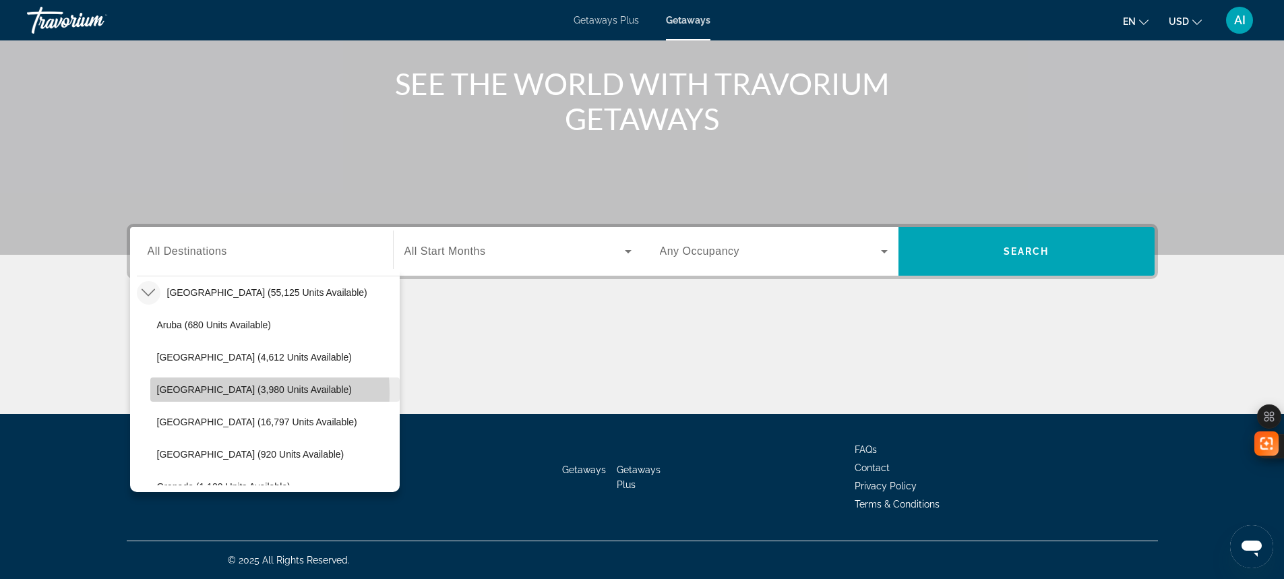
click at [193, 393] on span "[GEOGRAPHIC_DATA] (3,980 units available)" at bounding box center [254, 389] width 195 height 11
type input "**********"
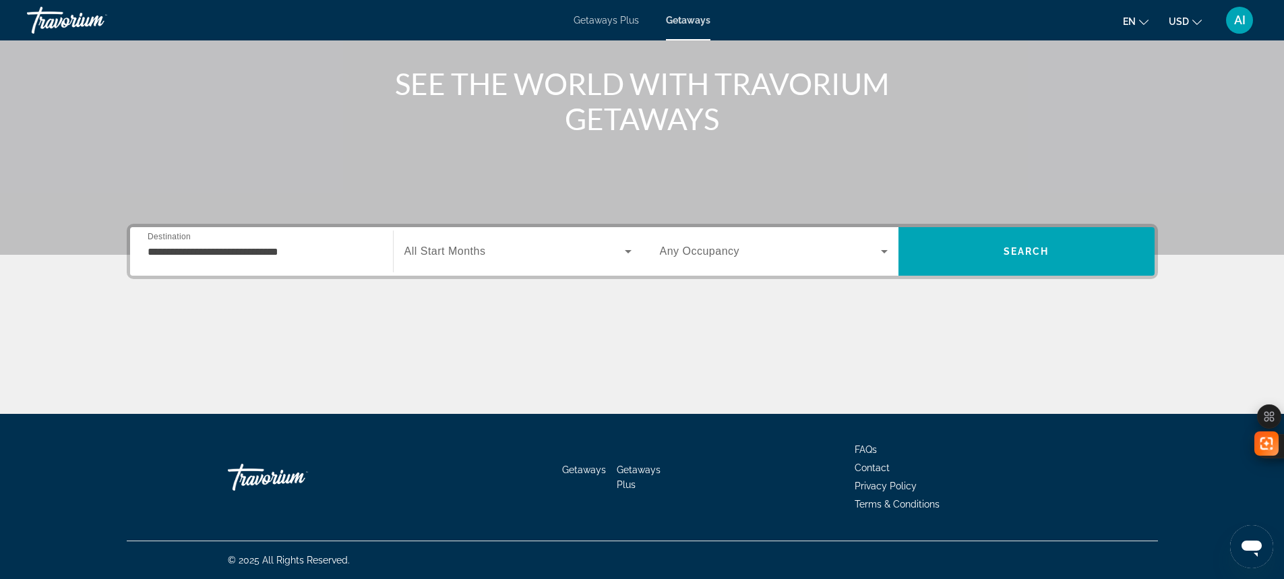
click at [474, 253] on span "All Start Months" at bounding box center [445, 250] width 82 height 11
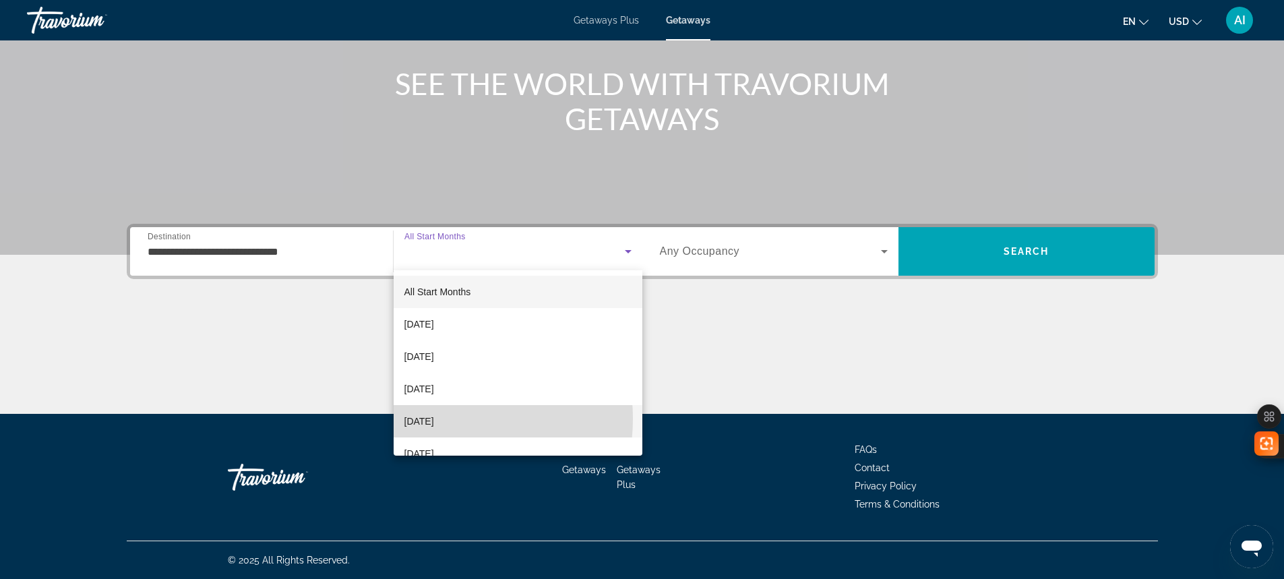
click at [427, 419] on span "[DATE]" at bounding box center [419, 421] width 30 height 16
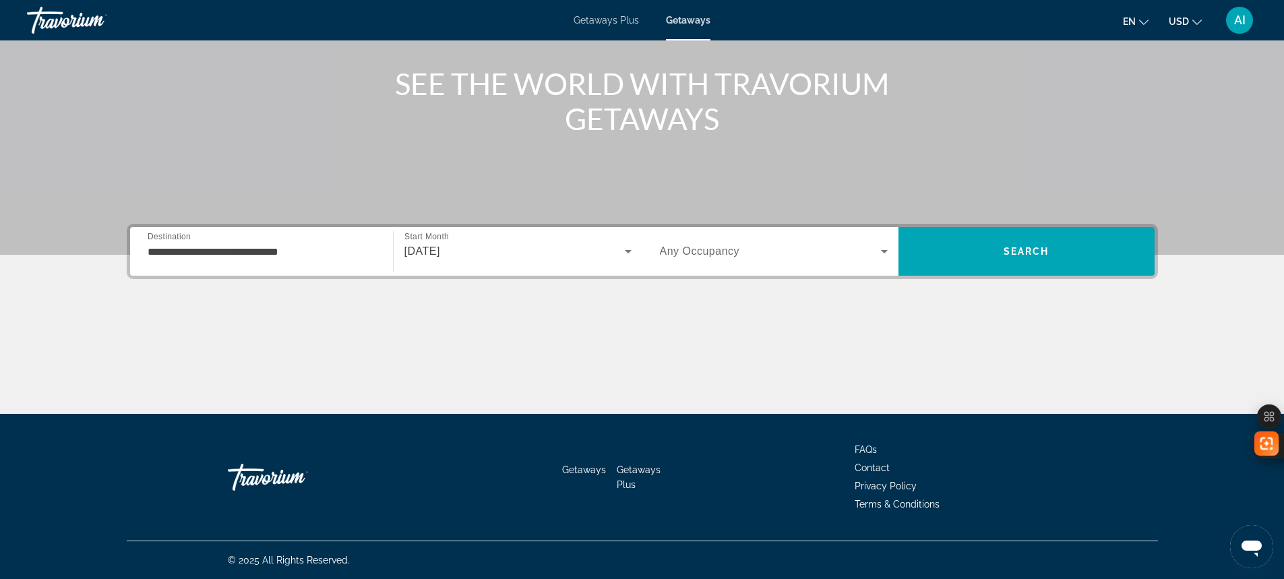
click at [693, 239] on div "Search widget" at bounding box center [774, 252] width 228 height 38
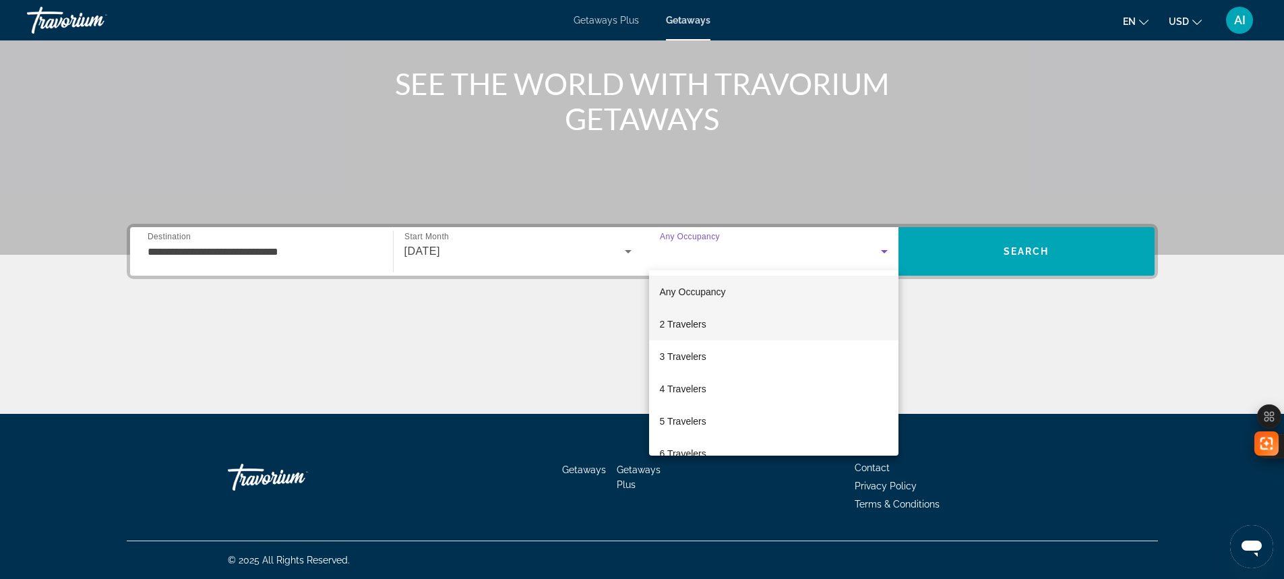
drag, startPoint x: 676, startPoint y: 330, endPoint x: 797, endPoint y: 317, distance: 122.1
click at [677, 330] on span "2 Travelers" at bounding box center [683, 324] width 47 height 16
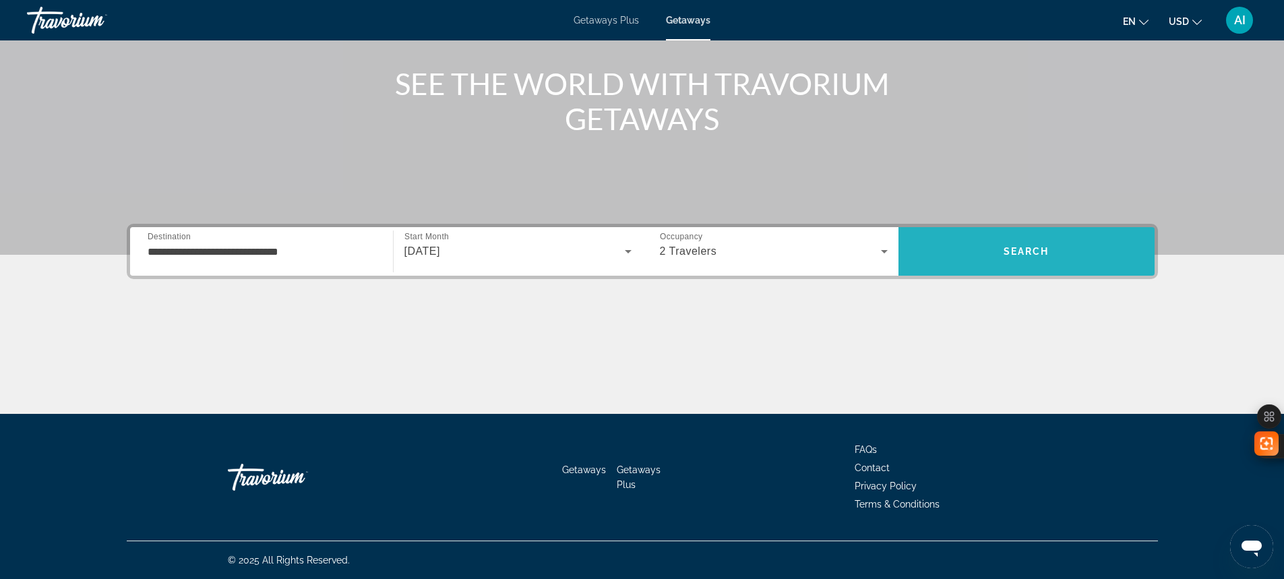
click at [1015, 266] on span "Search" at bounding box center [1026, 251] width 256 height 32
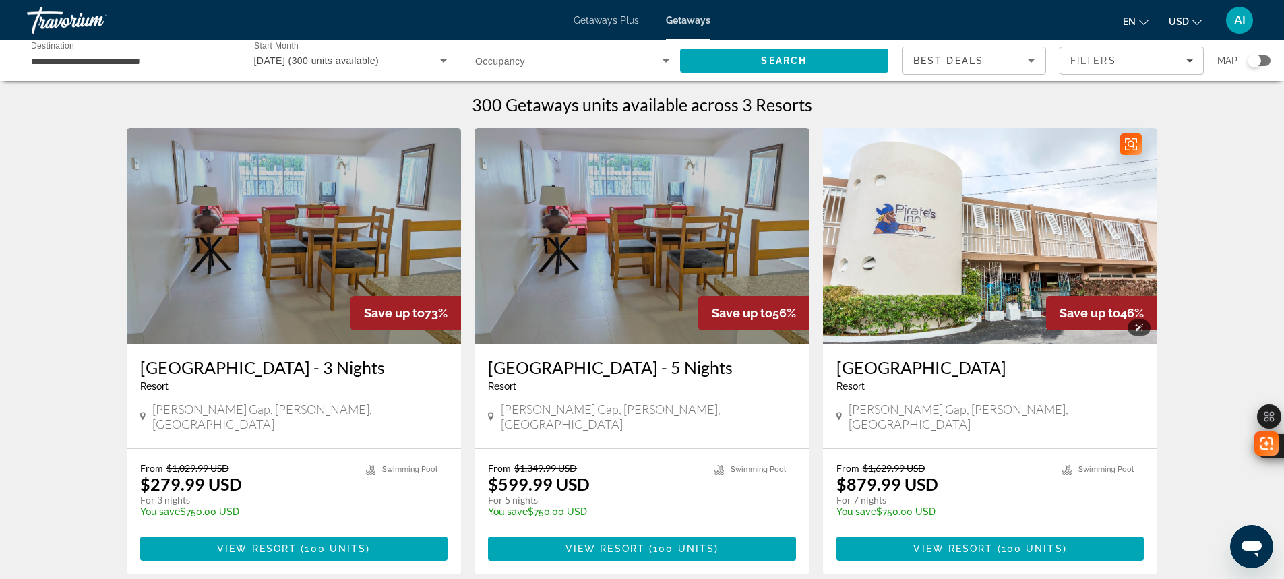
click at [967, 272] on img "Main content" at bounding box center [990, 236] width 335 height 216
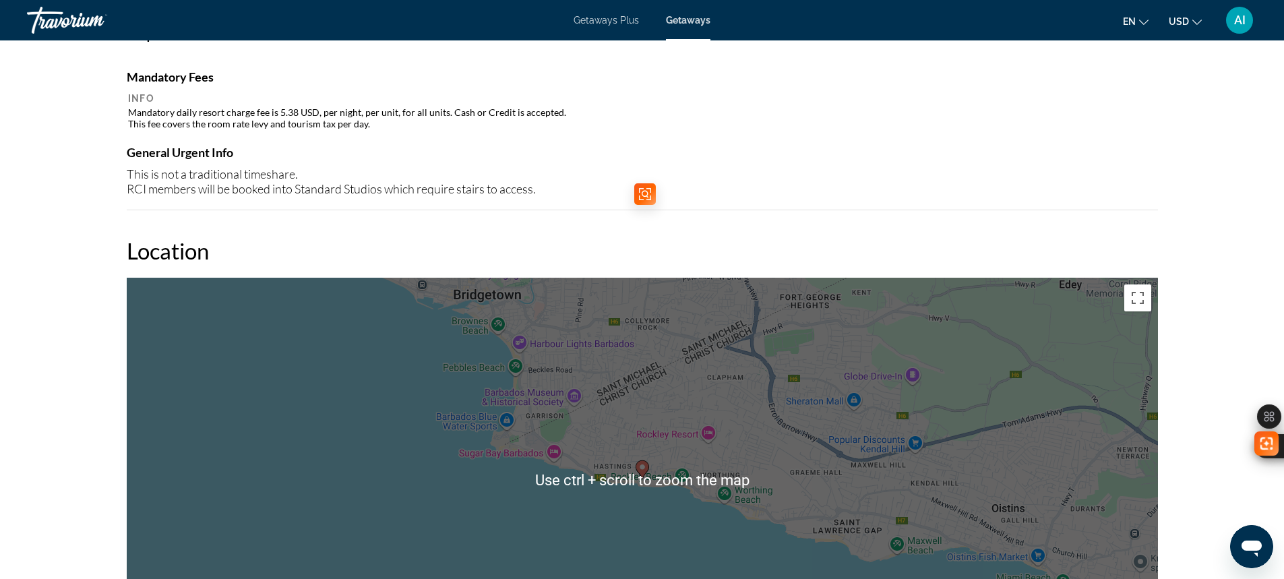
scroll to position [1348, 0]
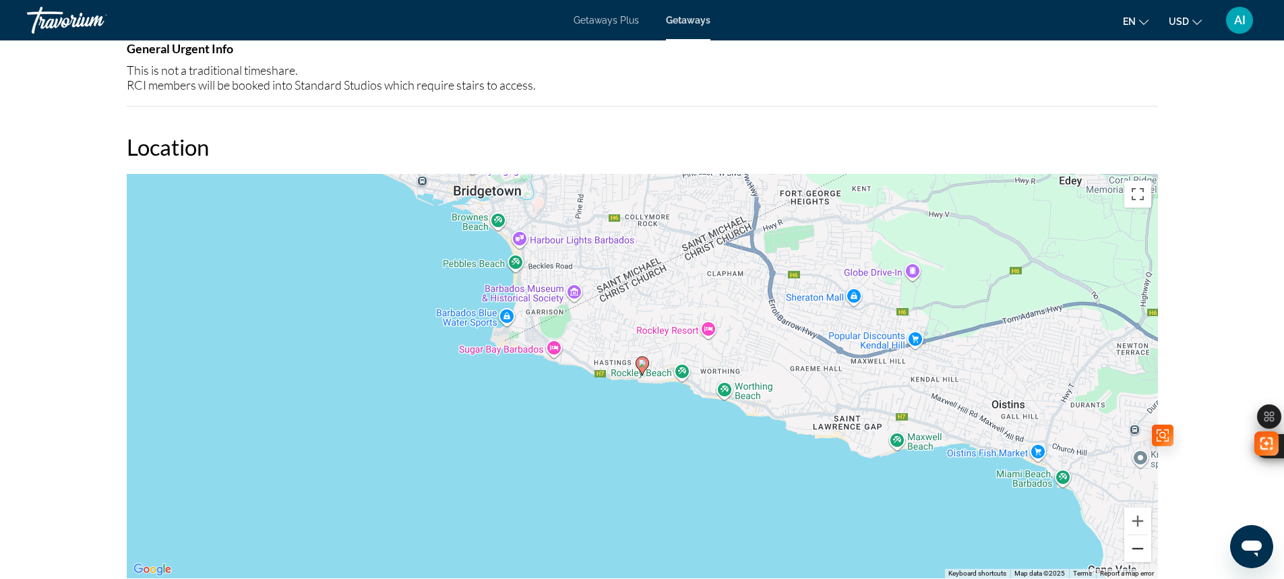
click at [1134, 555] on button "Zoom out" at bounding box center [1137, 548] width 27 height 27
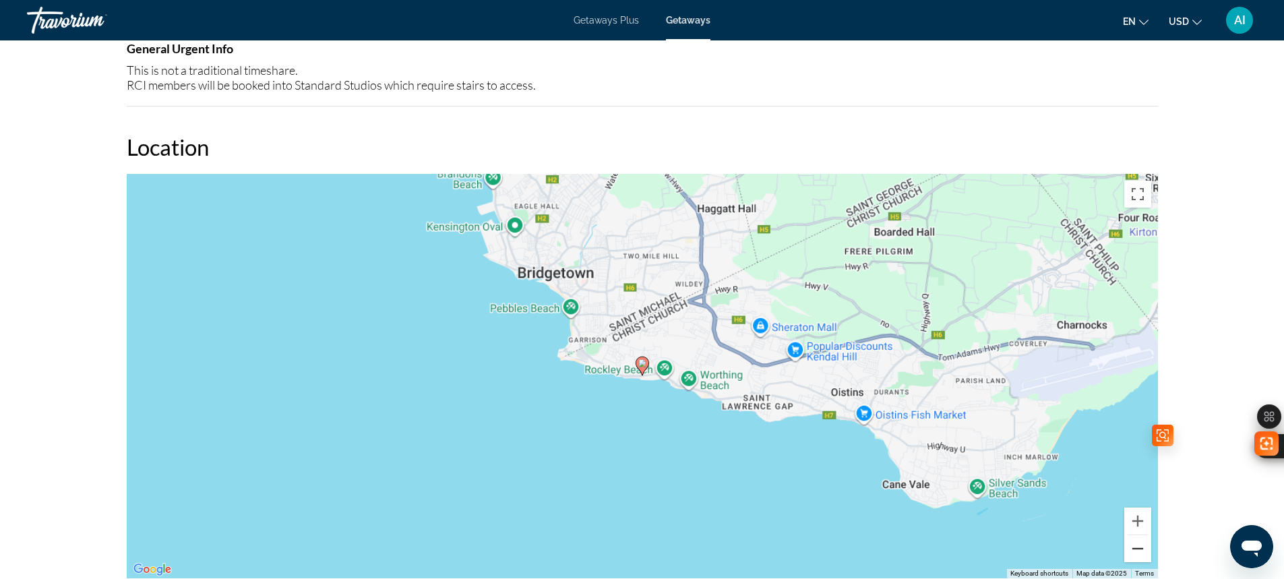
click at [1134, 555] on button "Zoom out" at bounding box center [1137, 548] width 27 height 27
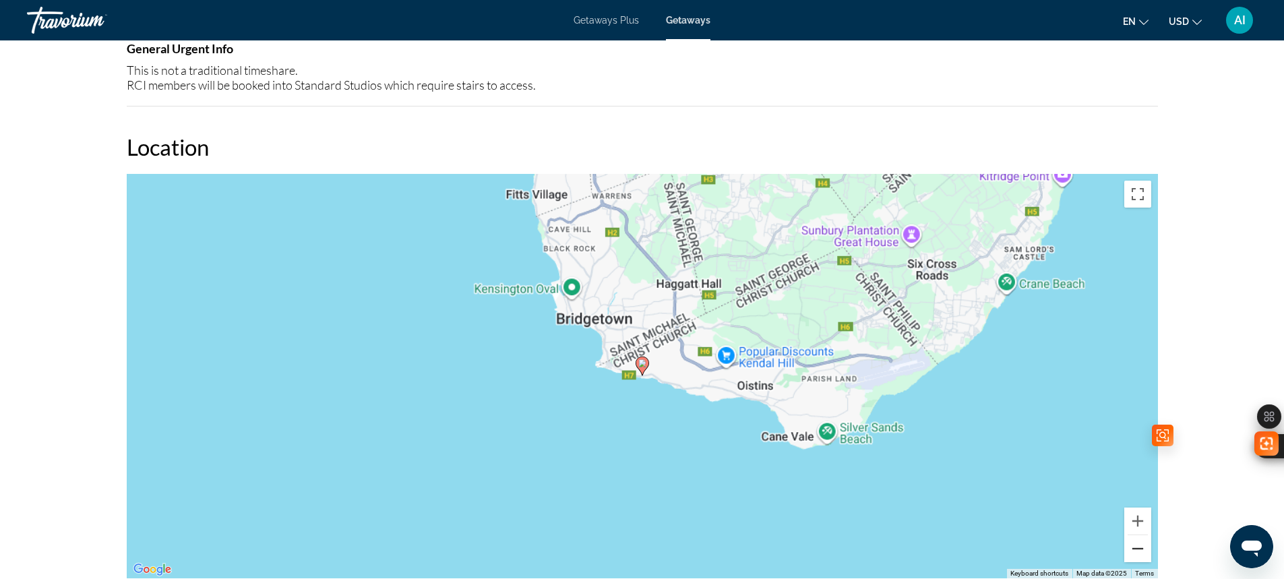
click at [1134, 555] on button "Zoom out" at bounding box center [1137, 548] width 27 height 27
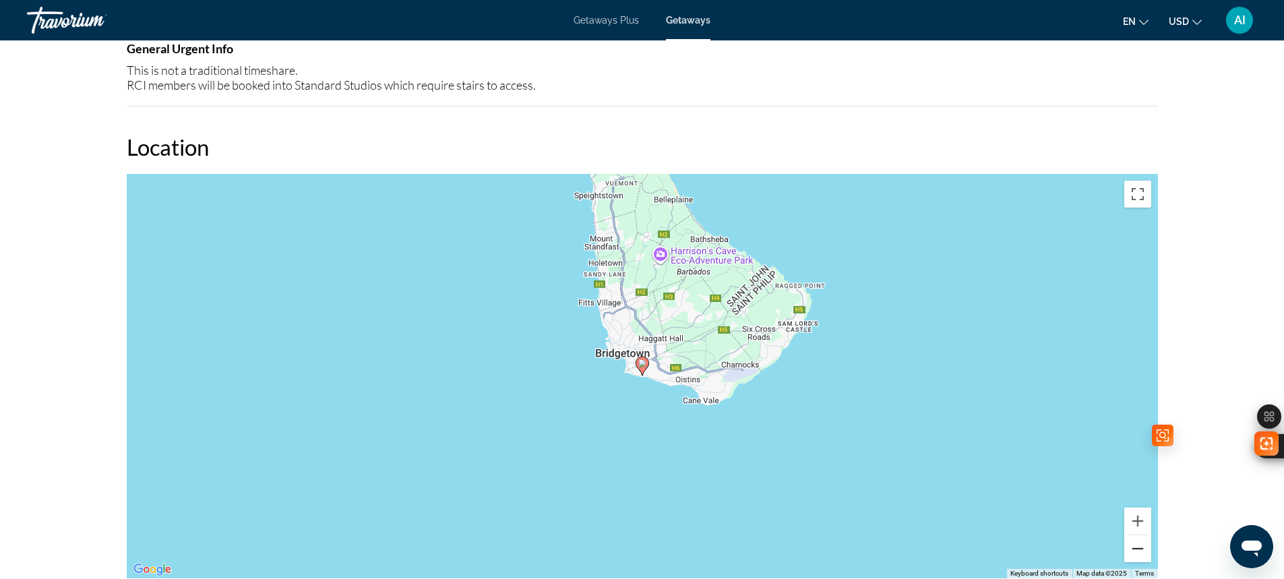
click at [1134, 555] on button "Zoom out" at bounding box center [1137, 548] width 27 height 27
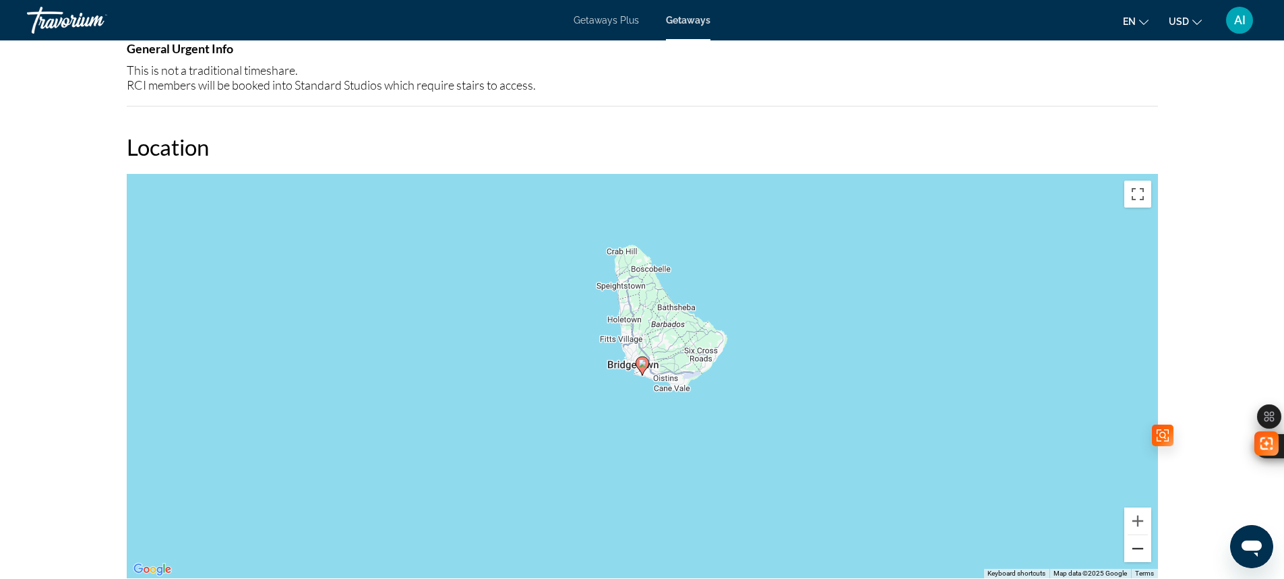
click at [1134, 555] on button "Zoom out" at bounding box center [1137, 548] width 27 height 27
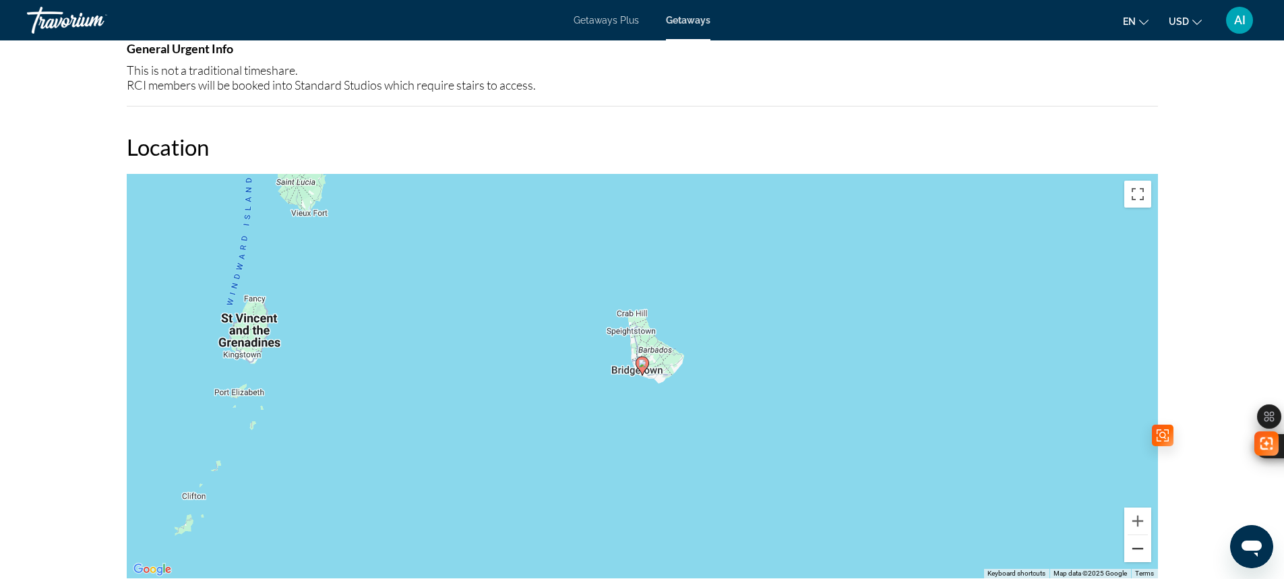
click at [1134, 555] on button "Zoom out" at bounding box center [1137, 548] width 27 height 27
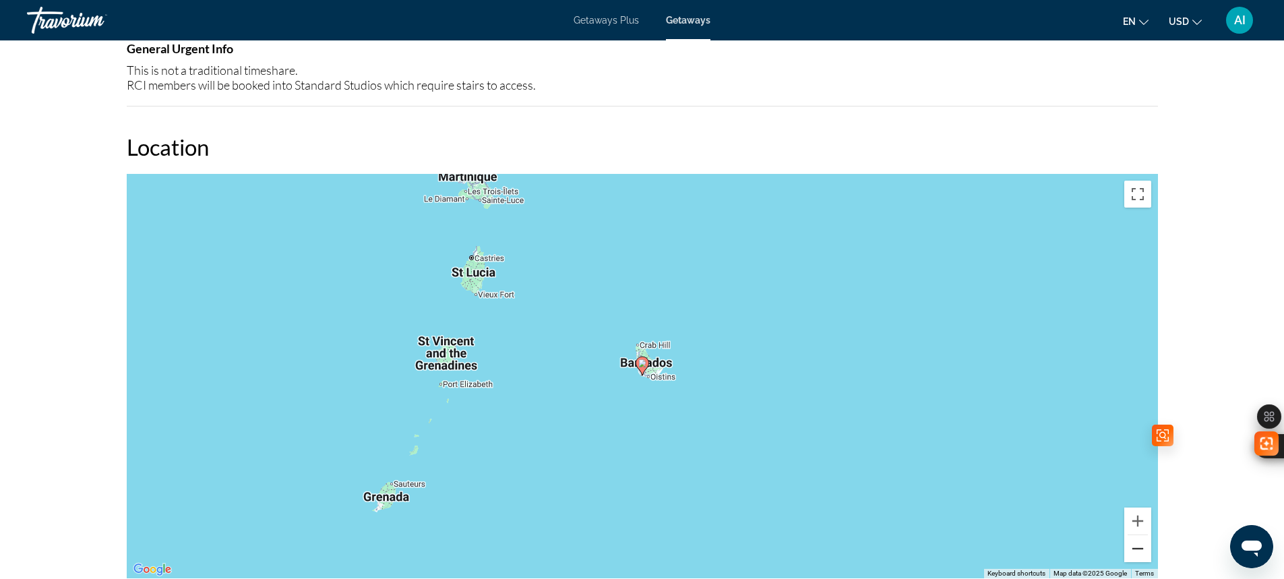
click at [1134, 555] on button "Zoom out" at bounding box center [1137, 548] width 27 height 27
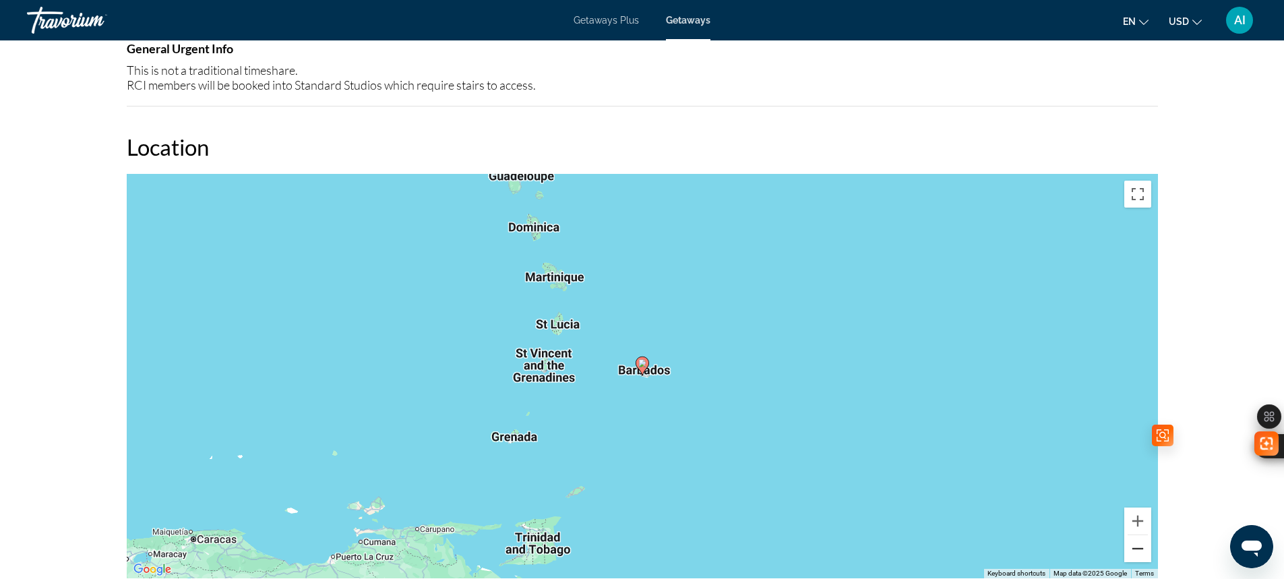
click at [1134, 555] on button "Zoom out" at bounding box center [1137, 548] width 27 height 27
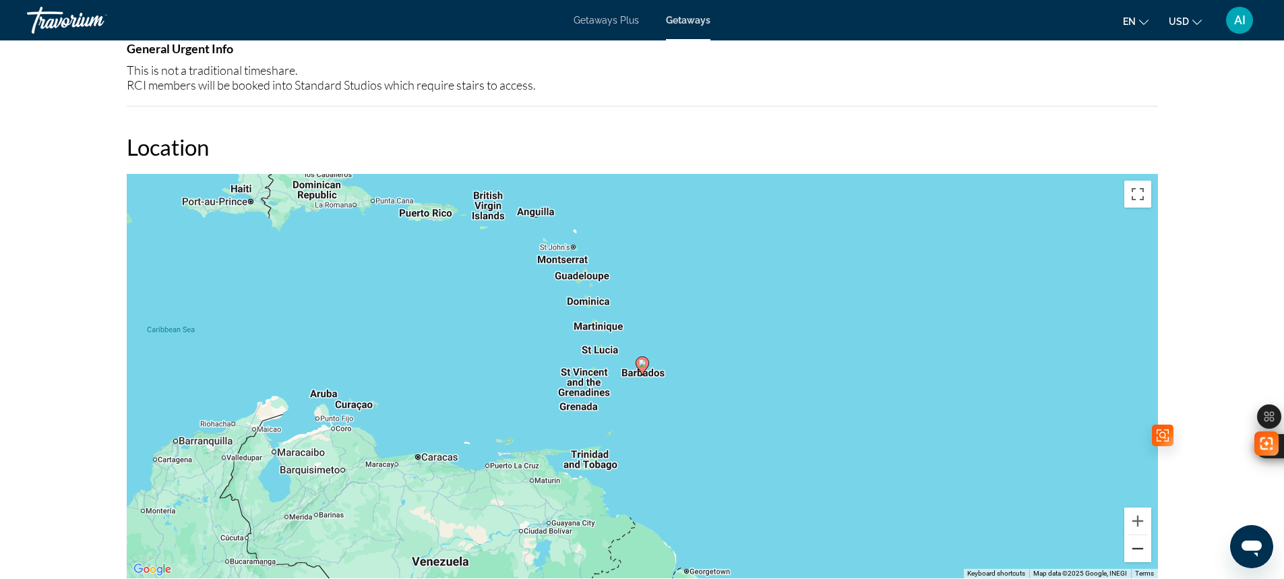
click at [1134, 555] on button "Zoom out" at bounding box center [1137, 548] width 27 height 27
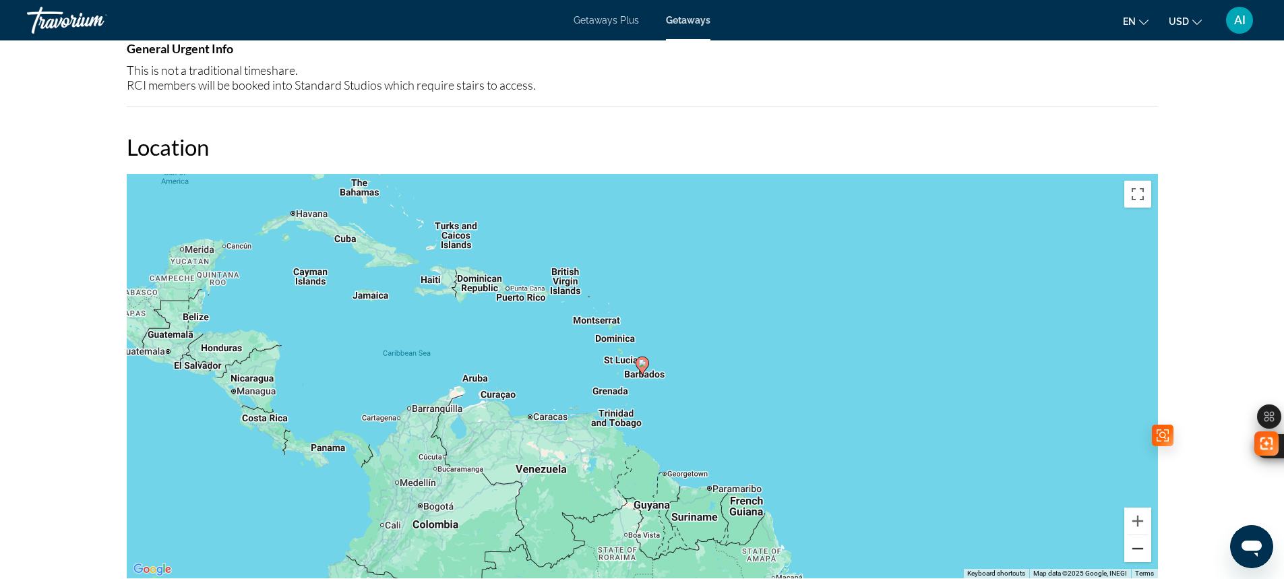
click at [1134, 555] on button "Zoom out" at bounding box center [1137, 548] width 27 height 27
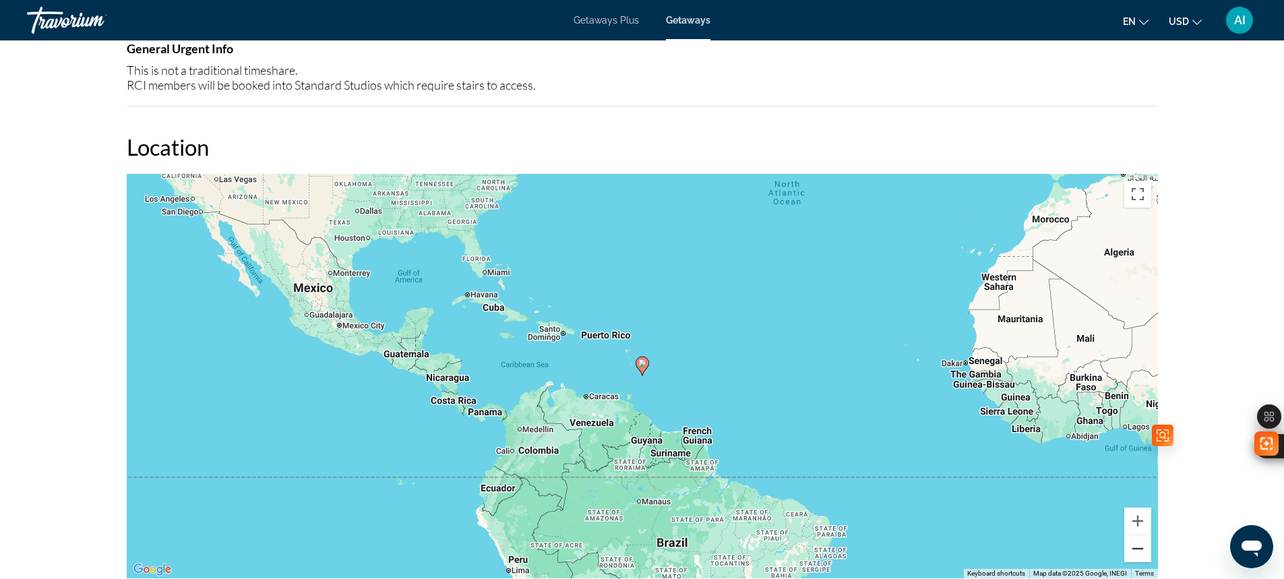
click at [1134, 555] on button "Zoom out" at bounding box center [1137, 548] width 27 height 27
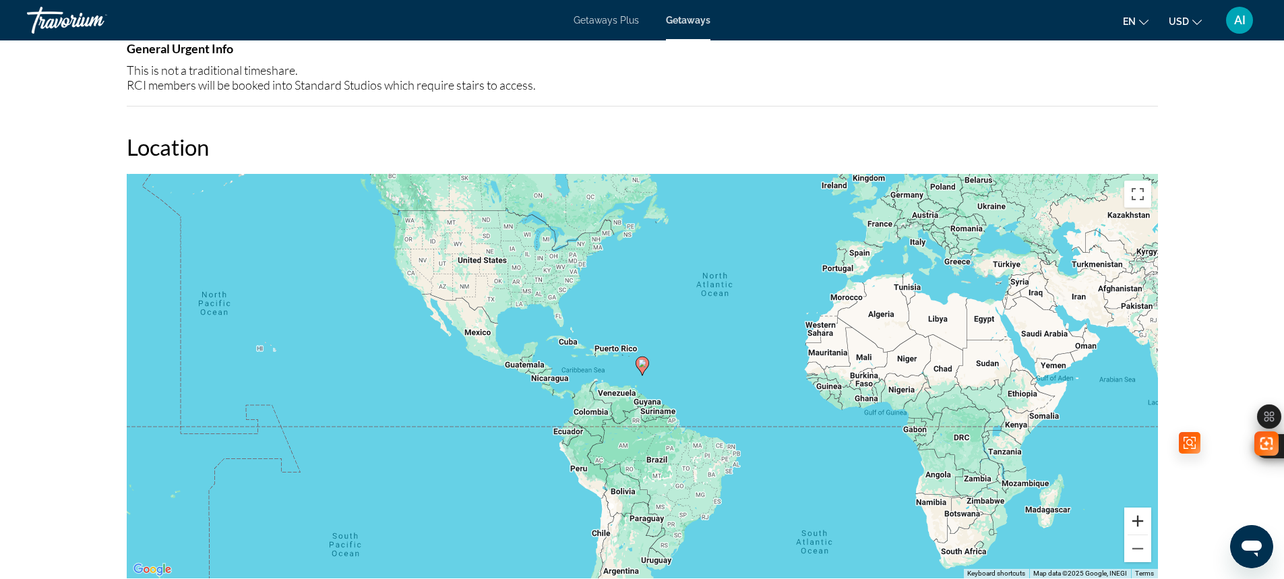
click at [1132, 523] on button "Zoom in" at bounding box center [1137, 520] width 27 height 27
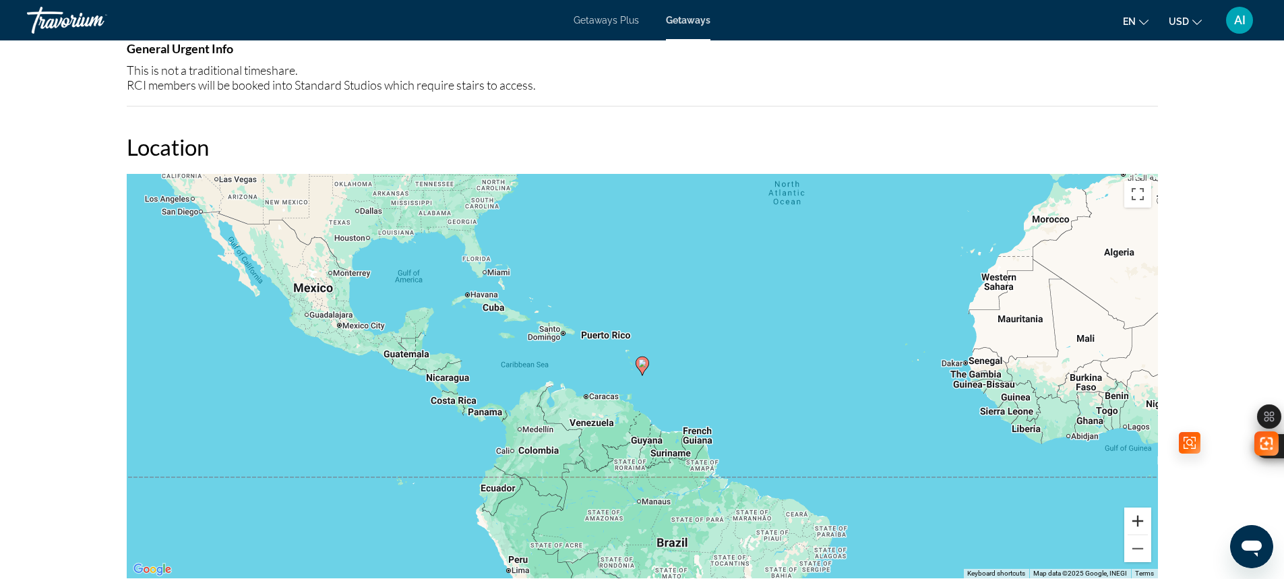
click at [1132, 523] on button "Zoom in" at bounding box center [1137, 520] width 27 height 27
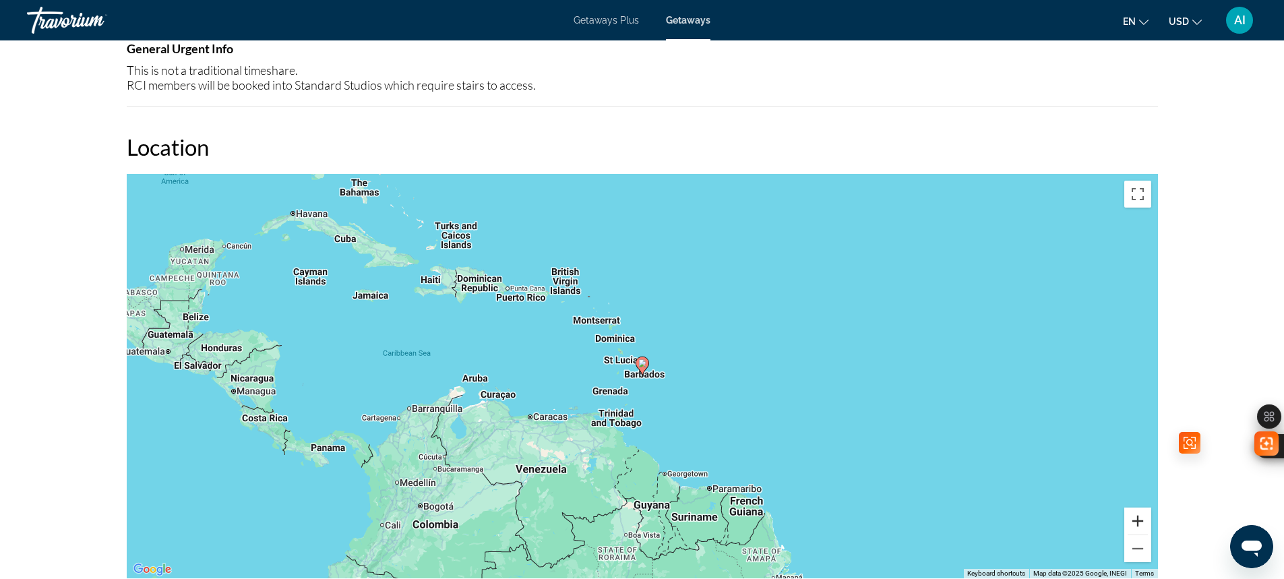
click at [1132, 523] on button "Zoom in" at bounding box center [1137, 520] width 27 height 27
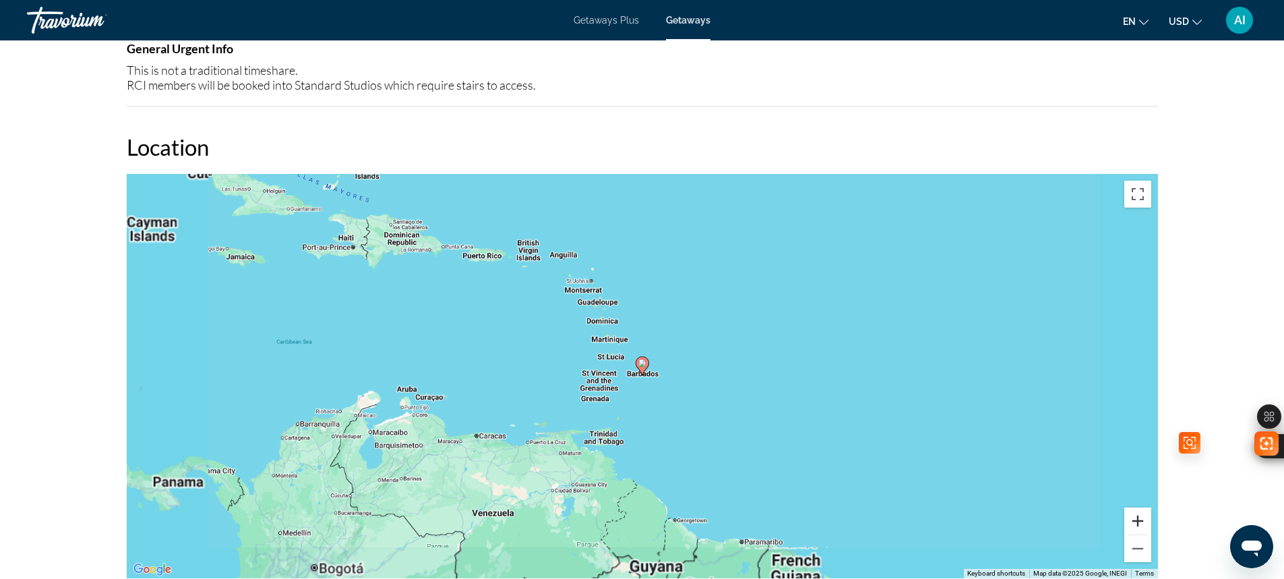
click at [1132, 523] on button "Zoom in" at bounding box center [1137, 520] width 27 height 27
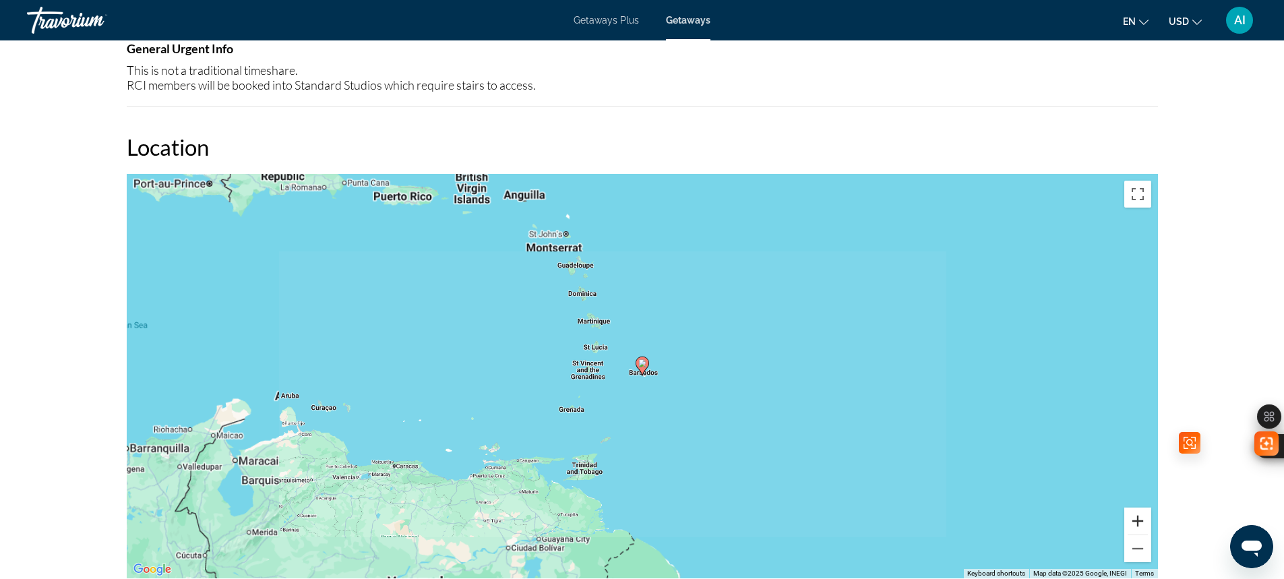
click at [1132, 523] on button "Zoom in" at bounding box center [1137, 520] width 27 height 27
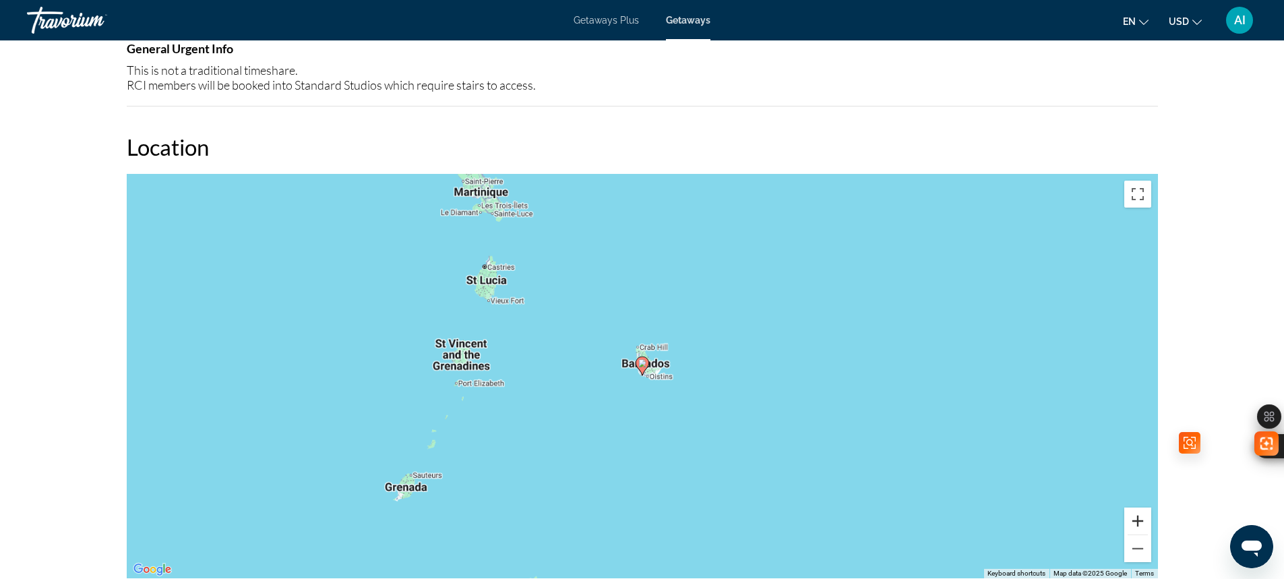
click at [1132, 523] on button "Zoom in" at bounding box center [1137, 520] width 27 height 27
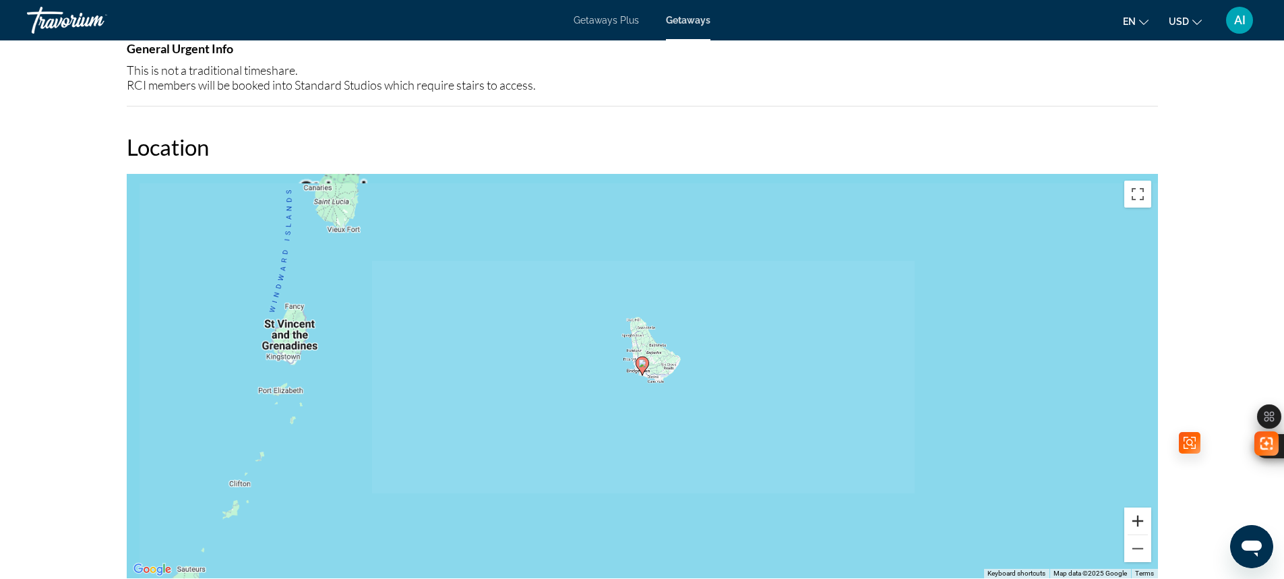
click at [1132, 523] on button "Zoom in" at bounding box center [1137, 520] width 27 height 27
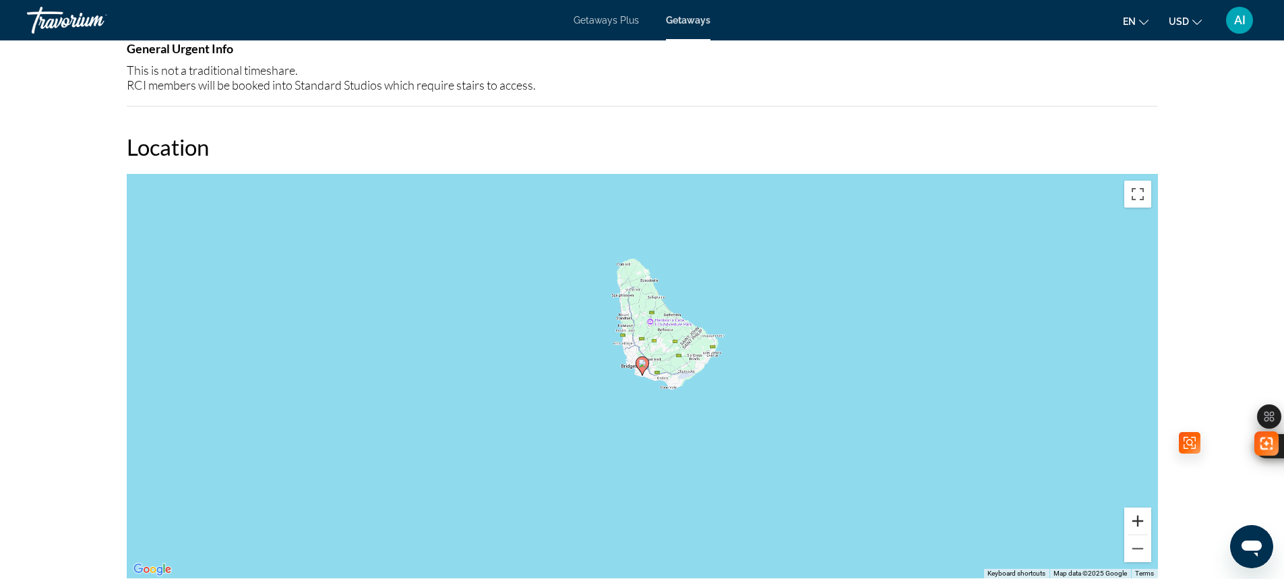
click at [1132, 523] on button "Zoom in" at bounding box center [1137, 520] width 27 height 27
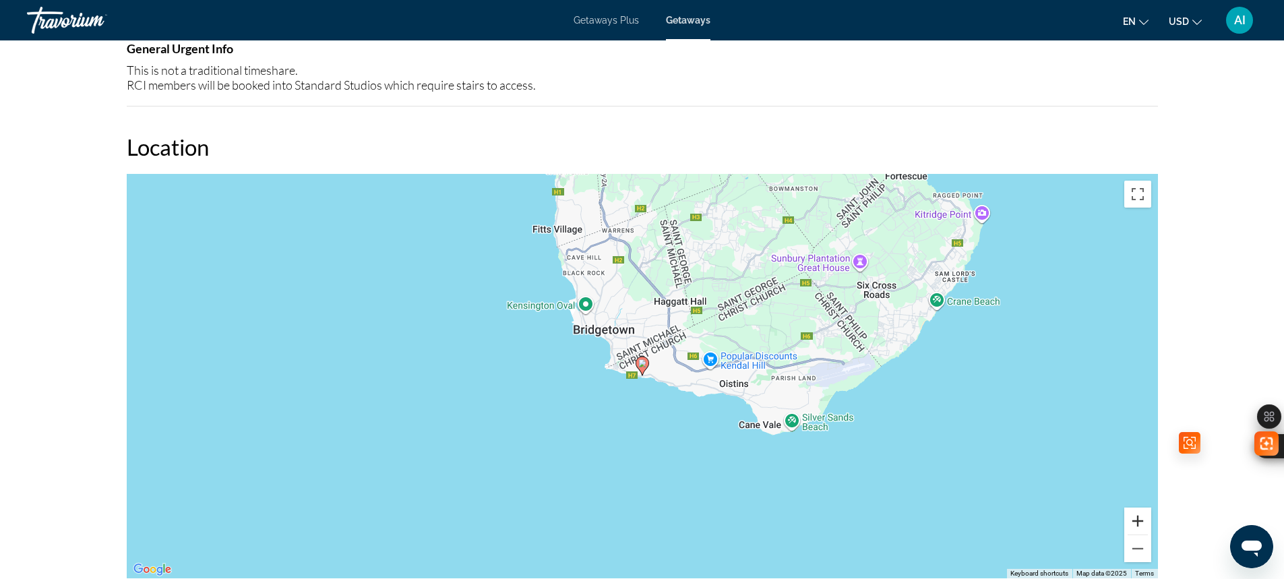
click at [1132, 523] on button "Zoom in" at bounding box center [1137, 520] width 27 height 27
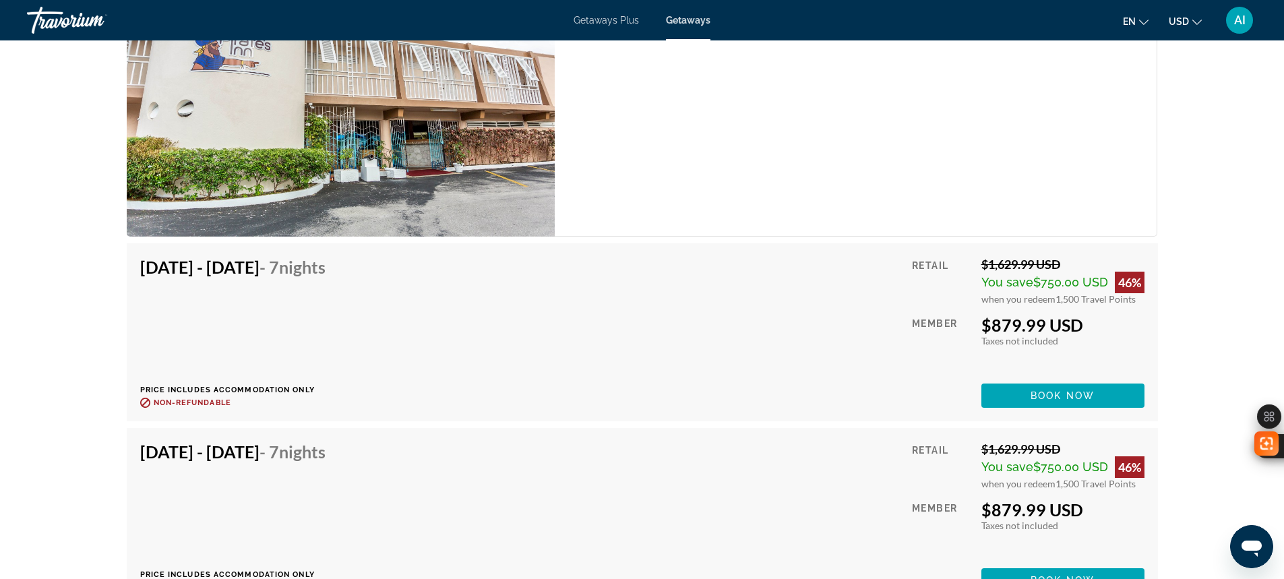
scroll to position [2067, 0]
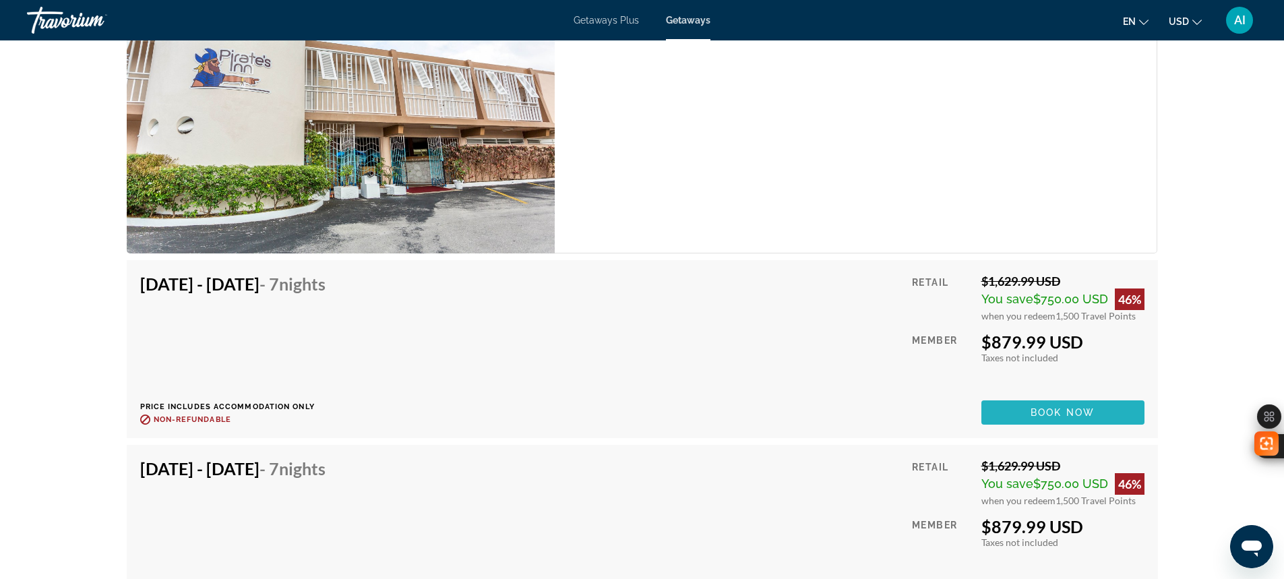
click at [1078, 410] on span "Book now" at bounding box center [1062, 412] width 64 height 11
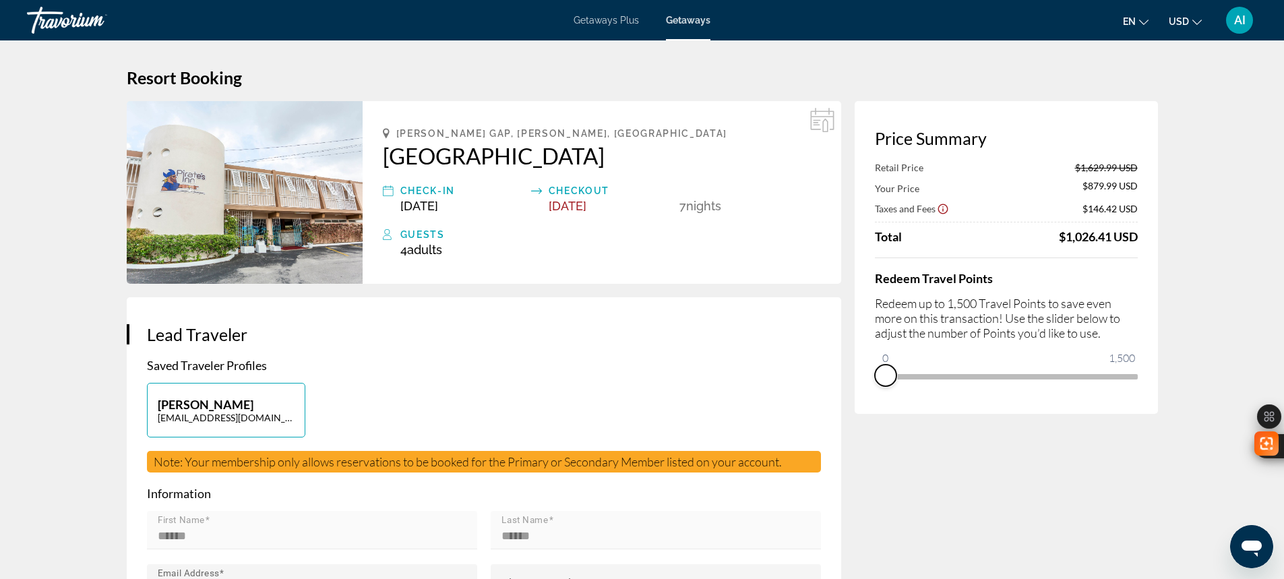
drag, startPoint x: 1125, startPoint y: 398, endPoint x: 747, endPoint y: 401, distance: 378.1
drag, startPoint x: 889, startPoint y: 359, endPoint x: 1210, endPoint y: 396, distance: 322.9
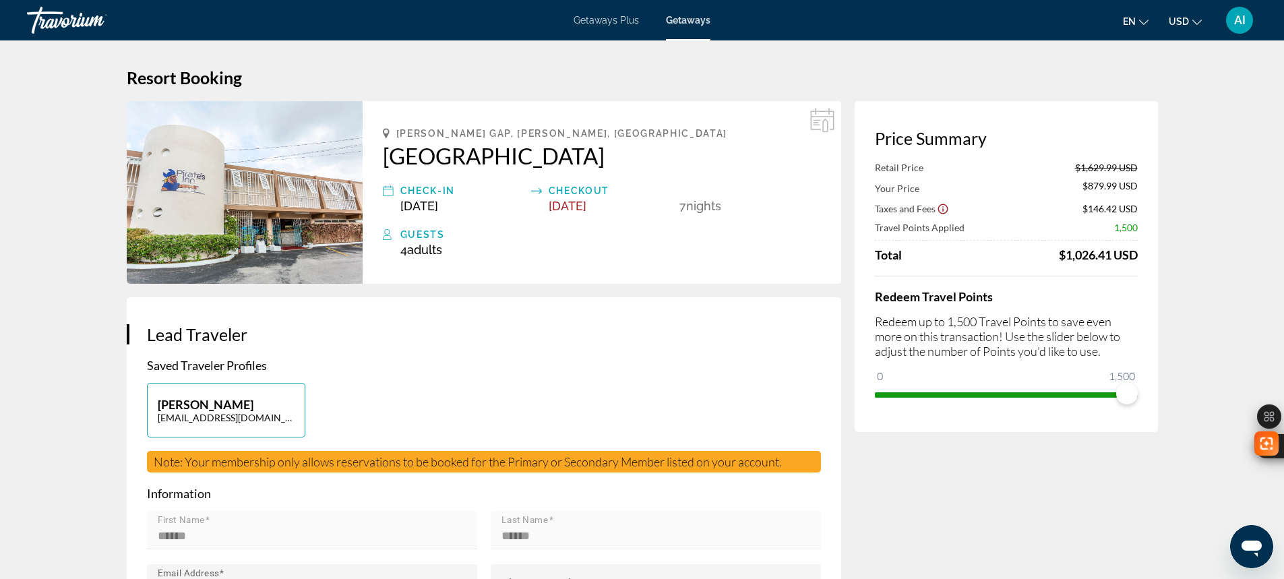
drag, startPoint x: 1053, startPoint y: 253, endPoint x: 1141, endPoint y: 261, distance: 88.7
click at [1141, 261] on div "Price Summary Retail Price $1,629.99 USD Your Price $879.99 USD Taxes and Fees …" at bounding box center [1006, 266] width 303 height 331
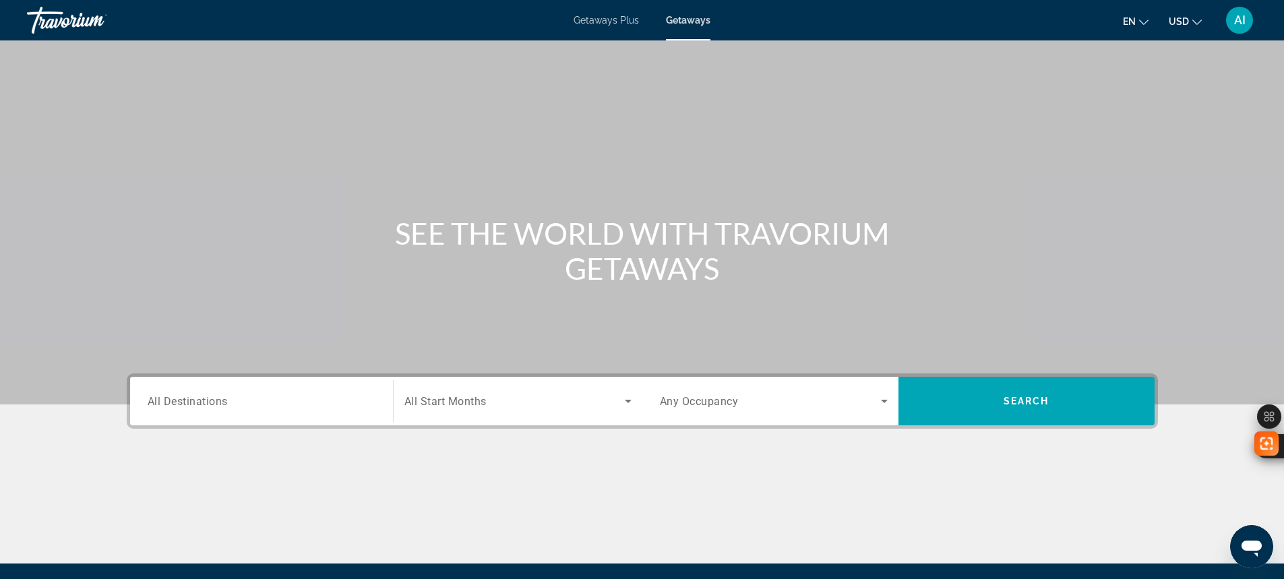
click at [234, 403] on input "Destination All Destinations" at bounding box center [262, 402] width 228 height 16
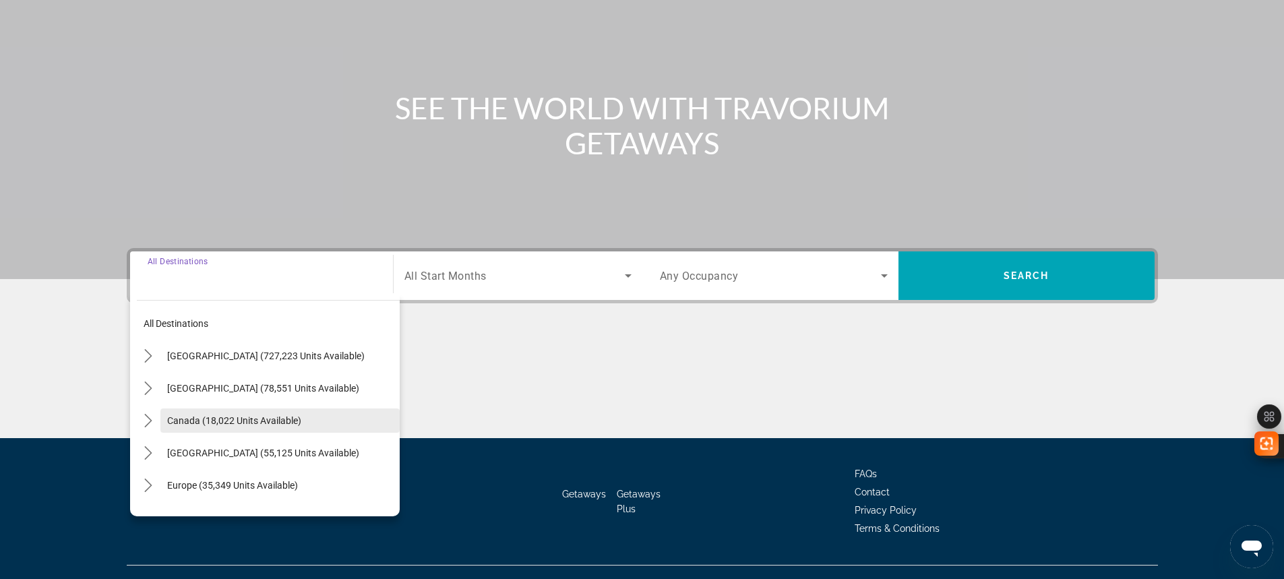
scroll to position [150, 0]
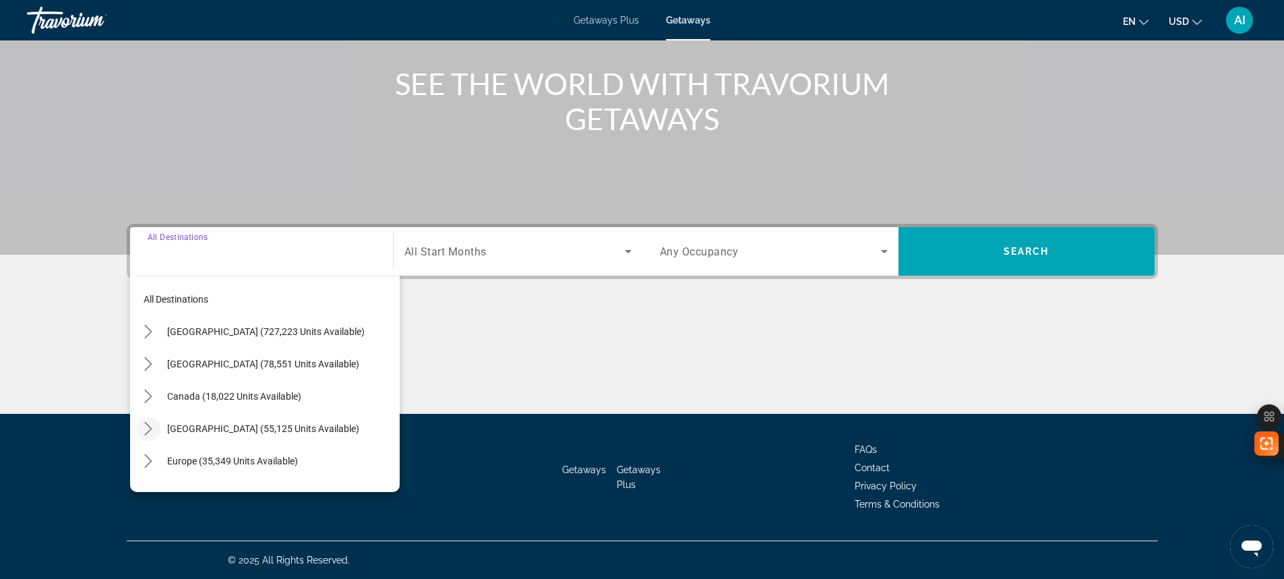
click at [148, 427] on icon "Toggle Caribbean & Atlantic Islands (55,125 units available) submenu" at bounding box center [148, 428] width 13 height 13
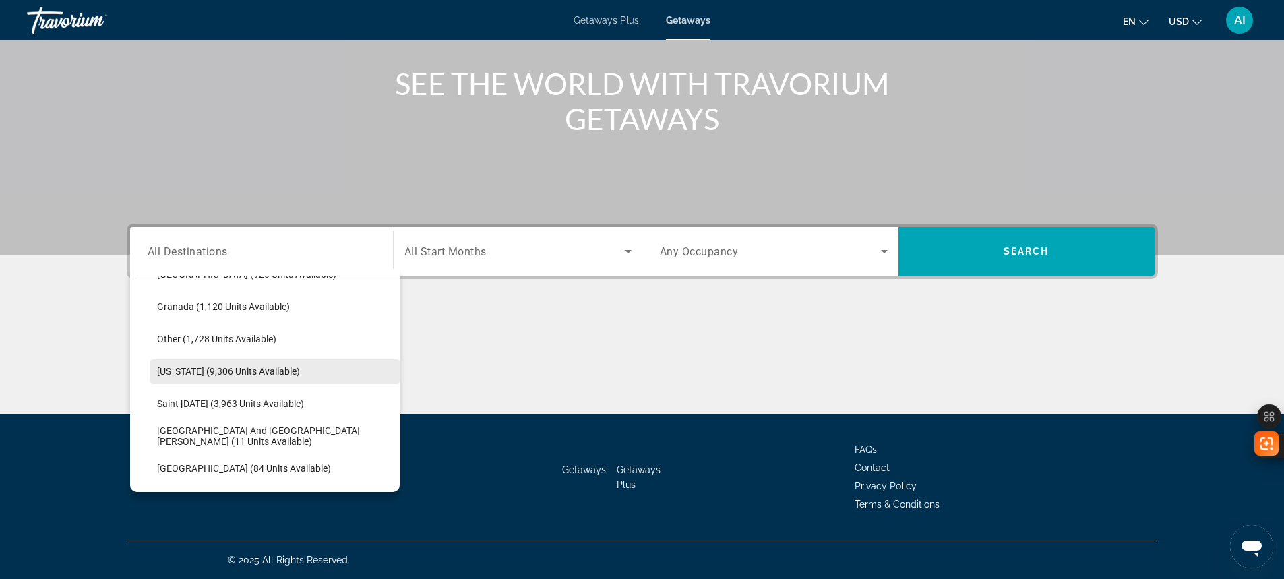
click at [246, 377] on span "Select destination: Puerto Rico (9,306 units available)" at bounding box center [274, 371] width 249 height 32
type input "**********"
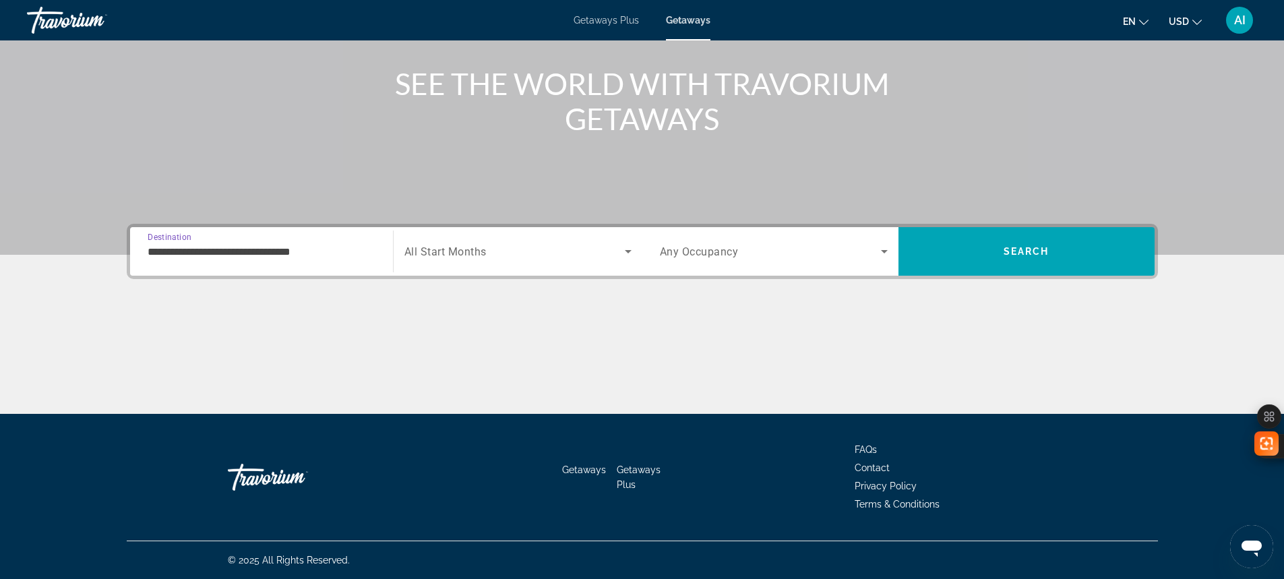
click at [733, 261] on div "Search widget" at bounding box center [774, 252] width 228 height 38
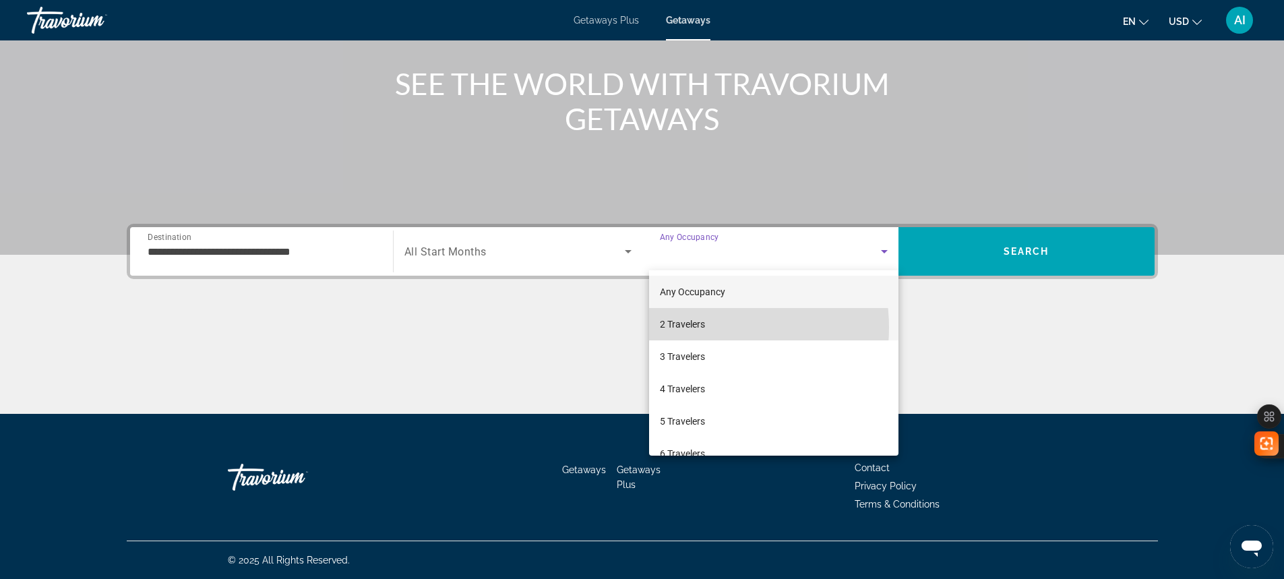
click at [700, 328] on span "2 Travelers" at bounding box center [682, 324] width 45 height 16
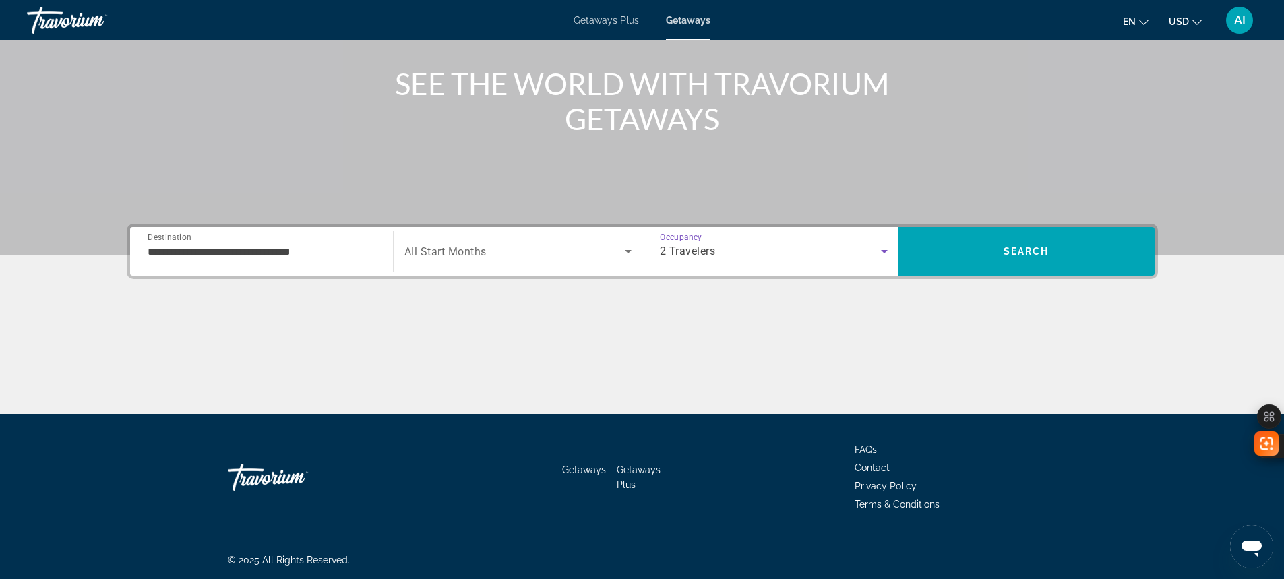
click at [496, 257] on span "Search widget" at bounding box center [514, 251] width 220 height 16
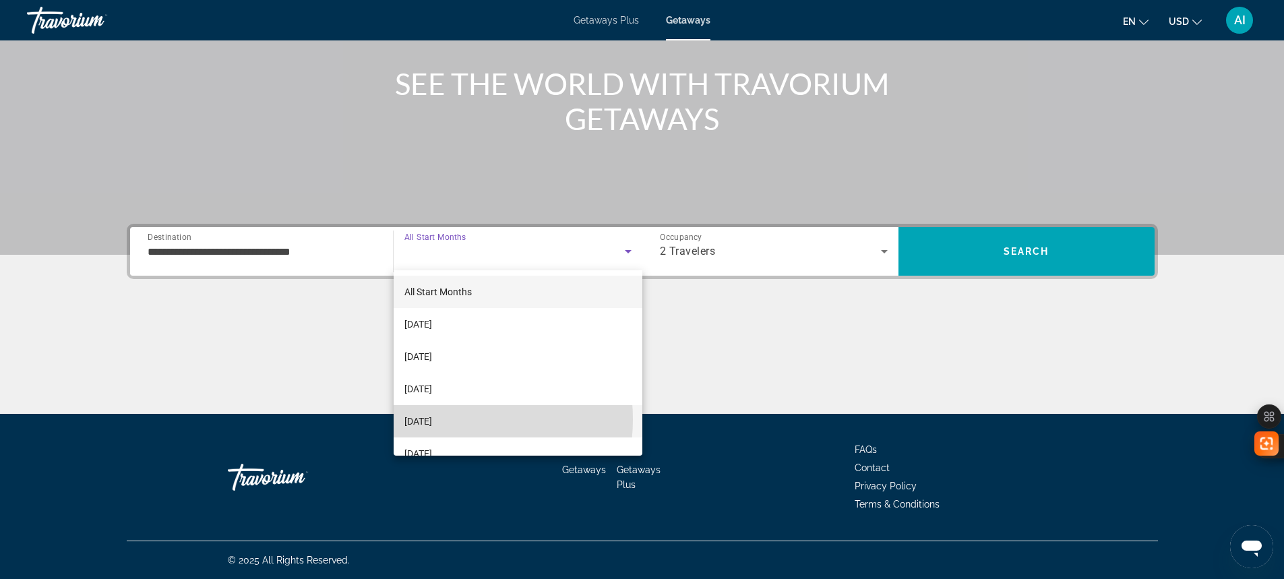
click at [432, 419] on span "[DATE]" at bounding box center [418, 421] width 28 height 16
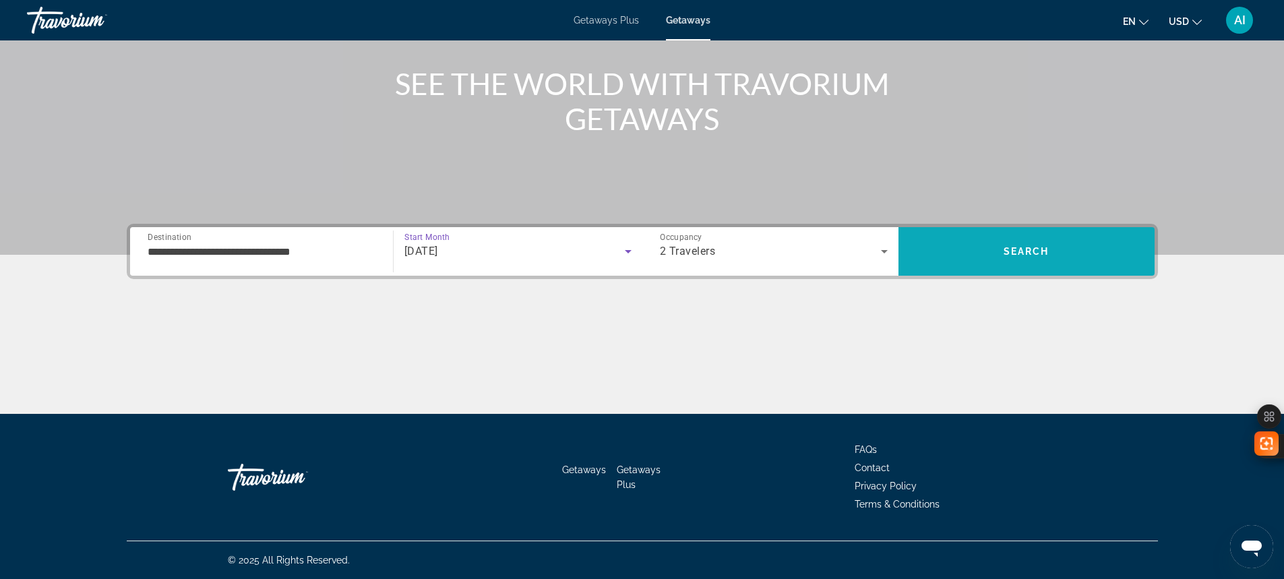
click at [1043, 240] on span "Search" at bounding box center [1026, 251] width 256 height 32
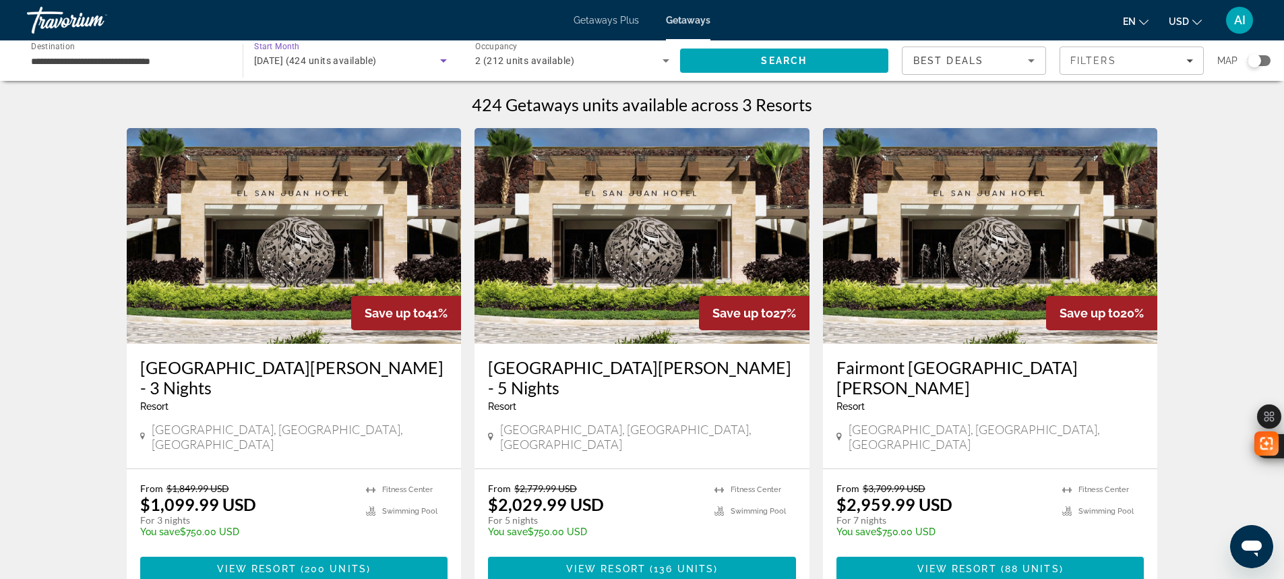
click at [333, 62] on span "[DATE] (424 units available)" at bounding box center [315, 60] width 123 height 11
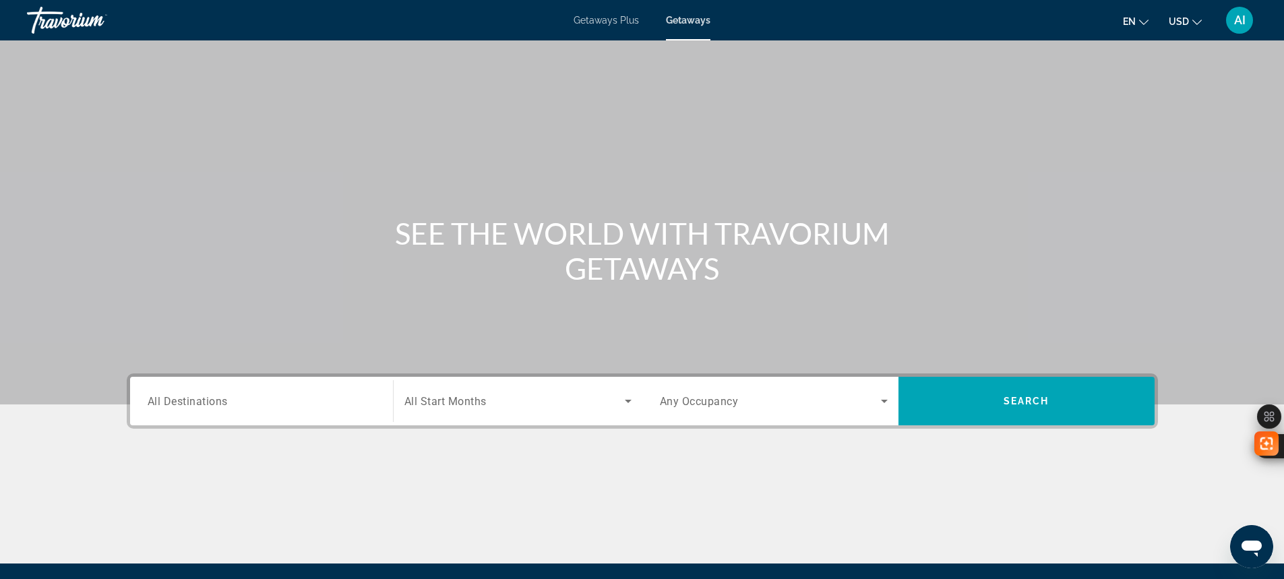
click at [220, 408] on input "Destination All Destinations" at bounding box center [262, 402] width 228 height 16
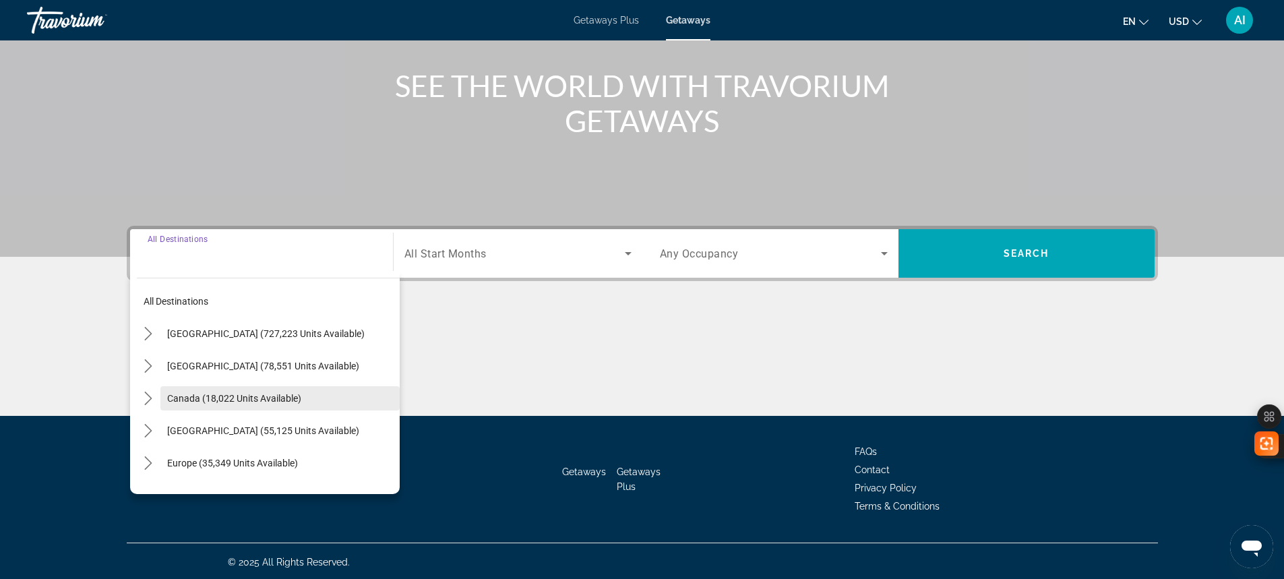
scroll to position [150, 0]
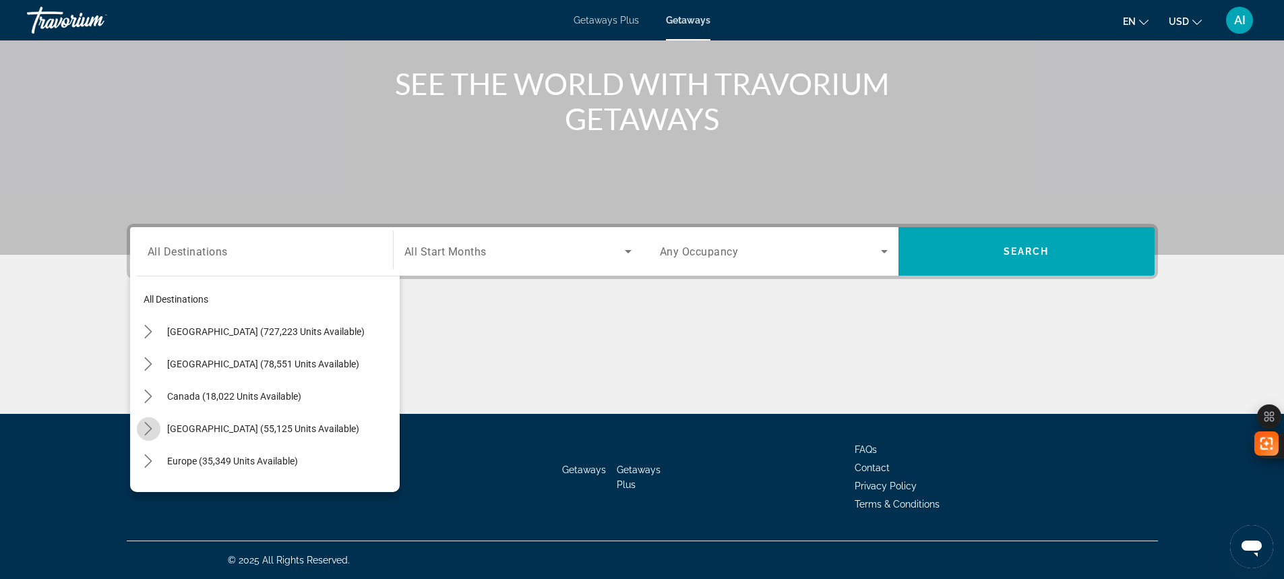
click at [151, 426] on icon "Toggle Caribbean & Atlantic Islands (55,125 units available) submenu" at bounding box center [148, 428] width 13 height 13
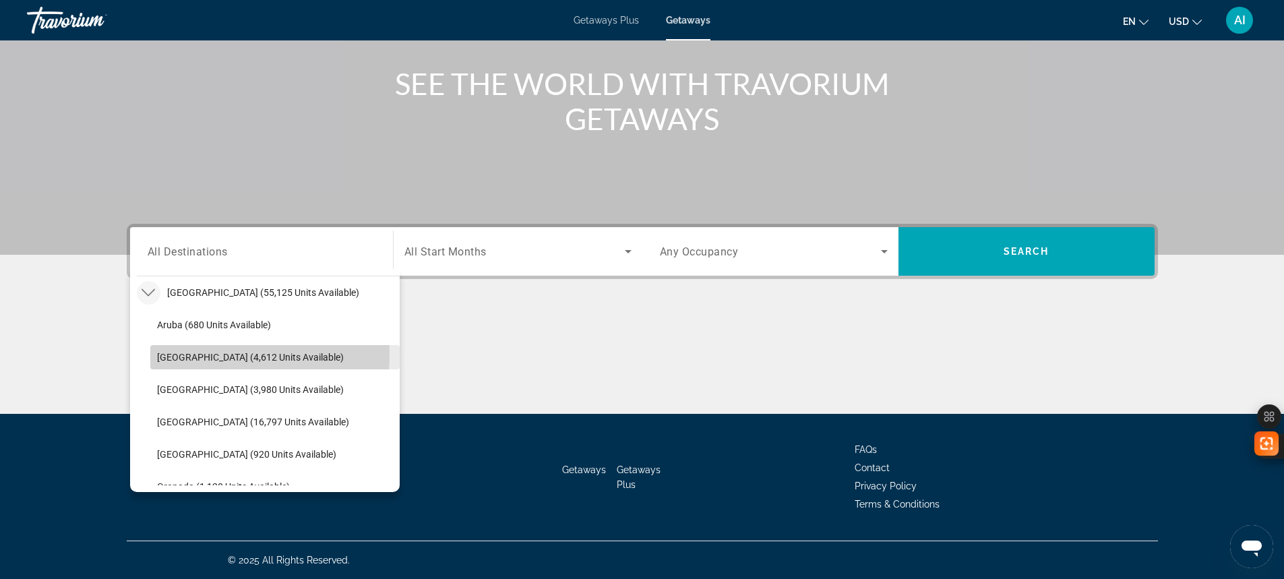
click at [197, 354] on span "[GEOGRAPHIC_DATA] (4,612 units available)" at bounding box center [250, 357] width 187 height 11
type input "**********"
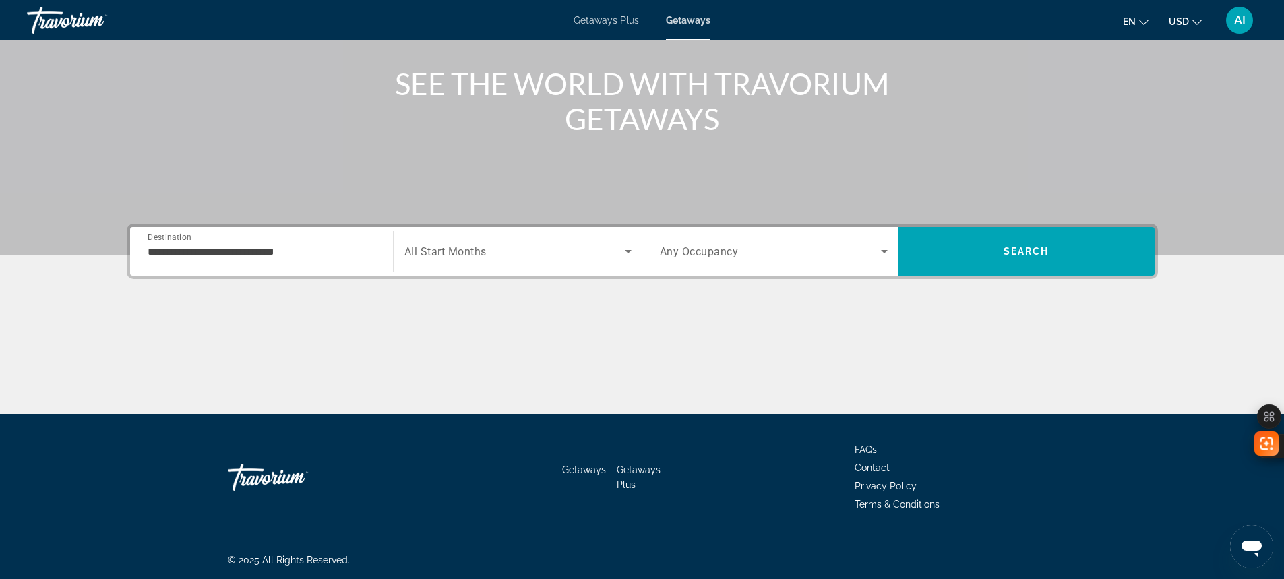
click at [431, 246] on span "All Start Months" at bounding box center [445, 251] width 82 height 13
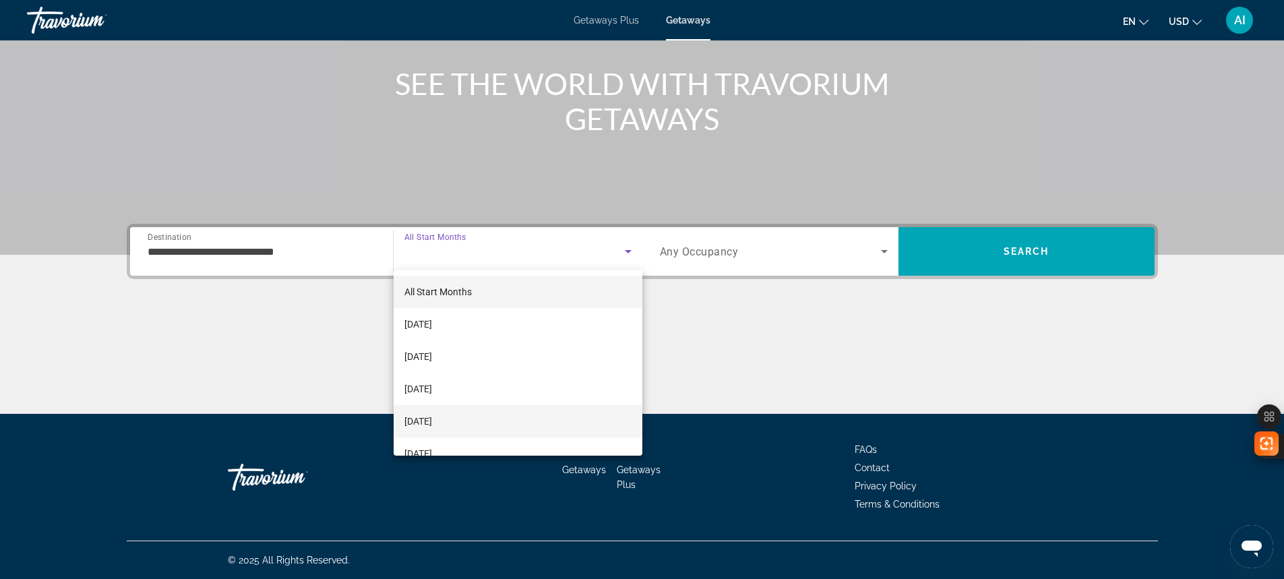
click at [432, 417] on span "[DATE]" at bounding box center [418, 421] width 28 height 16
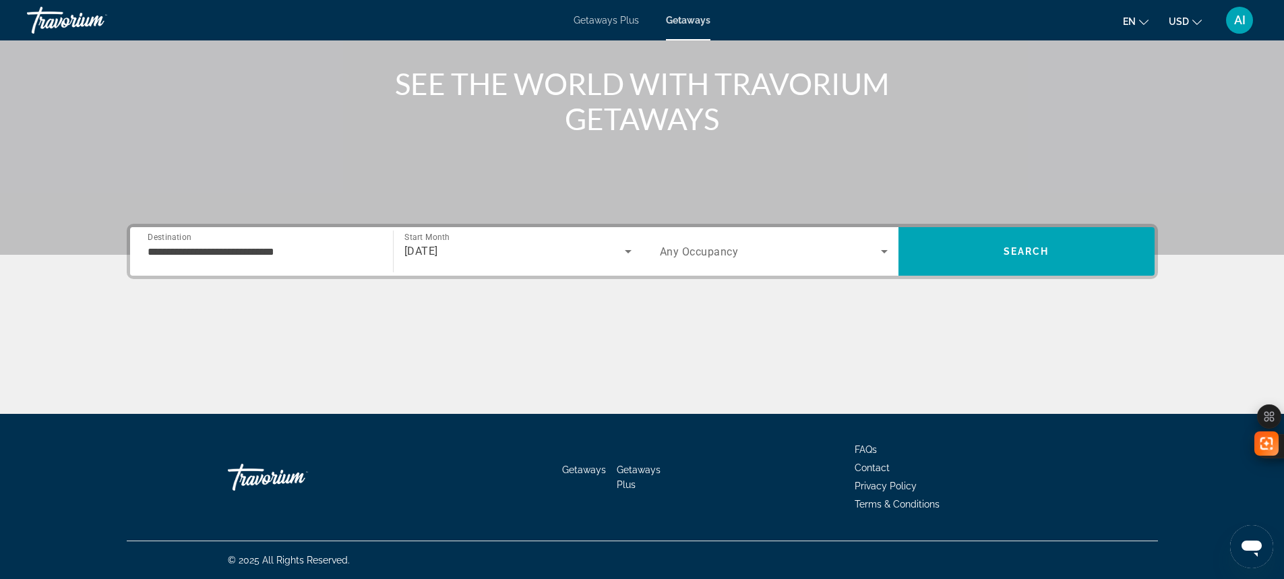
click at [711, 253] on span "Any Occupancy" at bounding box center [699, 251] width 79 height 13
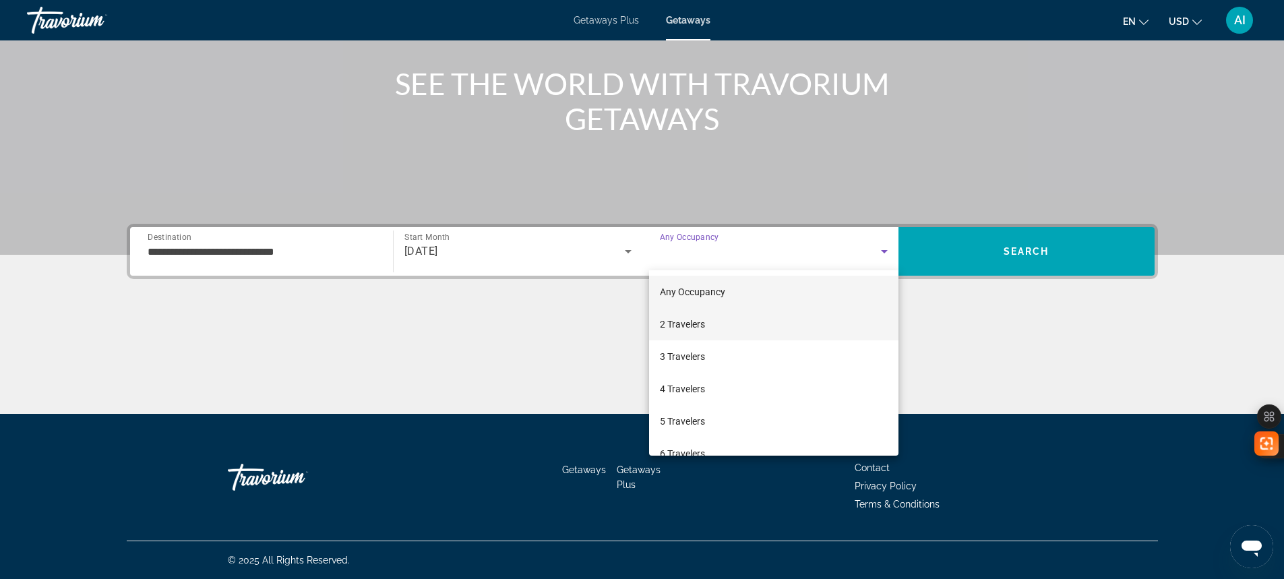
click at [682, 326] on span "2 Travelers" at bounding box center [682, 324] width 45 height 16
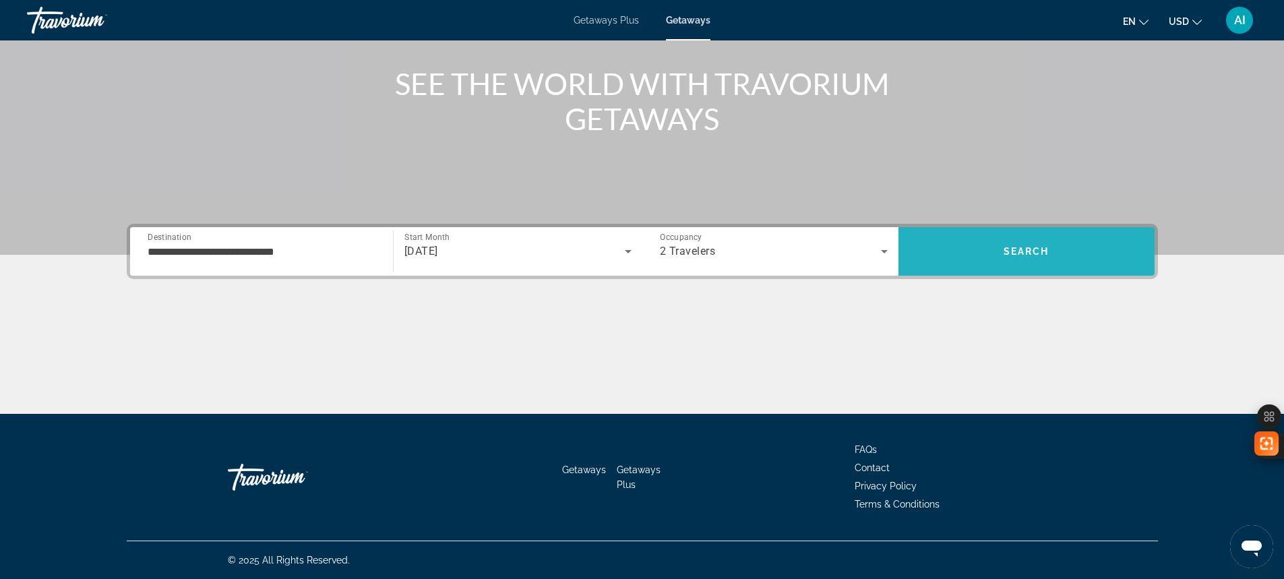
click at [1008, 255] on span "Search" at bounding box center [1026, 251] width 46 height 11
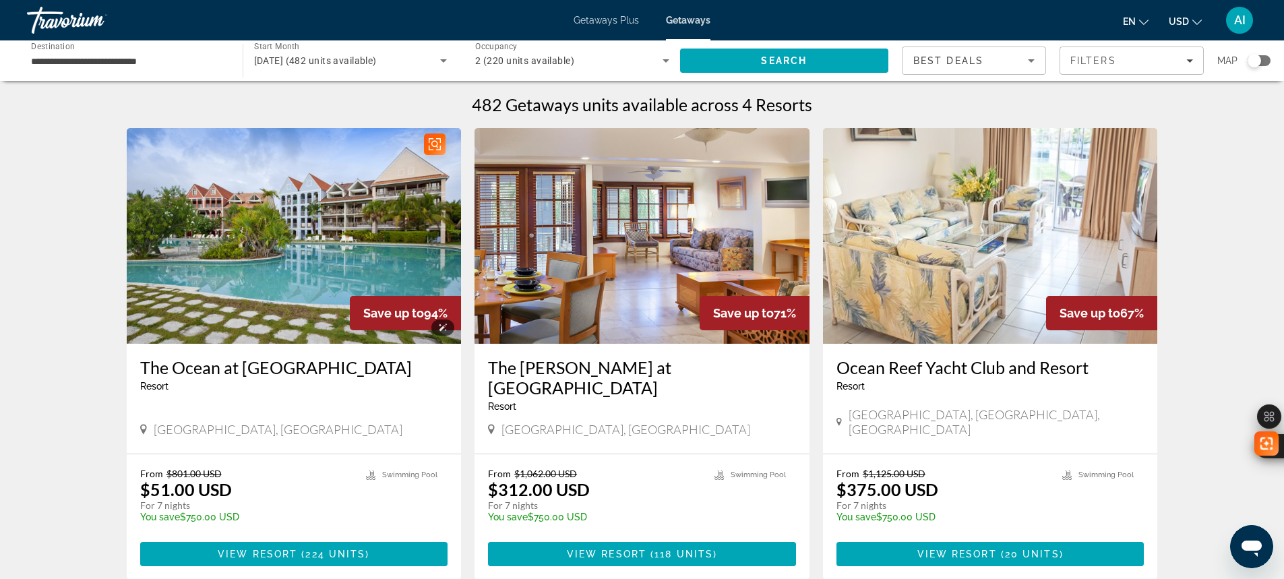
click at [278, 266] on img "Main content" at bounding box center [294, 236] width 335 height 216
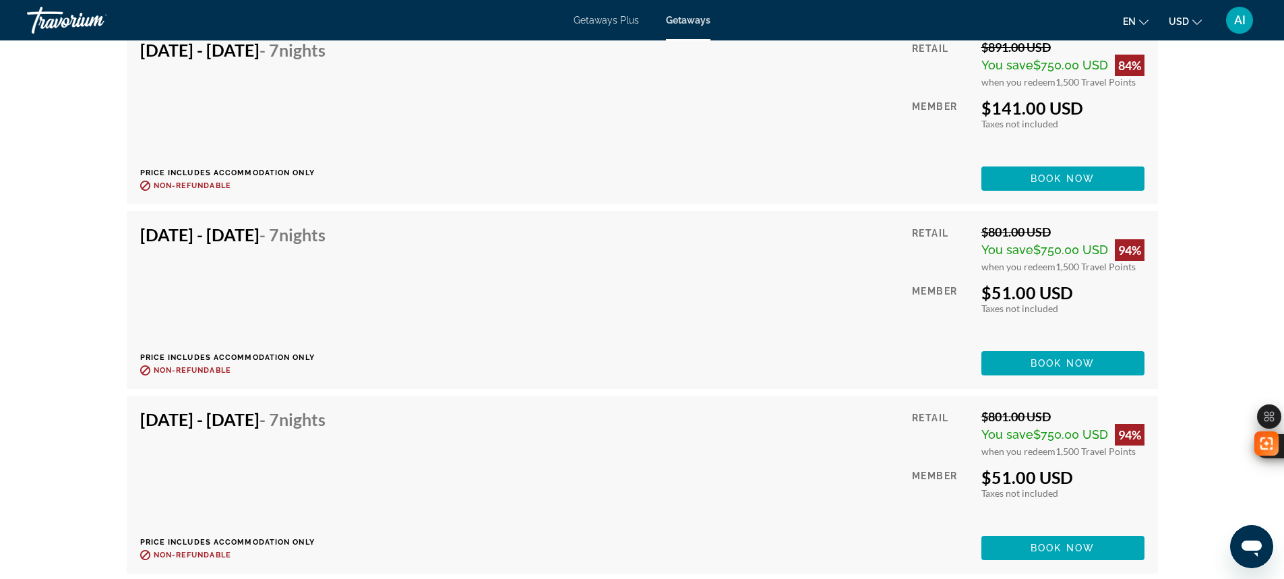
scroll to position [4942, 0]
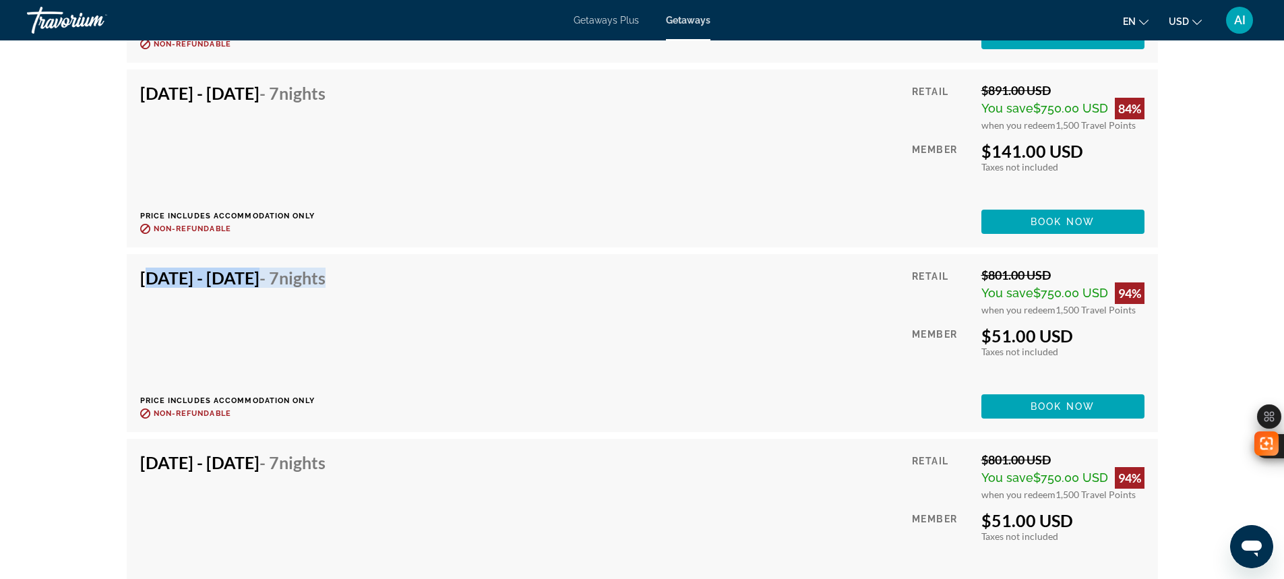
drag, startPoint x: 143, startPoint y: 281, endPoint x: 414, endPoint y: 288, distance: 271.7
click at [336, 288] on div "[DATE] - [DATE] - 7 Nights Price includes accommodation only Refundable until :…" at bounding box center [237, 343] width 195 height 151
click at [846, 364] on div "[DATE] - [DATE] - 7 Nights Price includes accommodation only Refundable until :…" at bounding box center [642, 343] width 1004 height 151
click at [1037, 404] on span "Book now" at bounding box center [1062, 406] width 64 height 11
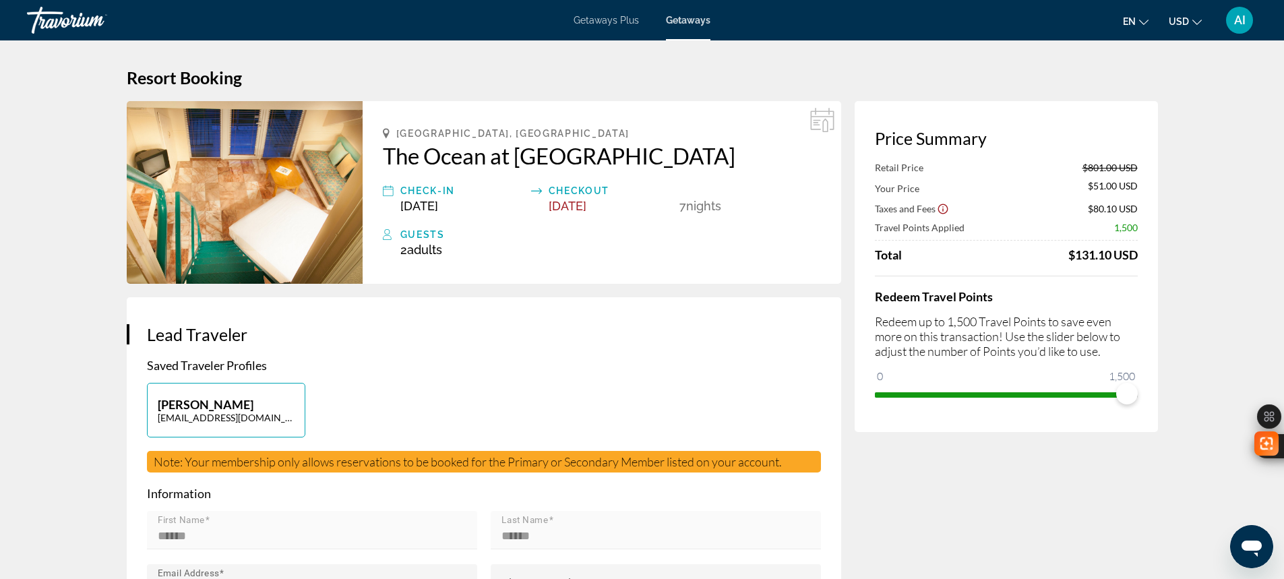
drag, startPoint x: 1067, startPoint y: 257, endPoint x: 1144, endPoint y: 253, distance: 77.6
click at [1144, 253] on div "Price Summary Retail Price $801.00 USD Your Price $51.00 USD Taxes and Fees $80…" at bounding box center [1006, 266] width 303 height 331
click at [938, 255] on div "Total $131.10 USD" at bounding box center [1006, 254] width 263 height 15
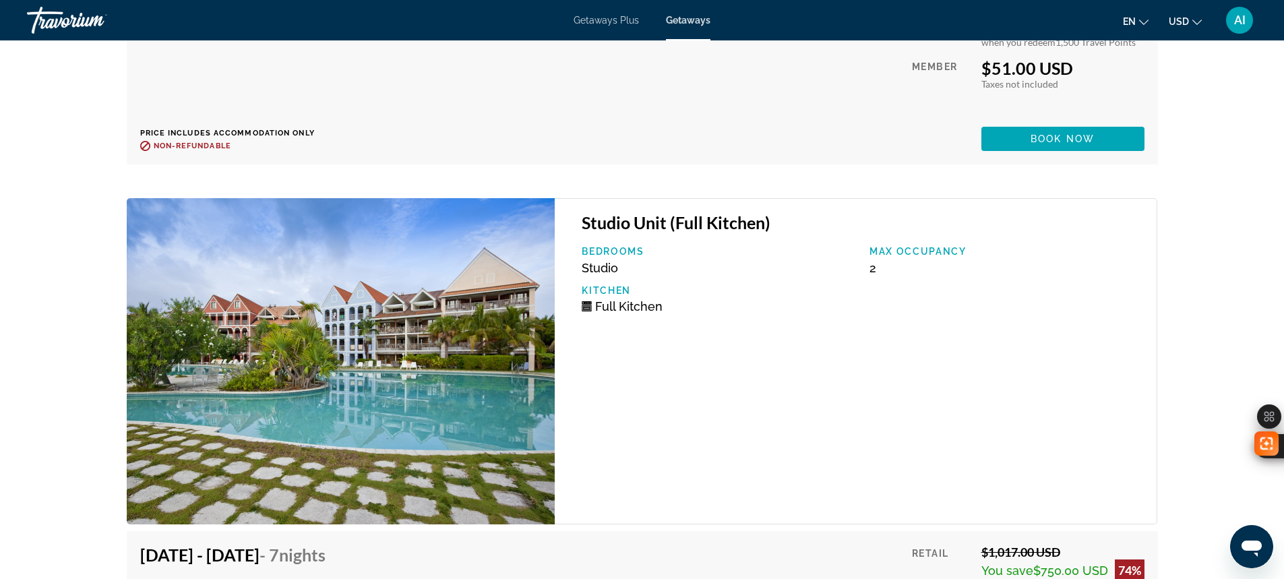
scroll to position [5931, 0]
